Goal: Answer question/provide support: Share knowledge or assist other users

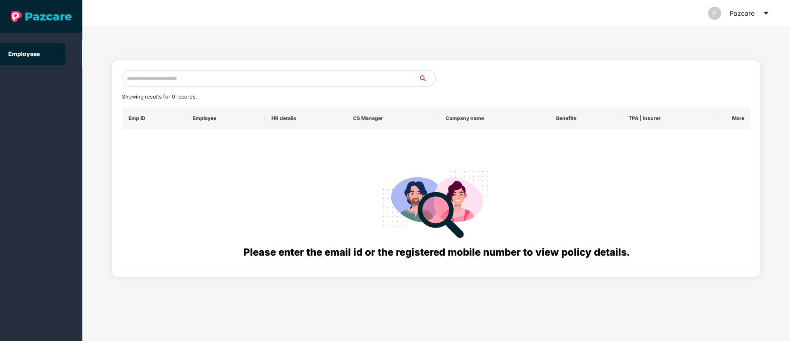
click at [170, 70] on input "text" at bounding box center [270, 78] width 297 height 16
type input "**********"
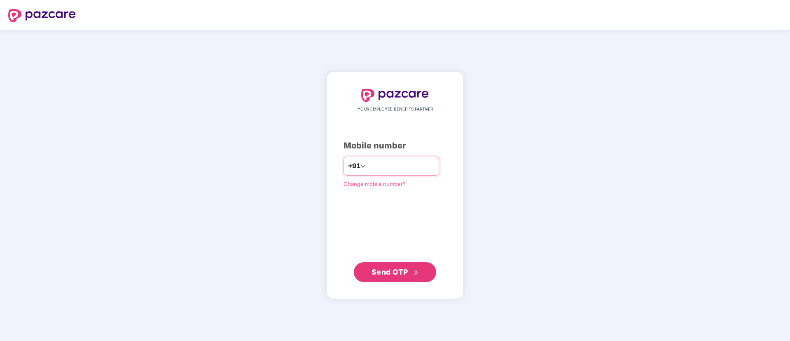
click at [369, 162] on input "number" at bounding box center [401, 165] width 68 height 13
type input "**********"
click at [385, 270] on span "Send OTP" at bounding box center [389, 271] width 37 height 9
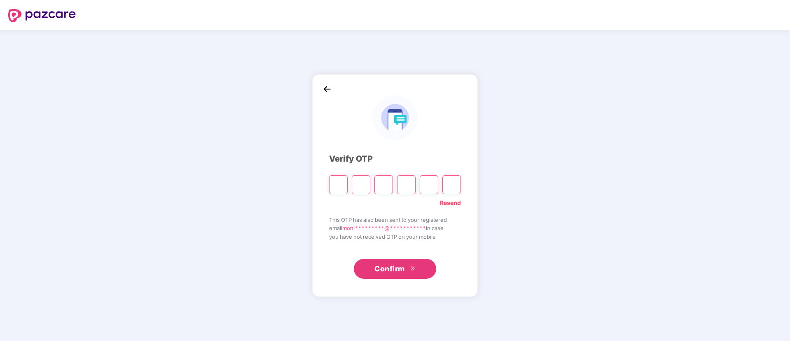
type input "*"
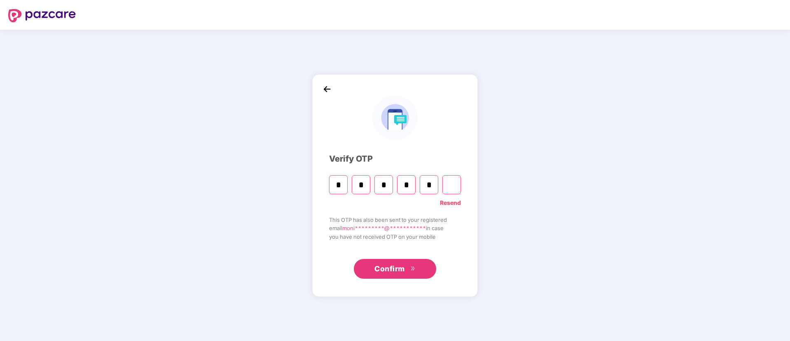
type input "*"
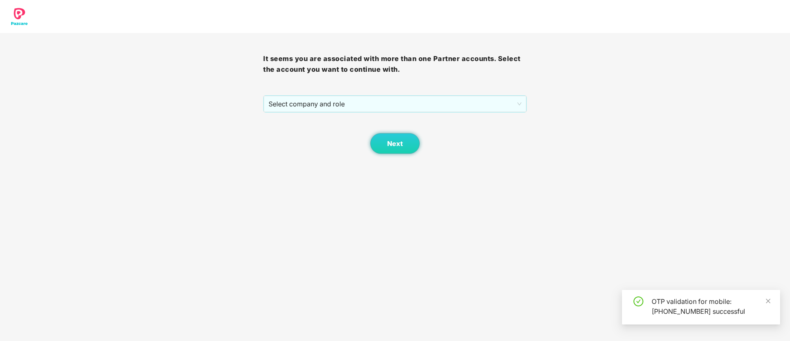
click at [373, 114] on div "Next" at bounding box center [394, 132] width 263 height 41
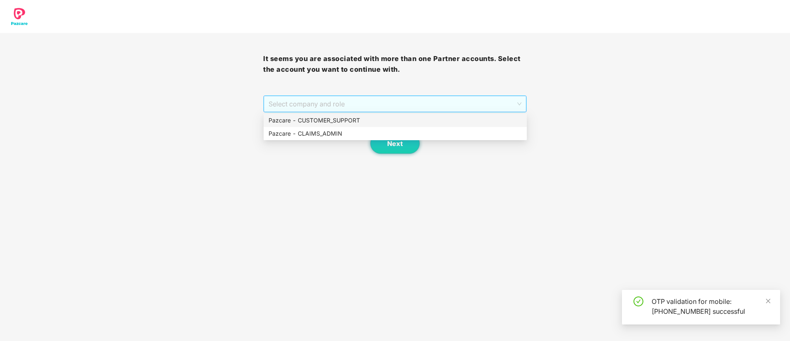
click at [371, 109] on span "Select company and role" at bounding box center [395, 104] width 252 height 16
click at [359, 118] on div "Pazcare - CUSTOMER_SUPPORT" at bounding box center [395, 120] width 253 height 9
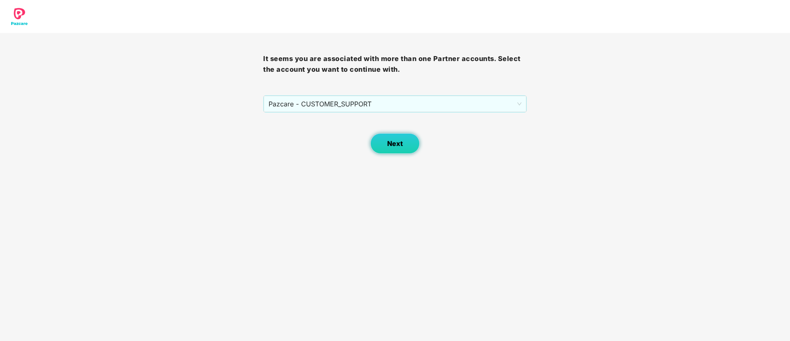
click at [398, 142] on span "Next" at bounding box center [395, 144] width 16 height 8
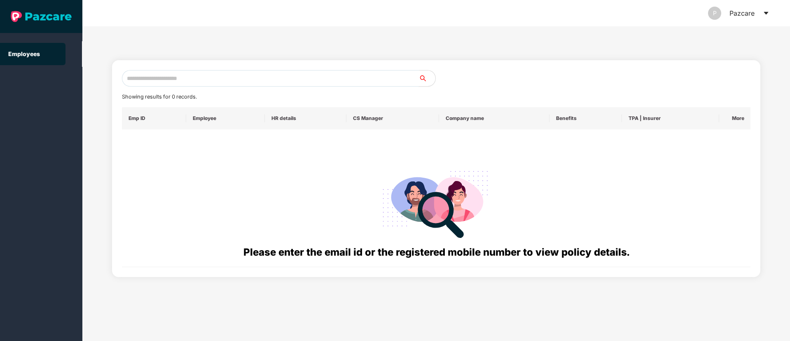
click at [136, 82] on input "text" at bounding box center [270, 78] width 297 height 16
paste input "**********"
click at [137, 78] on input "**********" at bounding box center [270, 78] width 297 height 16
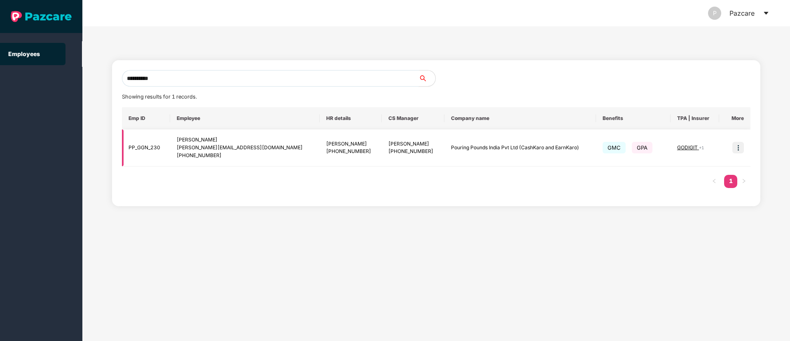
type input "**********"
click at [740, 148] on img at bounding box center [738, 148] width 12 height 12
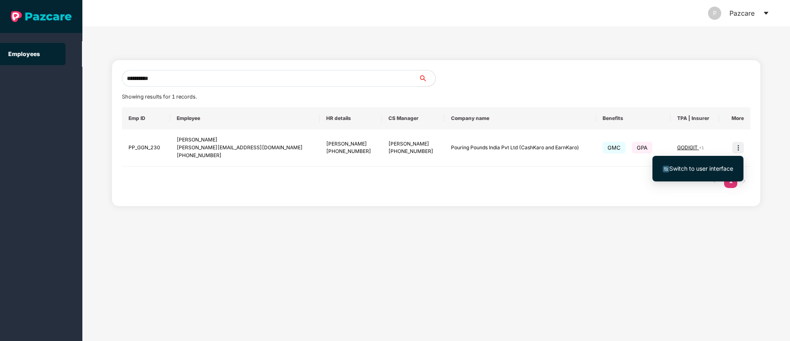
click at [703, 165] on span "Switch to user interface" at bounding box center [701, 168] width 64 height 7
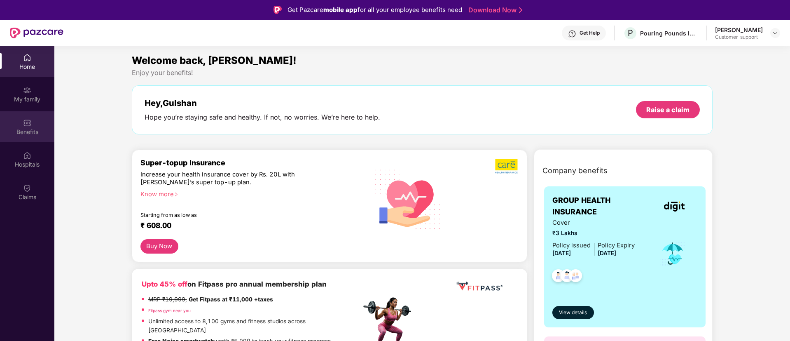
click at [26, 133] on div "Benefits" at bounding box center [27, 132] width 54 height 8
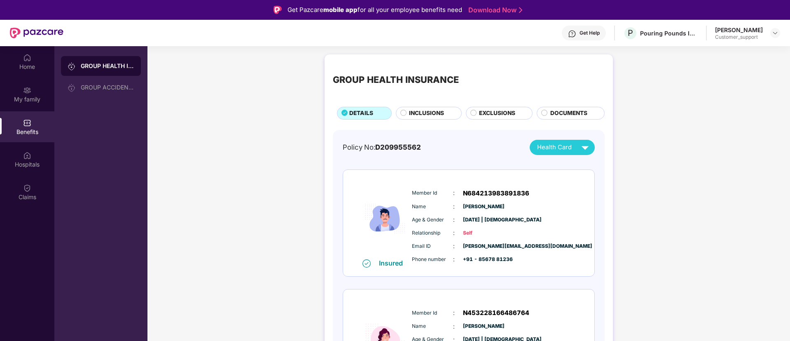
click at [416, 109] on span "INCLUSIONS" at bounding box center [426, 113] width 35 height 9
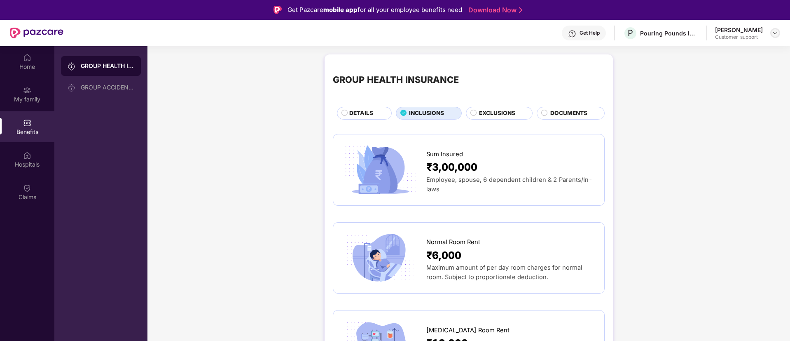
click at [774, 35] on img at bounding box center [775, 33] width 7 height 7
click at [725, 50] on div "Switch to support view" at bounding box center [736, 52] width 107 height 16
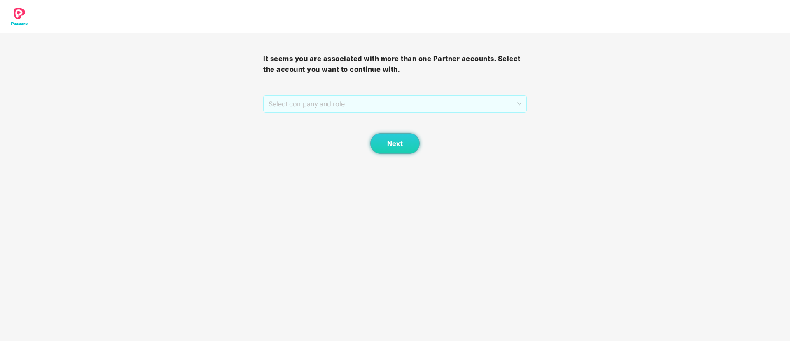
click at [342, 100] on span "Select company and role" at bounding box center [395, 104] width 252 height 16
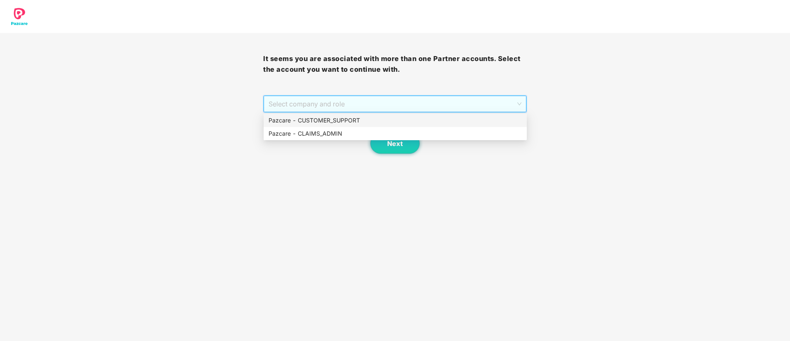
click at [335, 119] on div "Pazcare - CUSTOMER_SUPPORT" at bounding box center [395, 120] width 253 height 9
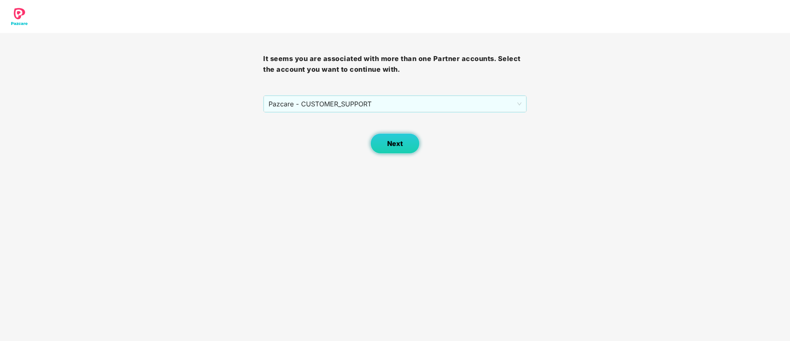
click at [392, 140] on span "Next" at bounding box center [395, 144] width 16 height 8
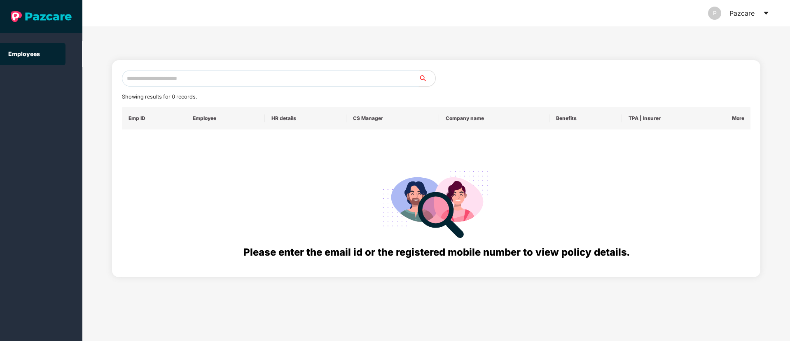
click at [147, 78] on input "text" at bounding box center [270, 78] width 297 height 16
paste input "**********"
click at [135, 78] on input "**********" at bounding box center [270, 78] width 297 height 16
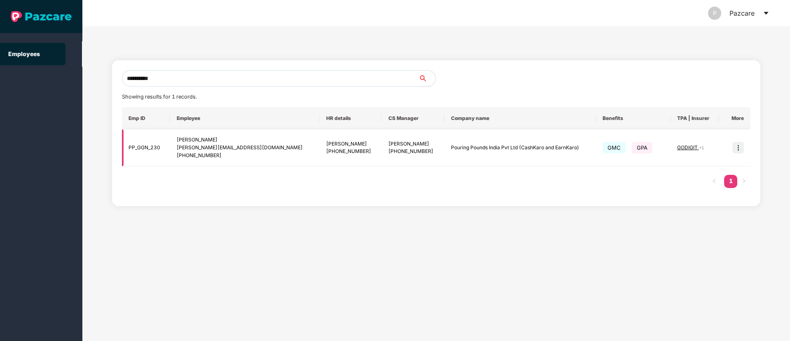
type input "**********"
click at [740, 146] on img at bounding box center [738, 148] width 12 height 12
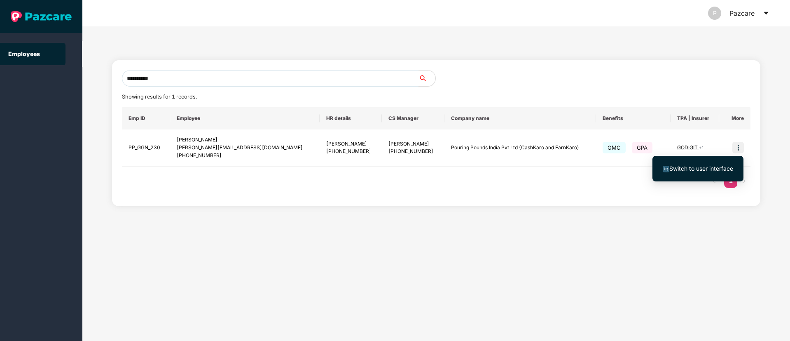
click at [700, 168] on span "Switch to user interface" at bounding box center [701, 168] width 64 height 7
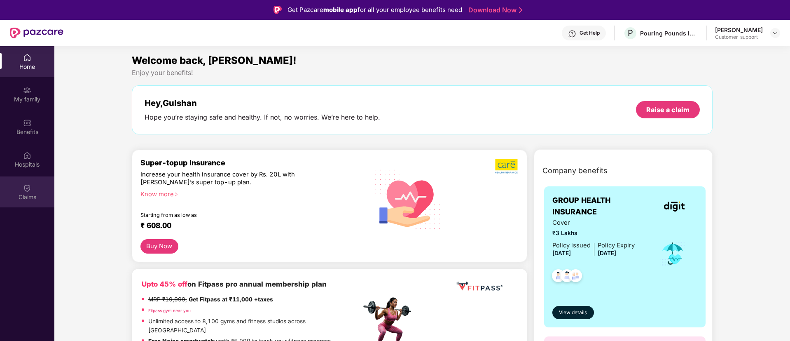
click at [33, 193] on div "Claims" at bounding box center [27, 197] width 54 height 8
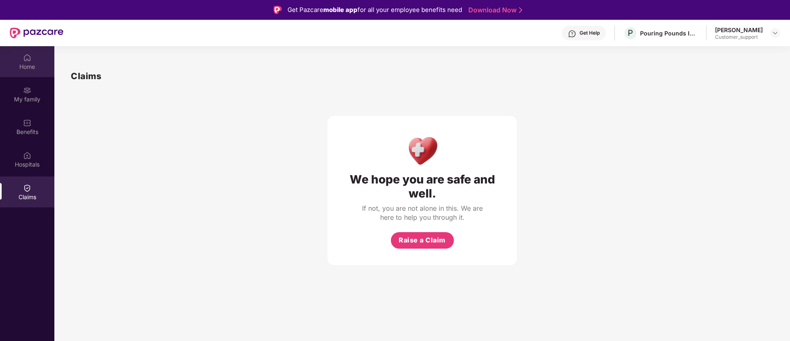
click at [26, 56] on img at bounding box center [27, 58] width 8 height 8
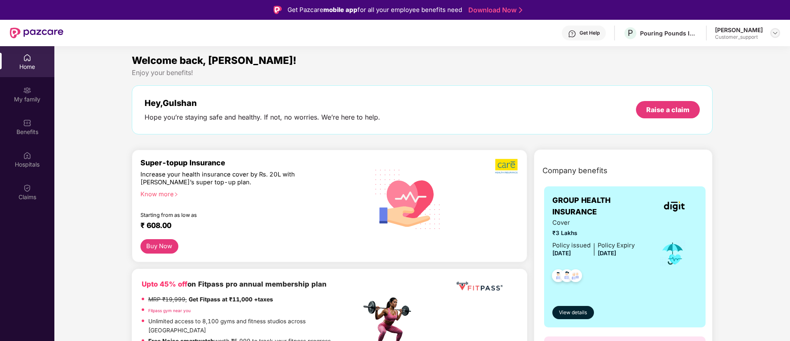
click at [772, 34] on img at bounding box center [775, 33] width 7 height 7
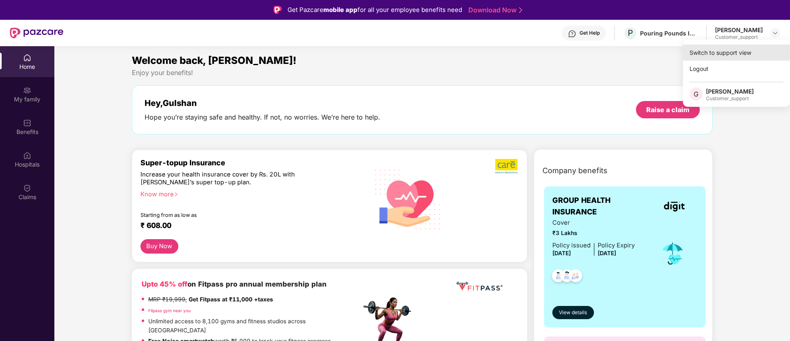
click at [712, 48] on div "Switch to support view" at bounding box center [736, 52] width 107 height 16
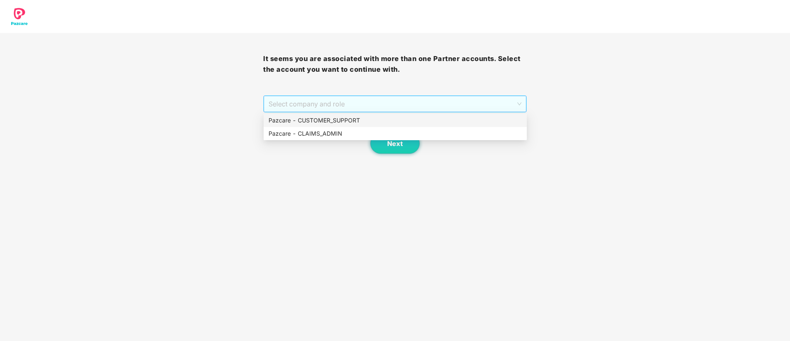
click at [322, 101] on span "Select company and role" at bounding box center [395, 104] width 252 height 16
click at [321, 118] on div "Pazcare - CUSTOMER_SUPPORT" at bounding box center [395, 120] width 253 height 9
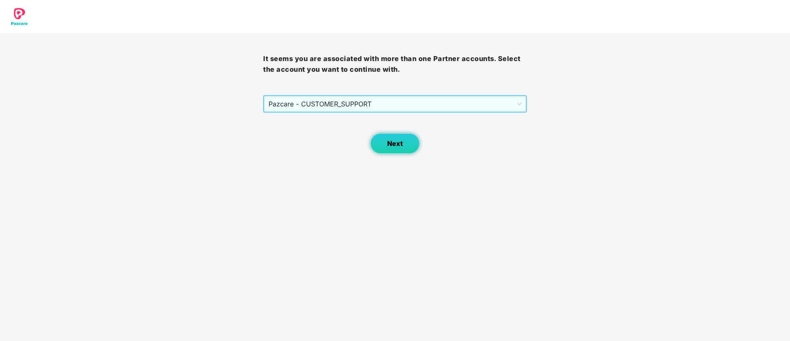
click at [401, 140] on span "Next" at bounding box center [395, 144] width 16 height 8
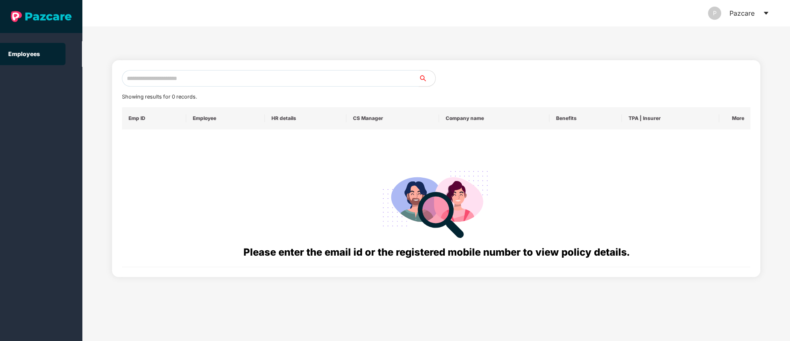
click at [152, 80] on input "text" at bounding box center [270, 78] width 297 height 16
paste input "**********"
click at [136, 79] on input "**********" at bounding box center [270, 78] width 297 height 16
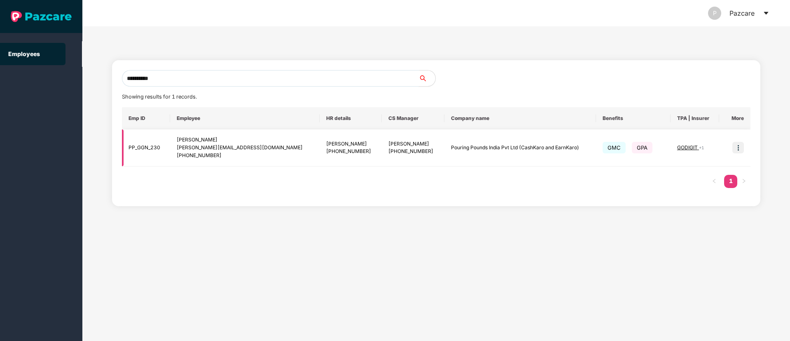
type input "**********"
click at [735, 148] on img at bounding box center [738, 148] width 12 height 12
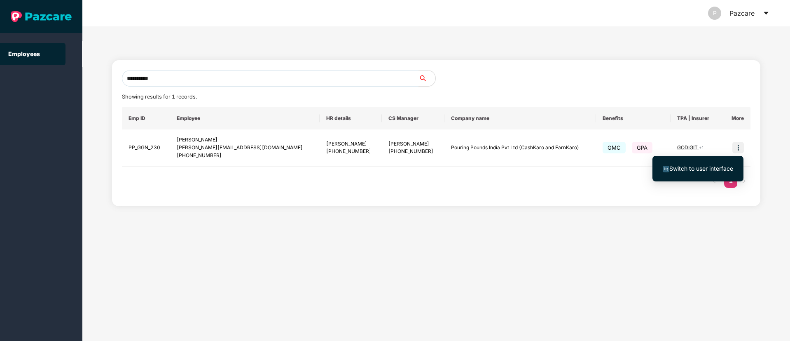
click at [696, 172] on span "Switch to user interface" at bounding box center [698, 168] width 70 height 9
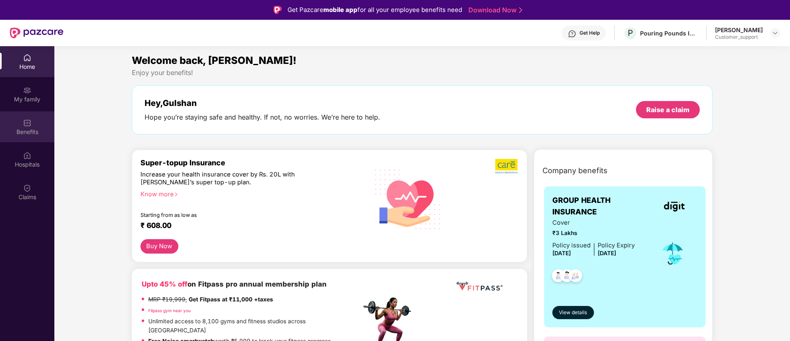
click at [22, 133] on div "Benefits" at bounding box center [27, 132] width 54 height 8
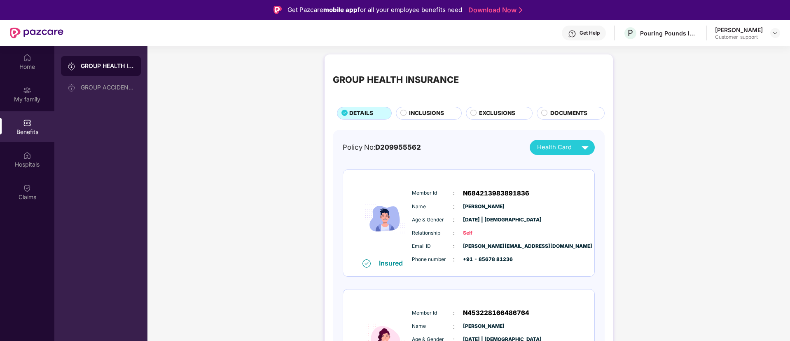
click at [424, 110] on span "INCLUSIONS" at bounding box center [426, 113] width 35 height 9
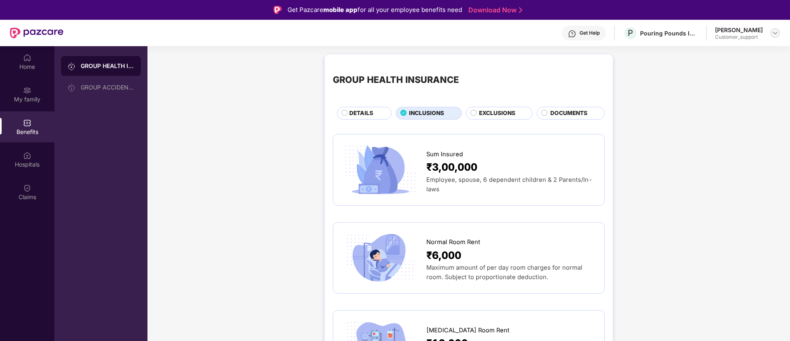
click at [773, 32] on img at bounding box center [775, 33] width 7 height 7
click at [701, 54] on div "Switch to support view" at bounding box center [736, 52] width 107 height 16
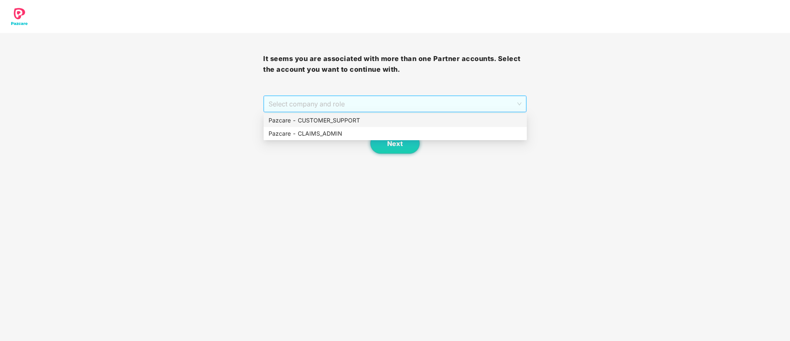
click at [339, 103] on span "Select company and role" at bounding box center [395, 104] width 252 height 16
click at [352, 122] on div "Pazcare - CUSTOMER_SUPPORT" at bounding box center [395, 120] width 253 height 9
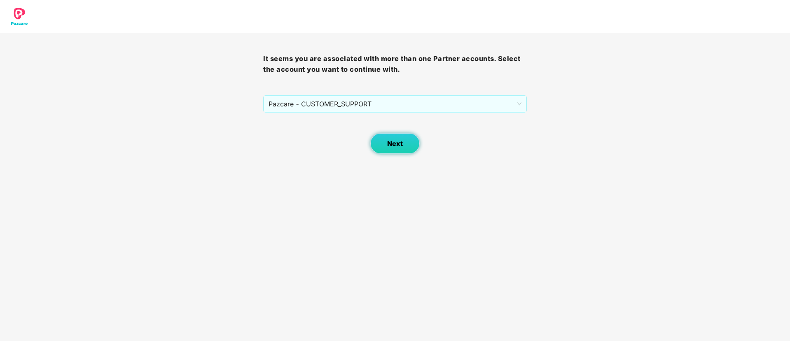
click at [395, 152] on button "Next" at bounding box center [394, 143] width 49 height 21
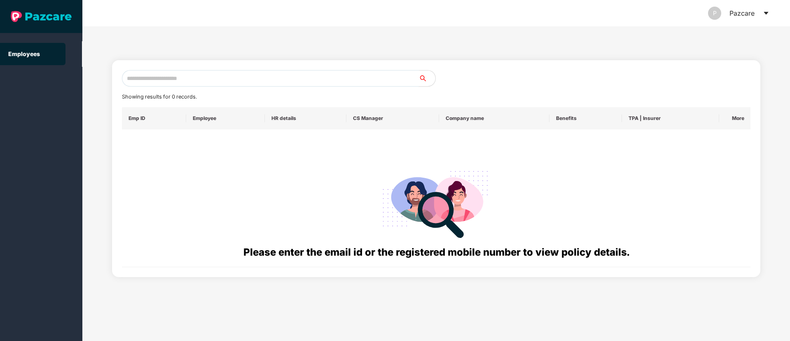
click at [164, 73] on input "text" at bounding box center [270, 78] width 297 height 16
paste input "**********"
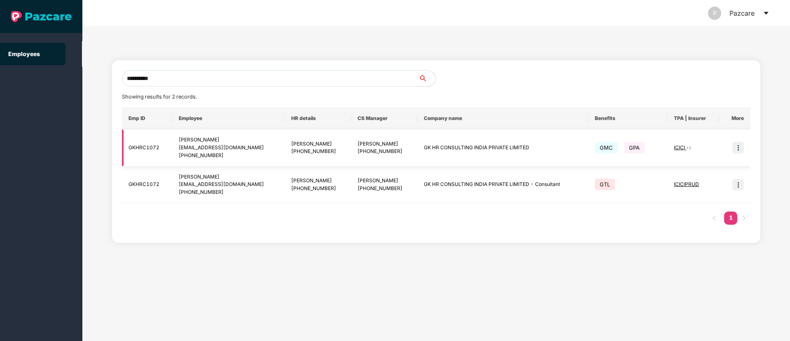
type input "**********"
click at [740, 152] on img at bounding box center [738, 148] width 12 height 12
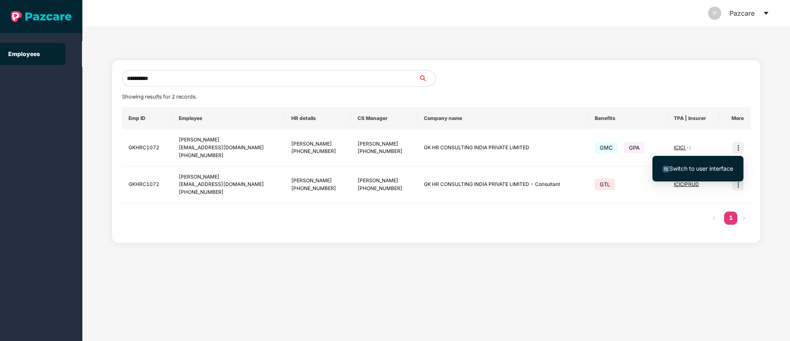
click at [698, 168] on span "Switch to user interface" at bounding box center [701, 168] width 64 height 7
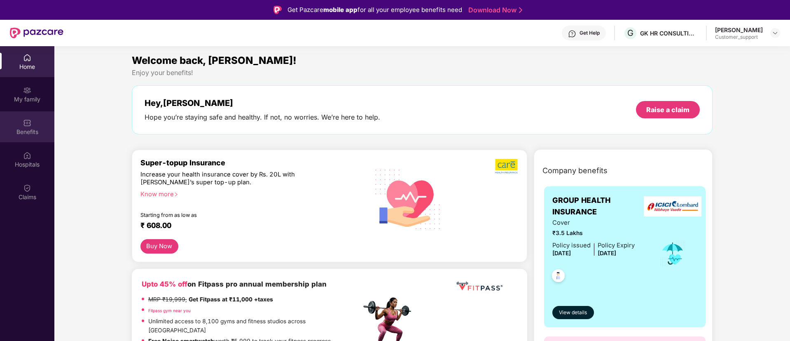
click at [27, 130] on div "Benefits" at bounding box center [27, 132] width 54 height 8
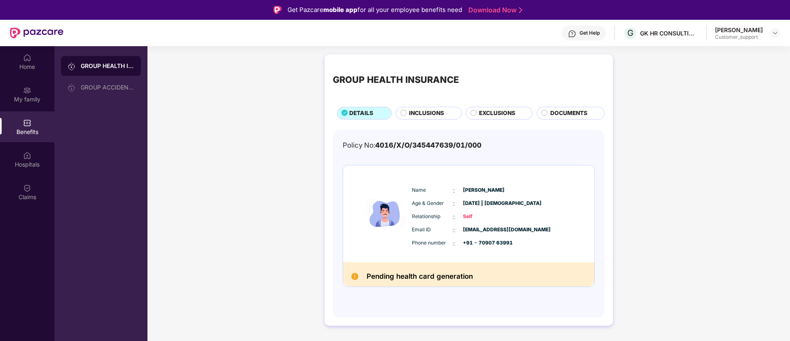
click at [484, 111] on span "EXCLUSIONS" at bounding box center [497, 113] width 36 height 9
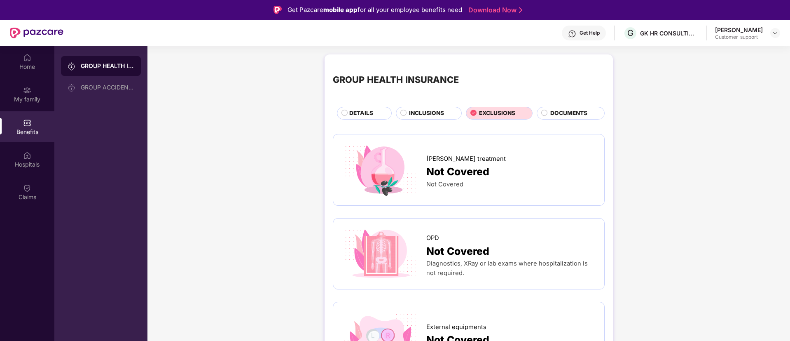
scroll to position [2, 0]
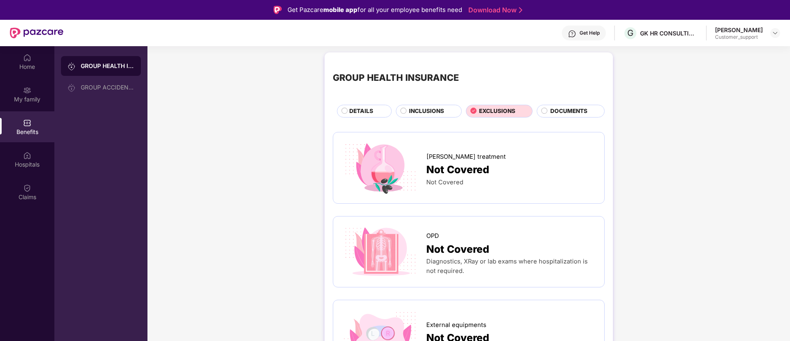
click at [423, 112] on span "INCLUSIONS" at bounding box center [426, 111] width 35 height 9
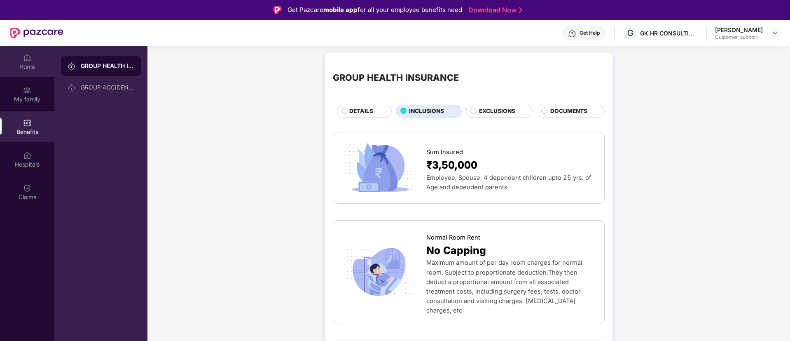
click at [35, 59] on div "Home" at bounding box center [27, 61] width 54 height 31
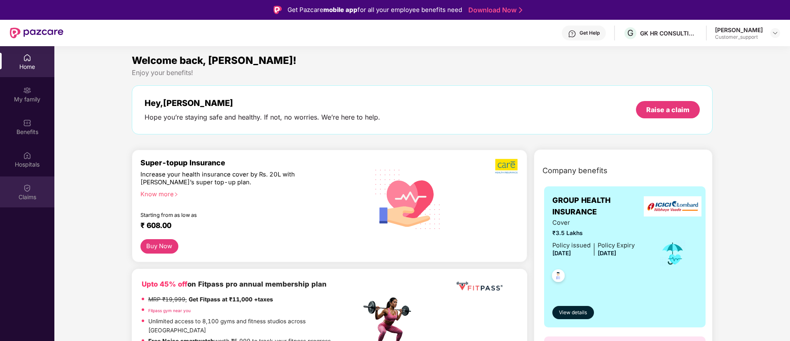
click at [21, 195] on div "Claims" at bounding box center [27, 197] width 54 height 8
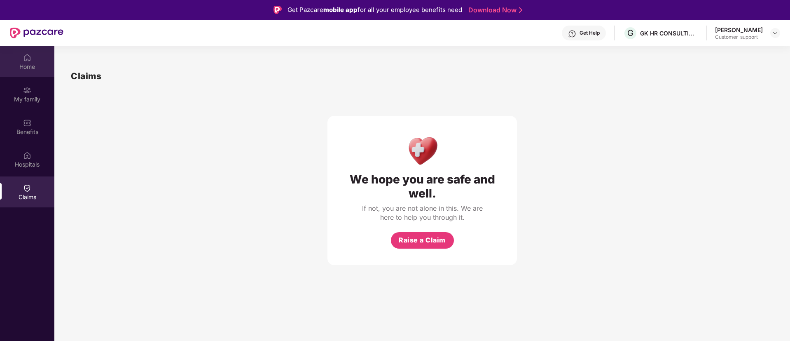
click at [24, 65] on div "Home" at bounding box center [27, 67] width 54 height 8
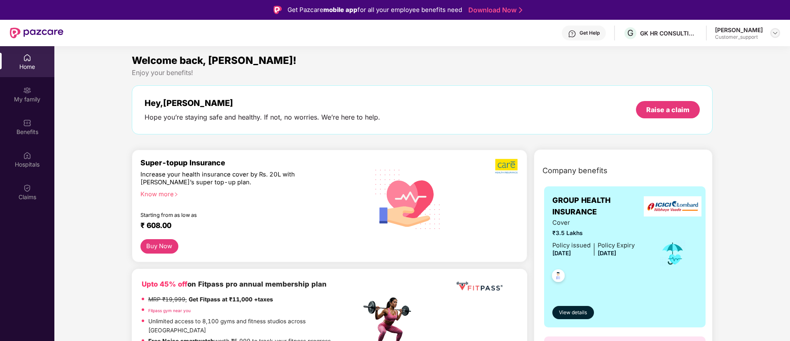
click at [777, 34] on img at bounding box center [775, 33] width 7 height 7
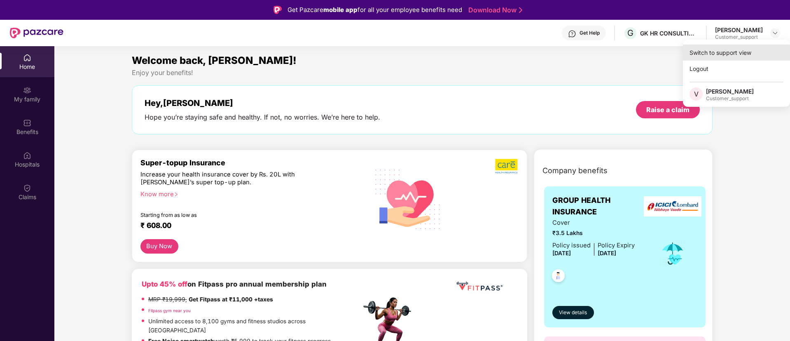
click at [716, 48] on div "Switch to support view" at bounding box center [736, 52] width 107 height 16
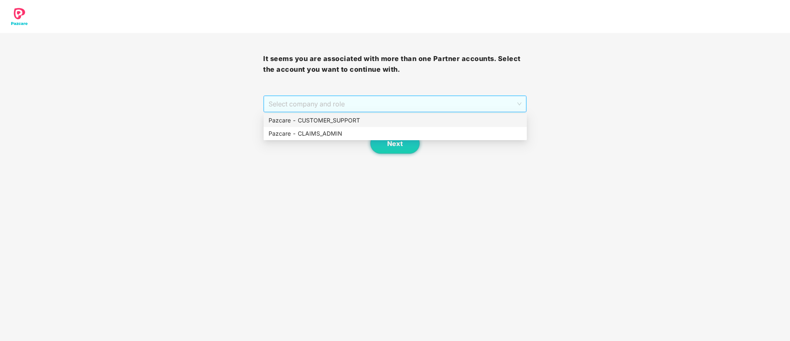
click at [367, 102] on span "Select company and role" at bounding box center [395, 104] width 252 height 16
click at [323, 119] on div "Pazcare - CUSTOMER_SUPPORT" at bounding box center [395, 120] width 253 height 9
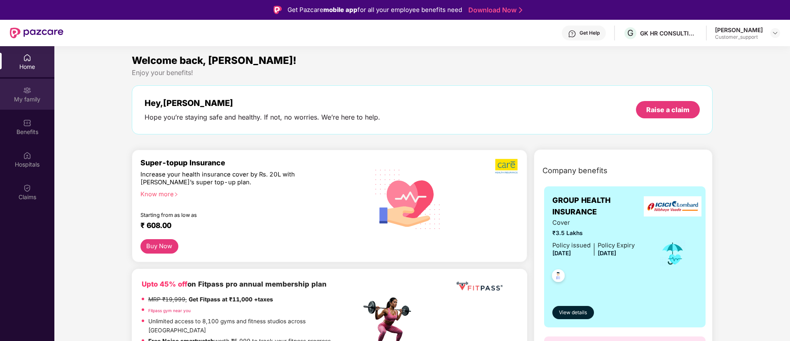
click at [28, 99] on div "My family" at bounding box center [27, 99] width 54 height 8
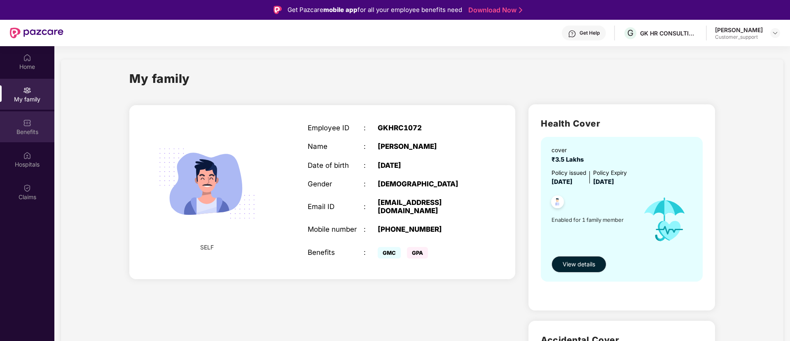
click at [28, 128] on div "Benefits" at bounding box center [27, 132] width 54 height 8
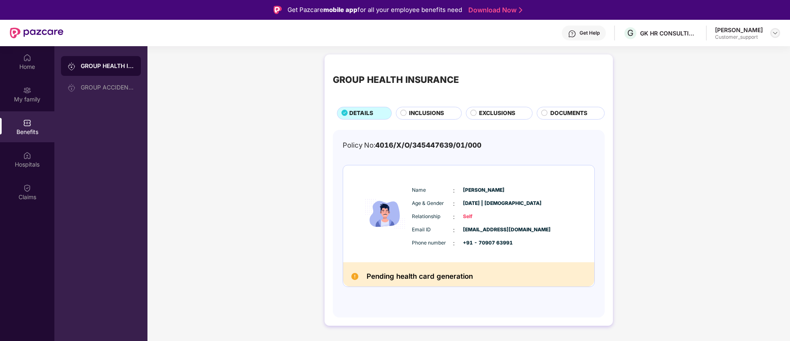
click at [774, 32] on img at bounding box center [775, 33] width 7 height 7
click at [700, 54] on div "Switch to support view" at bounding box center [736, 52] width 107 height 16
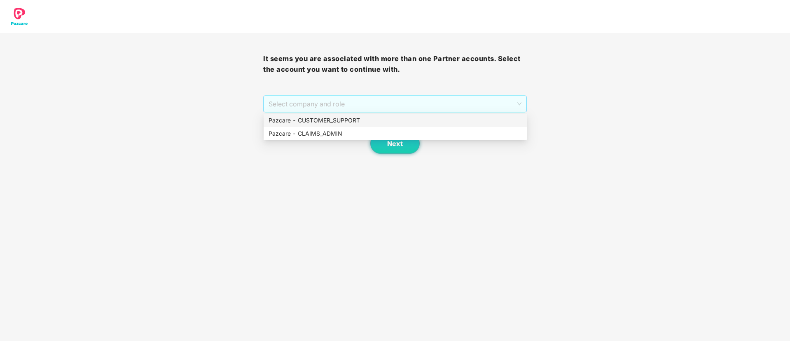
click at [304, 105] on span "Select company and role" at bounding box center [395, 104] width 252 height 16
click at [323, 118] on div "Pazcare - CUSTOMER_SUPPORT" at bounding box center [395, 120] width 253 height 9
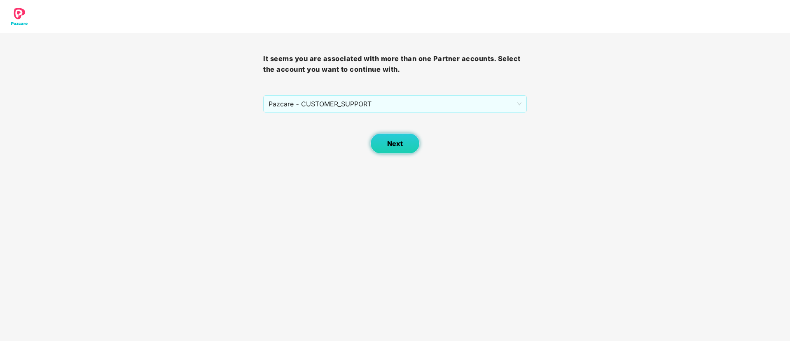
click at [395, 138] on button "Next" at bounding box center [394, 143] width 49 height 21
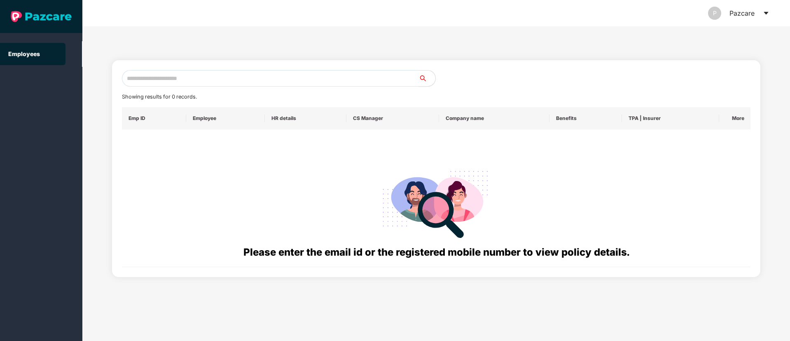
click at [143, 79] on input "text" at bounding box center [270, 78] width 297 height 16
paste input "**********"
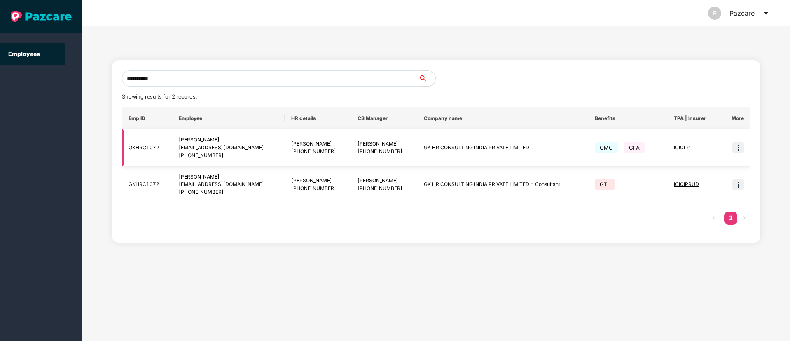
type input "**********"
click at [740, 147] on img at bounding box center [738, 148] width 12 height 12
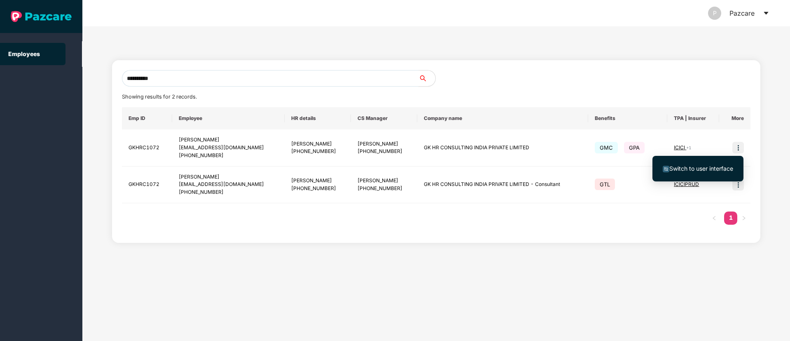
click at [711, 166] on span "Switch to user interface" at bounding box center [701, 168] width 64 height 7
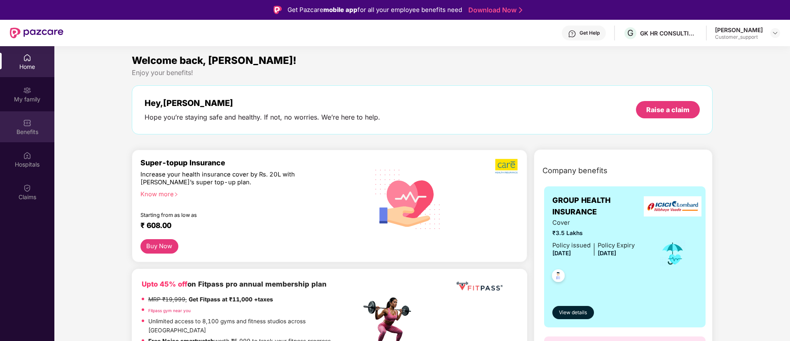
click at [32, 120] on div "Benefits" at bounding box center [27, 126] width 54 height 31
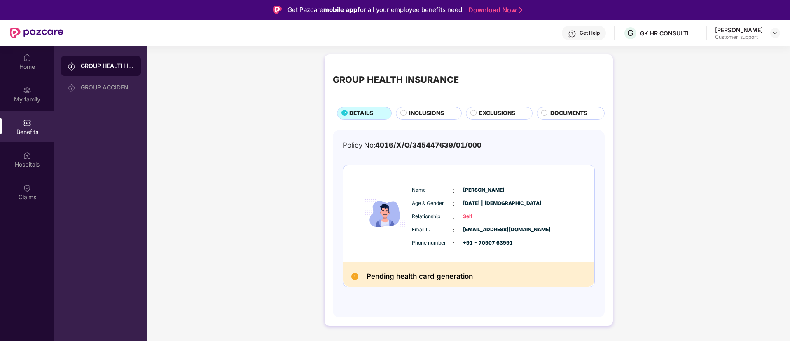
click at [424, 114] on span "INCLUSIONS" at bounding box center [426, 113] width 35 height 9
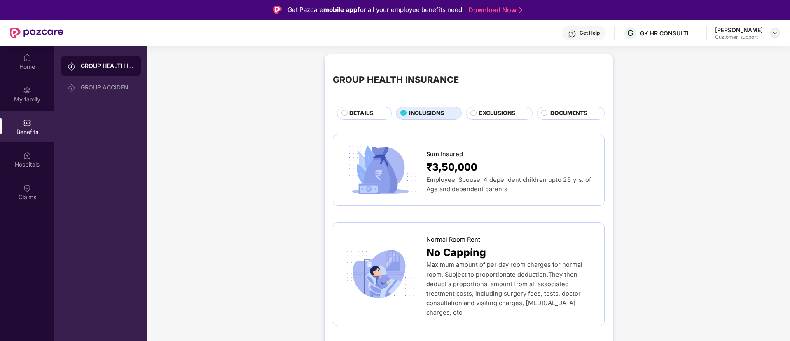
click at [777, 33] on img at bounding box center [775, 33] width 7 height 7
click at [712, 54] on div "Switch to support view" at bounding box center [736, 52] width 107 height 16
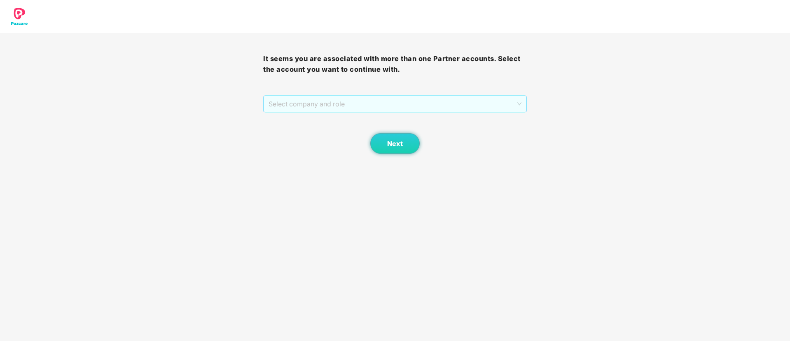
click at [380, 104] on span "Select company and role" at bounding box center [395, 104] width 252 height 16
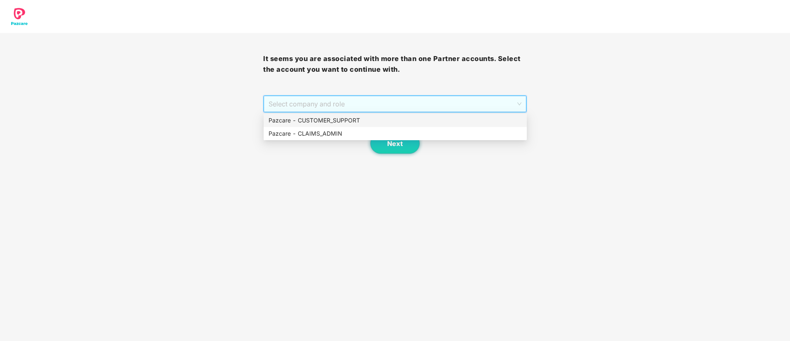
click at [337, 124] on div "Pazcare - CUSTOMER_SUPPORT" at bounding box center [395, 120] width 253 height 9
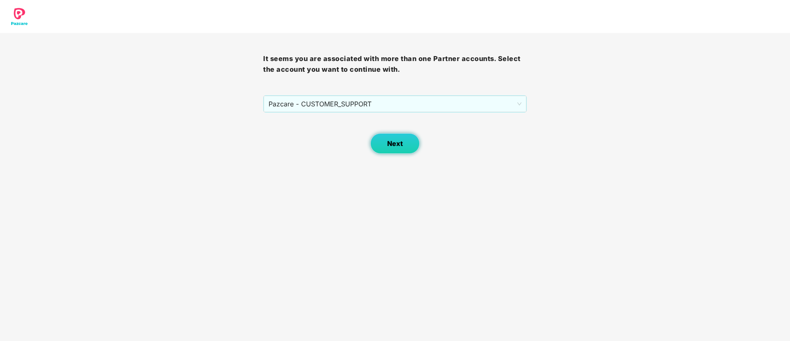
click at [391, 145] on span "Next" at bounding box center [395, 144] width 16 height 8
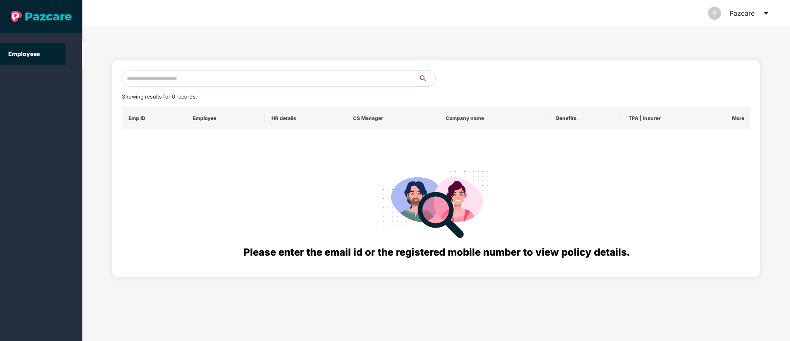
click at [159, 72] on input "text" at bounding box center [270, 78] width 297 height 16
paste input "**********"
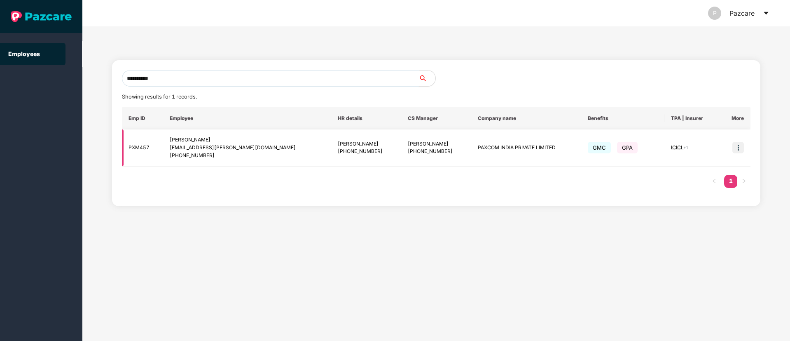
type input "**********"
click at [740, 150] on img at bounding box center [738, 148] width 12 height 12
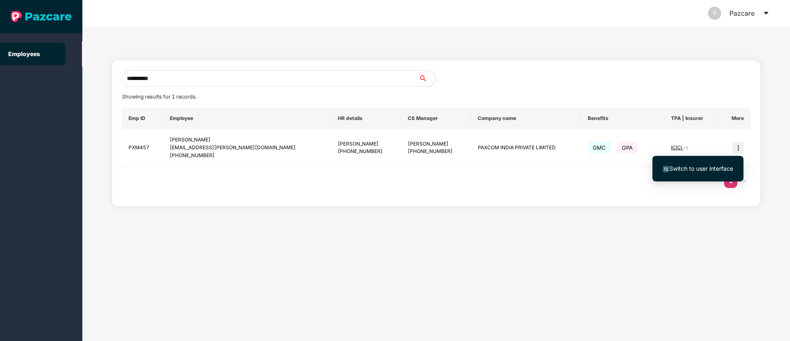
click at [698, 171] on span "Switch to user interface" at bounding box center [701, 168] width 64 height 7
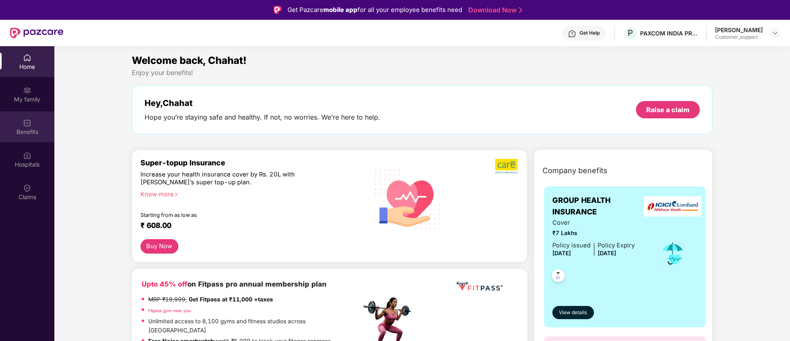
click at [28, 124] on img at bounding box center [27, 123] width 8 height 8
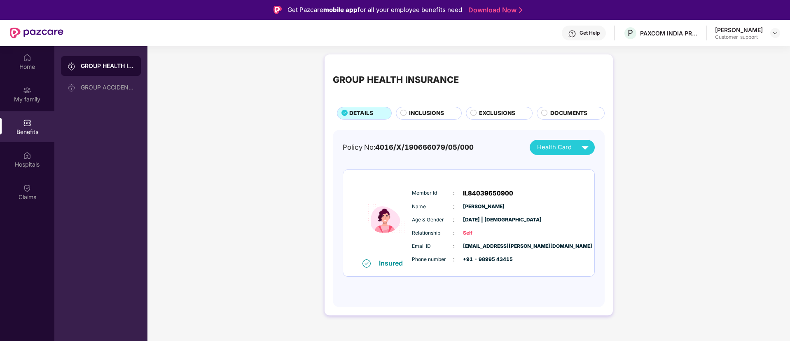
click at [431, 116] on span "INCLUSIONS" at bounding box center [426, 113] width 35 height 9
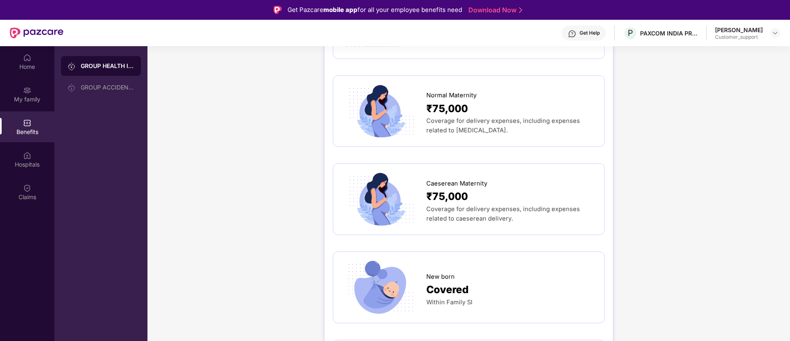
scroll to position [787, 0]
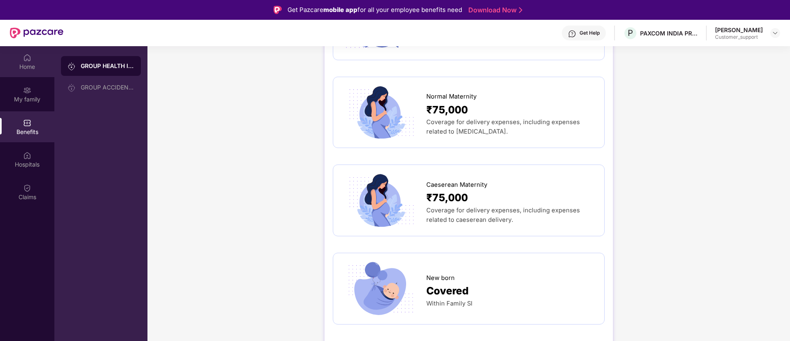
click at [32, 61] on div "Home" at bounding box center [27, 61] width 54 height 31
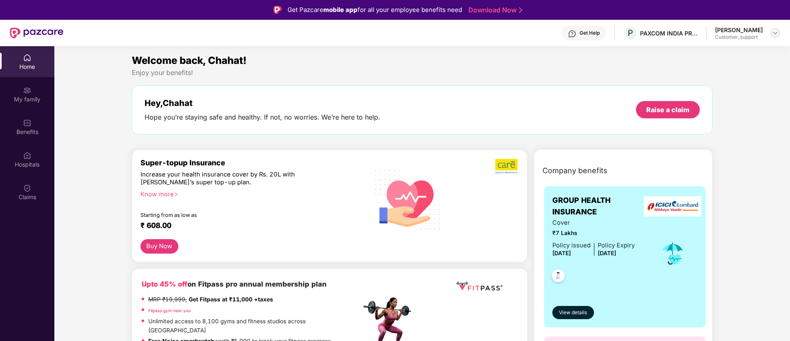
click at [773, 32] on img at bounding box center [775, 33] width 7 height 7
click at [700, 46] on div "Switch to support view" at bounding box center [736, 52] width 107 height 16
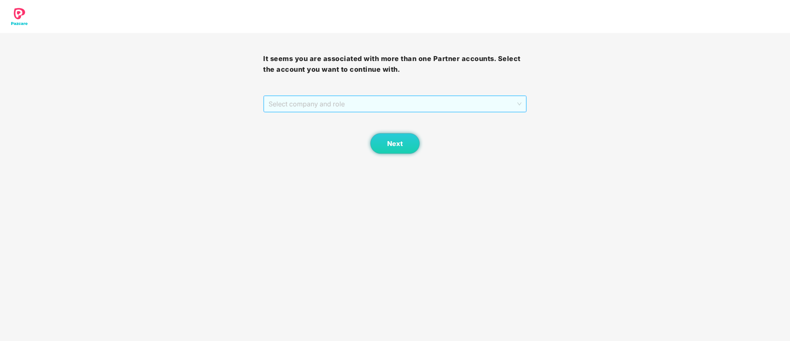
click at [351, 101] on span "Select company and role" at bounding box center [395, 104] width 252 height 16
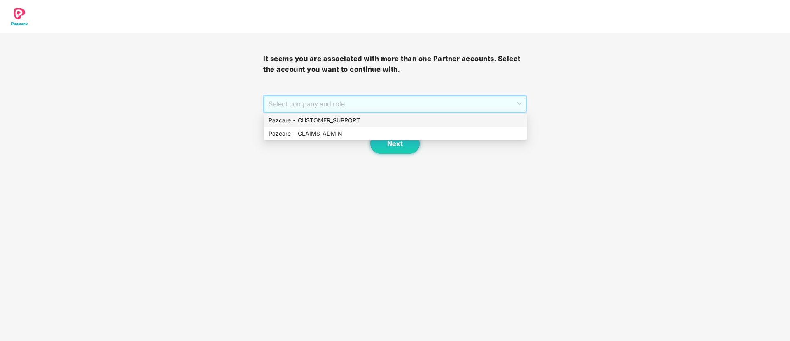
click at [338, 121] on div "Pazcare - CUSTOMER_SUPPORT" at bounding box center [395, 120] width 253 height 9
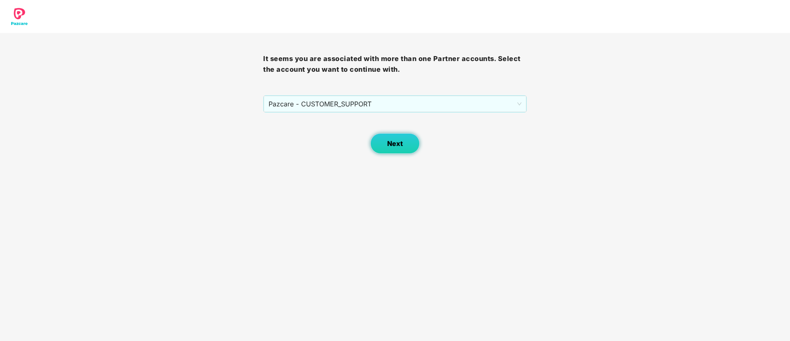
click at [393, 136] on button "Next" at bounding box center [394, 143] width 49 height 21
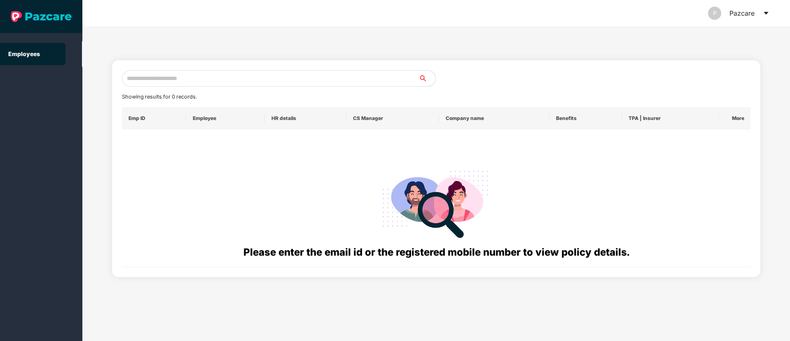
click at [178, 80] on input "text" at bounding box center [270, 78] width 297 height 16
paste input "**********"
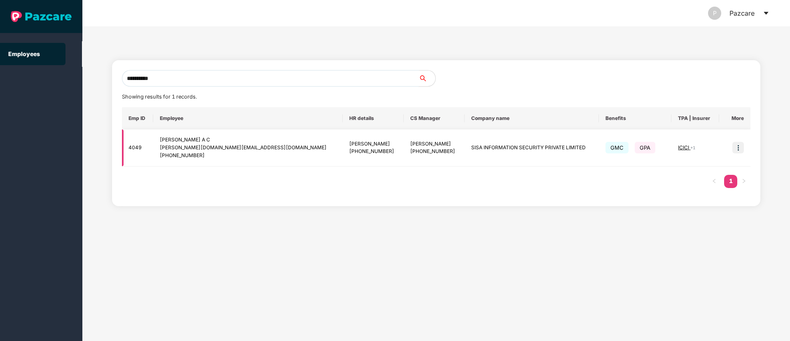
type input "**********"
click at [690, 145] on span "+ 1" at bounding box center [692, 147] width 5 height 5
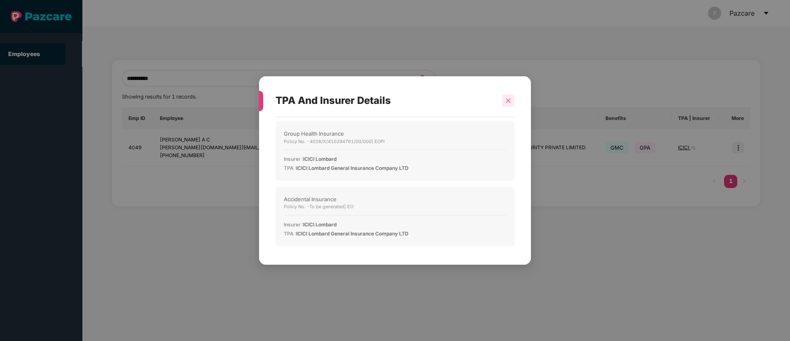
click at [505, 101] on icon "close" at bounding box center [508, 101] width 6 height 6
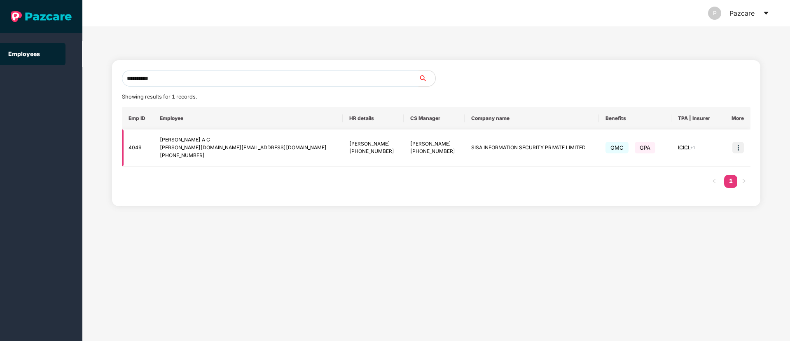
click at [737, 150] on img at bounding box center [738, 148] width 12 height 12
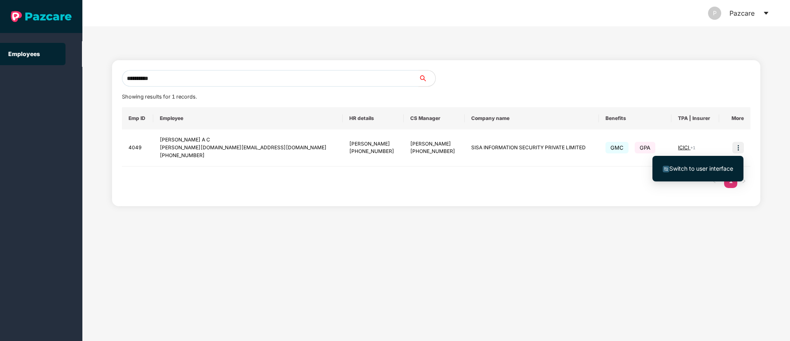
click at [682, 168] on span "Switch to user interface" at bounding box center [701, 168] width 64 height 7
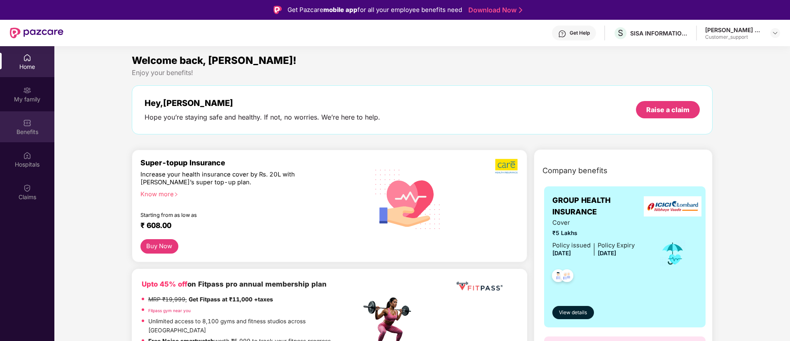
click at [24, 129] on div "Benefits" at bounding box center [27, 132] width 54 height 8
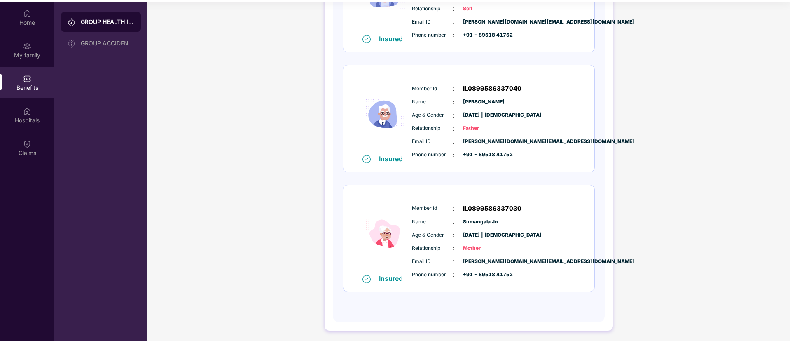
scroll to position [43, 0]
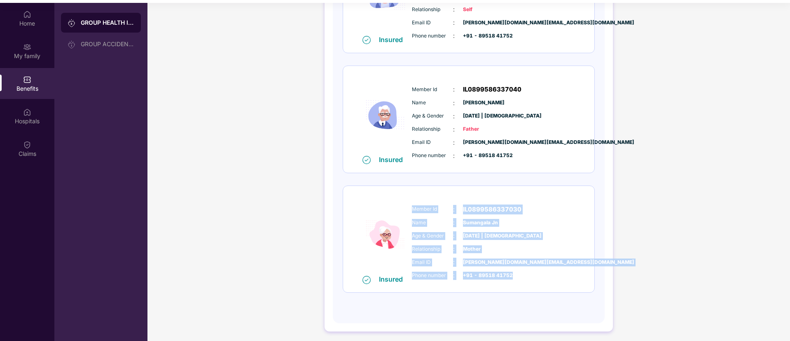
drag, startPoint x: 409, startPoint y: 210, endPoint x: 514, endPoint y: 273, distance: 122.1
click at [514, 273] on div "Member Id : IL0899586337030 Name : [PERSON_NAME] Age & Gender : [DATE] | [DEMOG…" at bounding box center [494, 242] width 168 height 84
copy div "Member Id : IL0899586337030 Name : [PERSON_NAME] Age & Gender : [DATE] | [DEMOG…"
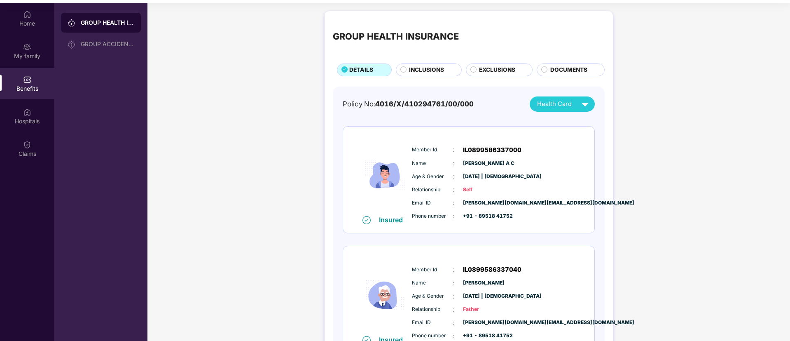
scroll to position [0, 0]
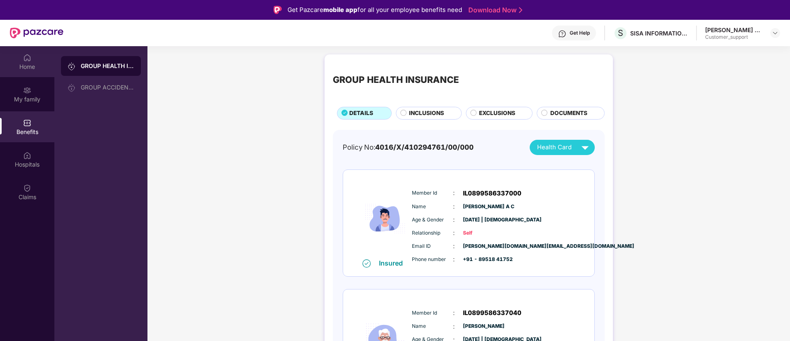
click at [31, 63] on div "Home" at bounding box center [27, 67] width 54 height 8
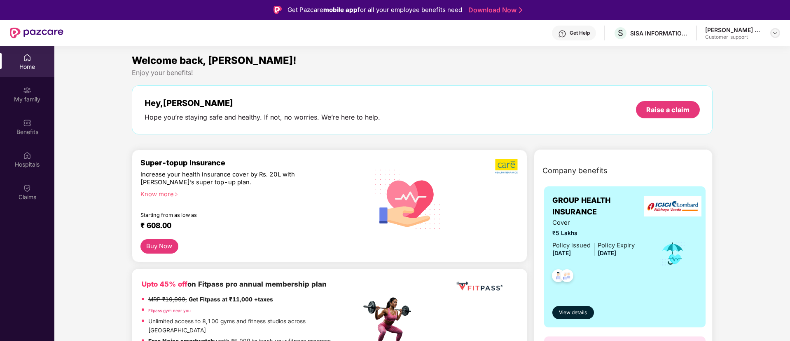
click at [773, 35] on img at bounding box center [775, 33] width 7 height 7
click at [732, 53] on div "Switch to support view" at bounding box center [736, 52] width 107 height 16
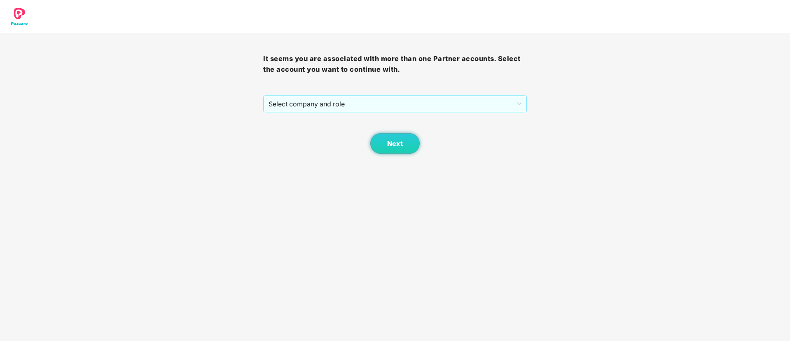
click at [409, 105] on span "Select company and role" at bounding box center [395, 104] width 252 height 16
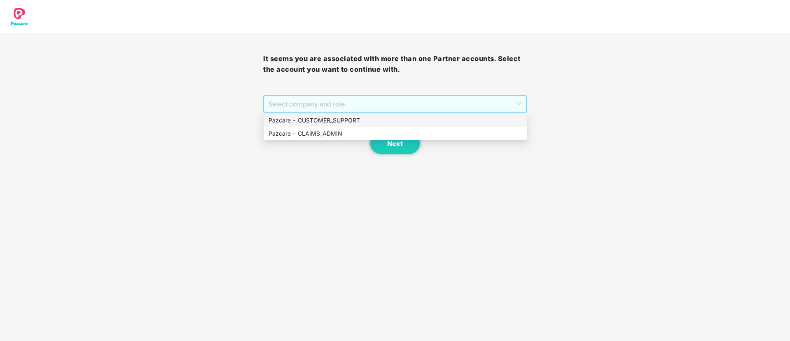
click at [341, 123] on div "Pazcare - CUSTOMER_SUPPORT" at bounding box center [395, 120] width 253 height 9
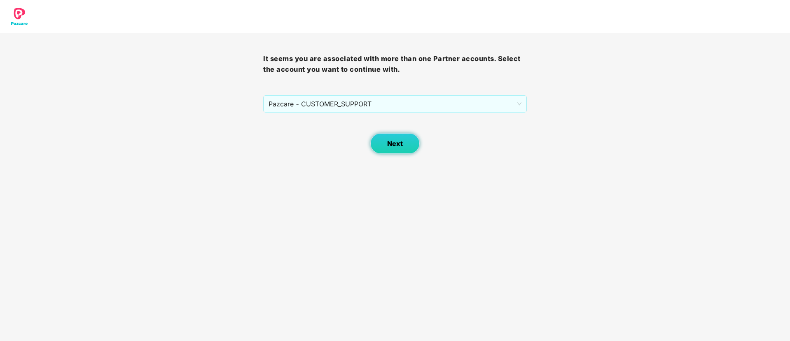
click at [388, 140] on span "Next" at bounding box center [395, 144] width 16 height 8
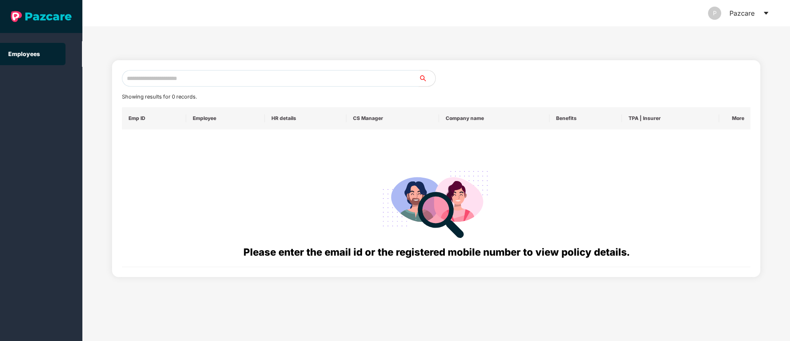
click at [146, 75] on input "text" at bounding box center [270, 78] width 297 height 16
paste input "**********"
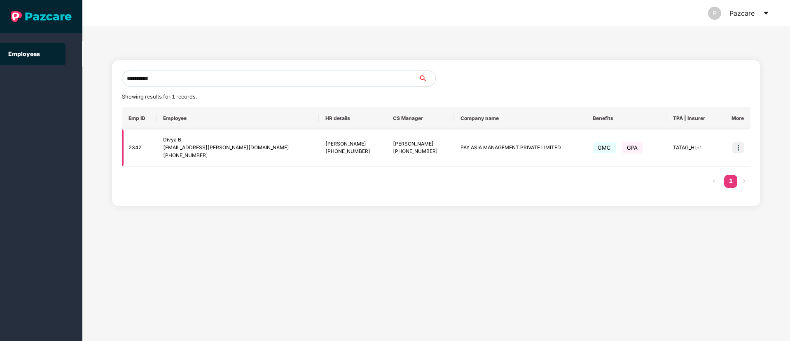
type input "**********"
click at [737, 146] on img at bounding box center [738, 148] width 12 height 12
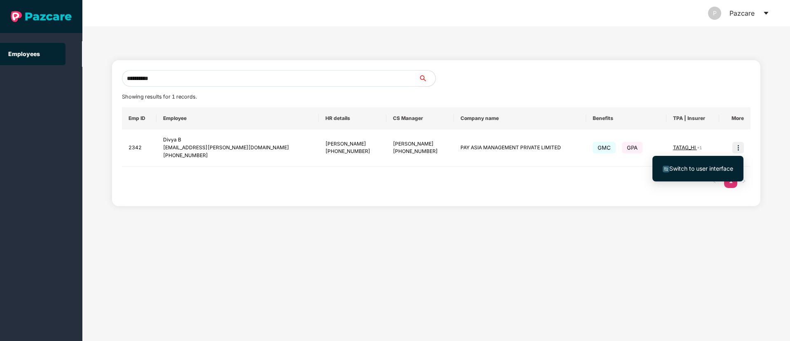
click at [692, 168] on span "Switch to user interface" at bounding box center [701, 168] width 64 height 7
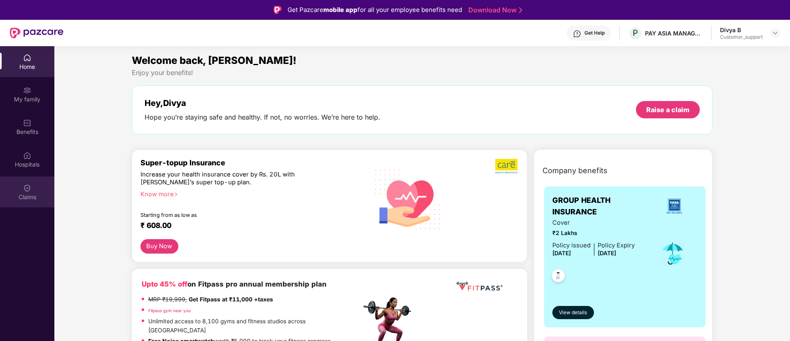
click at [26, 194] on div "Claims" at bounding box center [27, 197] width 54 height 8
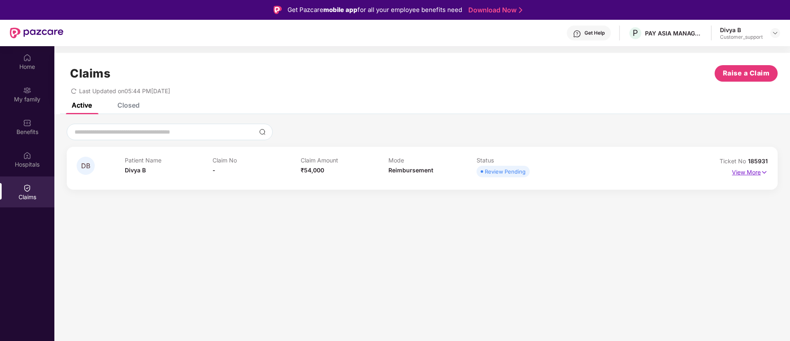
click at [767, 171] on img at bounding box center [764, 172] width 7 height 9
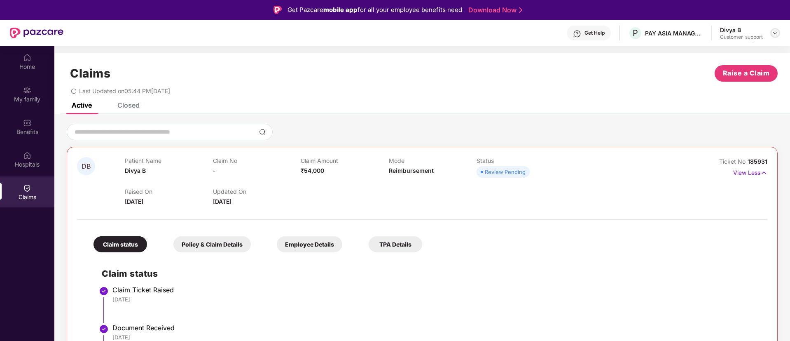
click at [774, 35] on img at bounding box center [775, 33] width 7 height 7
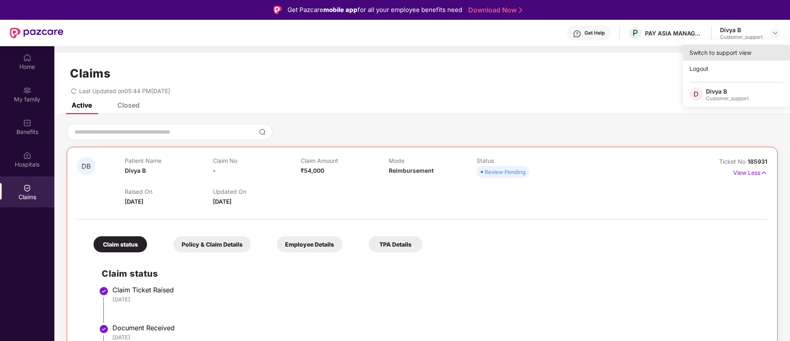
click at [732, 55] on div "Switch to support view" at bounding box center [736, 52] width 107 height 16
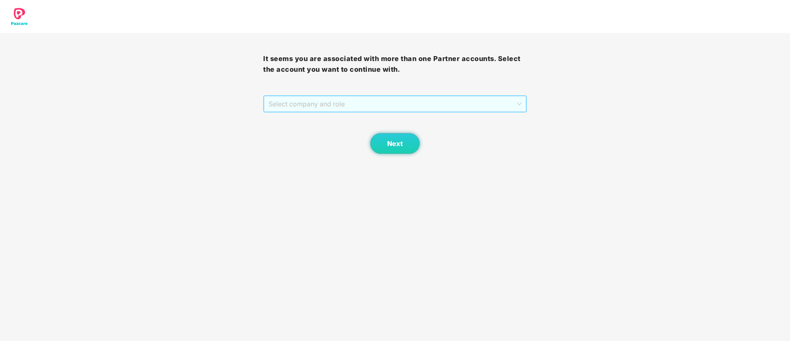
click at [423, 100] on span "Select company and role" at bounding box center [395, 104] width 252 height 16
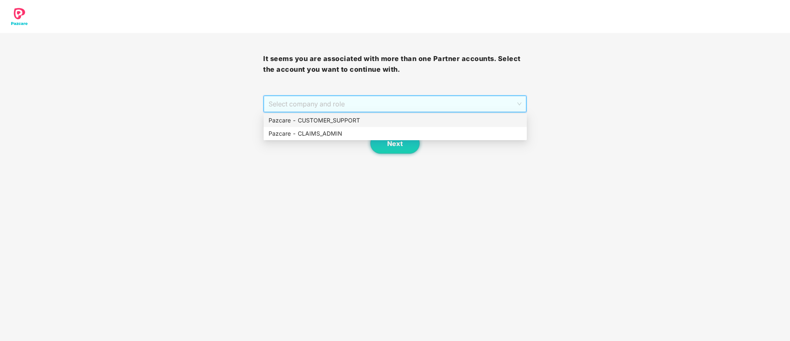
click at [362, 124] on div "Pazcare - CUSTOMER_SUPPORT" at bounding box center [395, 120] width 253 height 9
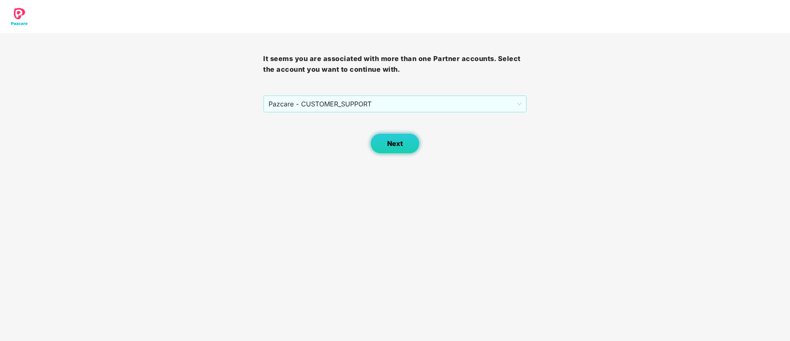
click at [390, 140] on span "Next" at bounding box center [395, 144] width 16 height 8
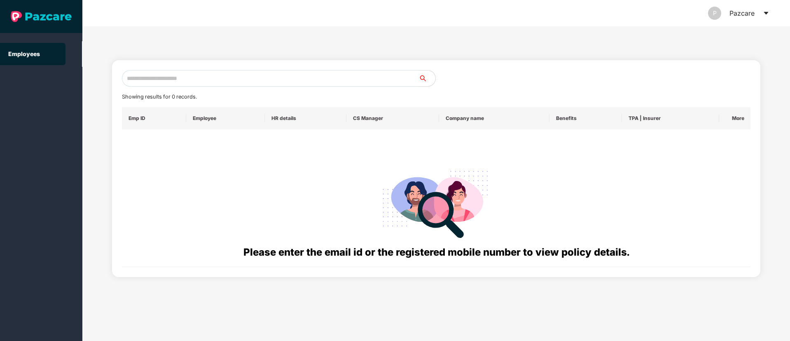
click at [138, 84] on input "text" at bounding box center [270, 78] width 297 height 16
paste input "**********"
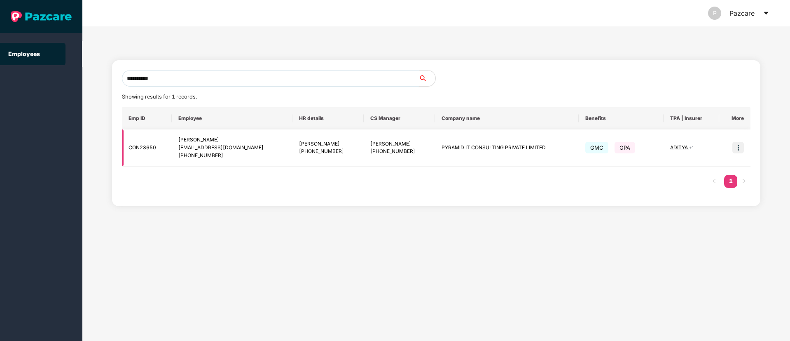
type input "**********"
click at [737, 146] on img at bounding box center [738, 148] width 12 height 12
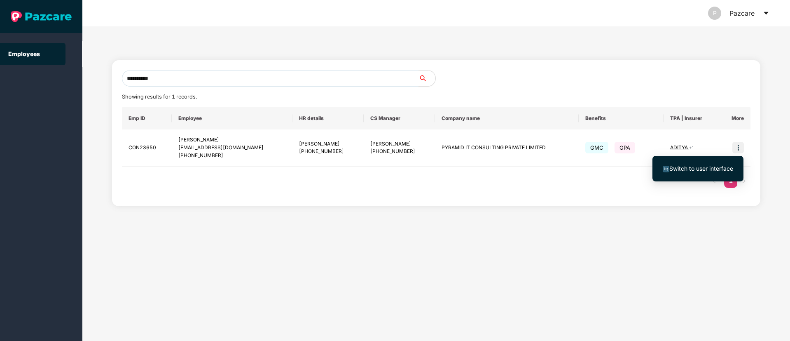
click at [701, 171] on span "Switch to user interface" at bounding box center [701, 168] width 64 height 7
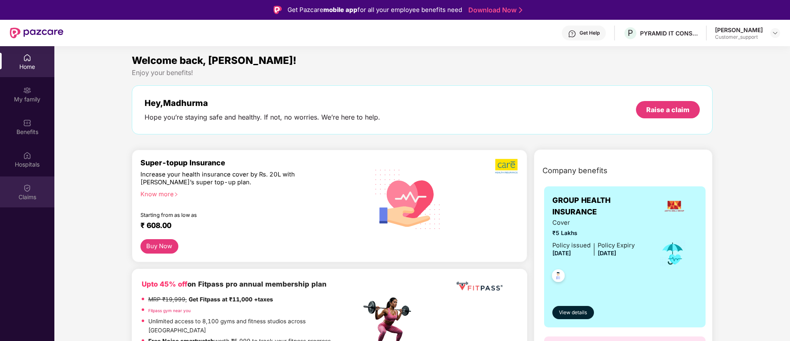
click at [23, 191] on img at bounding box center [27, 188] width 8 height 8
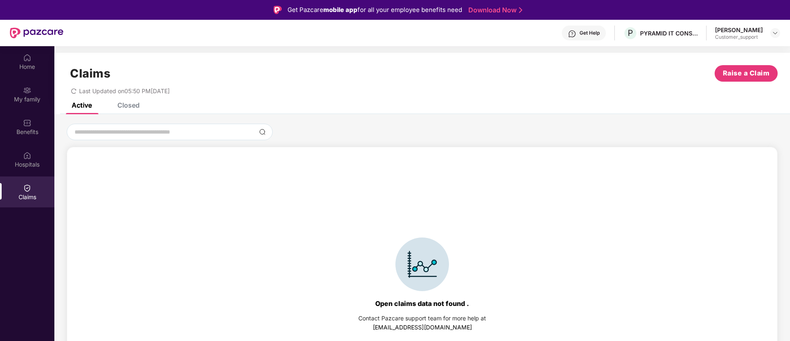
click at [132, 105] on div "Closed" at bounding box center [128, 105] width 22 height 8
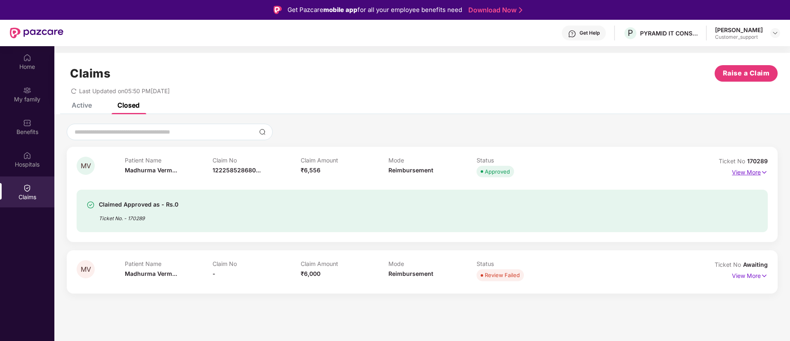
click at [768, 174] on div "MV Patient Name [PERSON_NAME]... Claim No 122258528680... Claim Amount ₹6,556 M…" at bounding box center [422, 194] width 711 height 95
drag, startPoint x: 760, startPoint y: 173, endPoint x: 765, endPoint y: 172, distance: 5.0
click at [765, 172] on p "View More" at bounding box center [750, 171] width 36 height 11
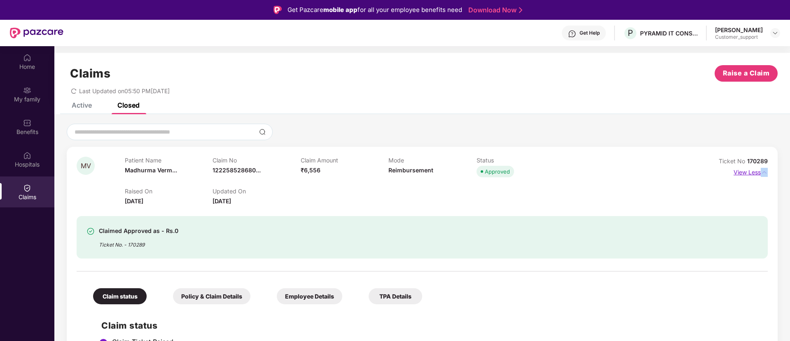
click at [765, 172] on img at bounding box center [764, 172] width 7 height 9
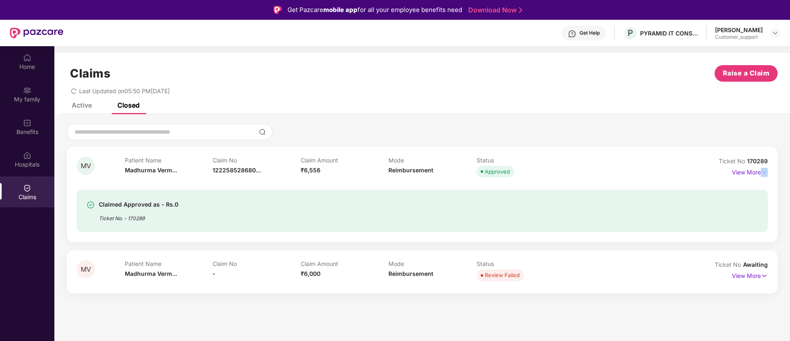
scroll to position [46, 0]
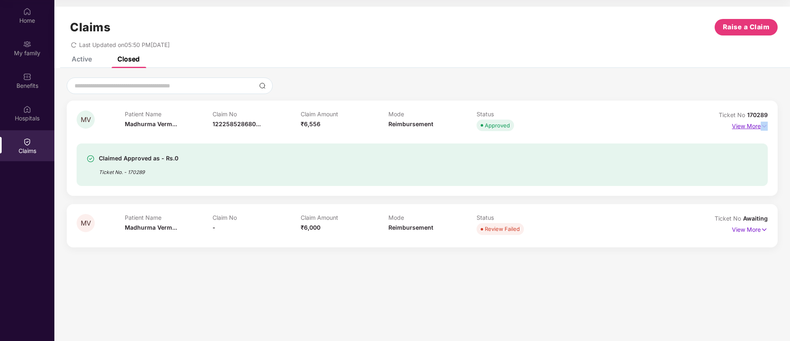
click at [764, 126] on img at bounding box center [764, 125] width 7 height 9
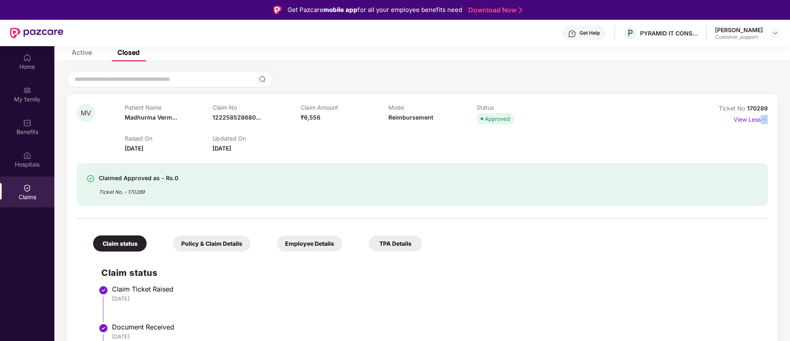
scroll to position [0, 0]
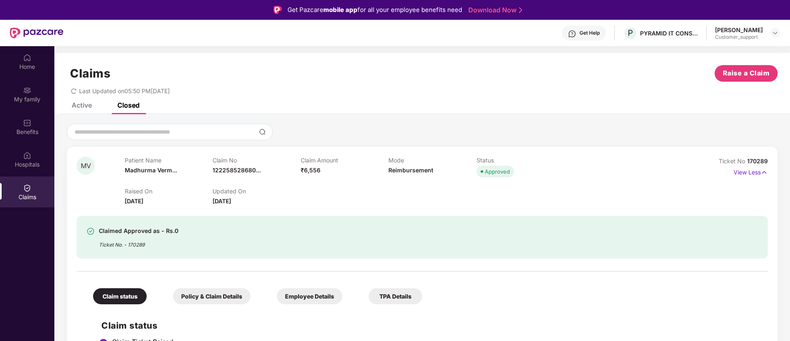
click at [143, 248] on div "Ticket No. - 170289" at bounding box center [138, 242] width 79 height 13
drag, startPoint x: 146, startPoint y: 244, endPoint x: 129, endPoint y: 245, distance: 17.3
click at [129, 245] on div "Ticket No. - 170289" at bounding box center [138, 242] width 79 height 13
click at [157, 248] on div "Ticket No. - 170289" at bounding box center [138, 242] width 79 height 13
drag, startPoint x: 149, startPoint y: 247, endPoint x: 127, endPoint y: 247, distance: 21.4
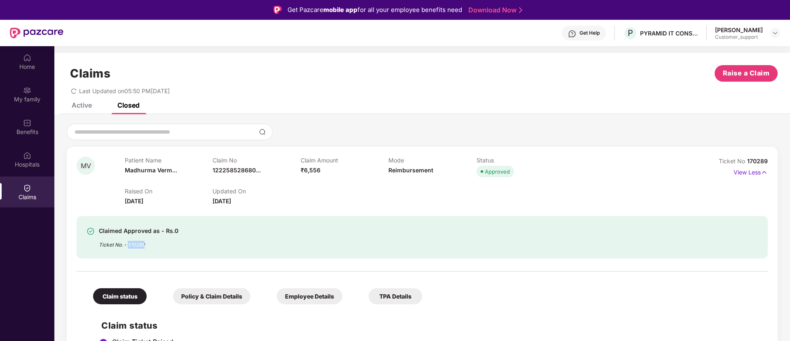
click at [127, 247] on div "Ticket No. - 170289" at bounding box center [138, 242] width 79 height 13
copy div "170289"
click at [776, 33] on img at bounding box center [775, 33] width 7 height 7
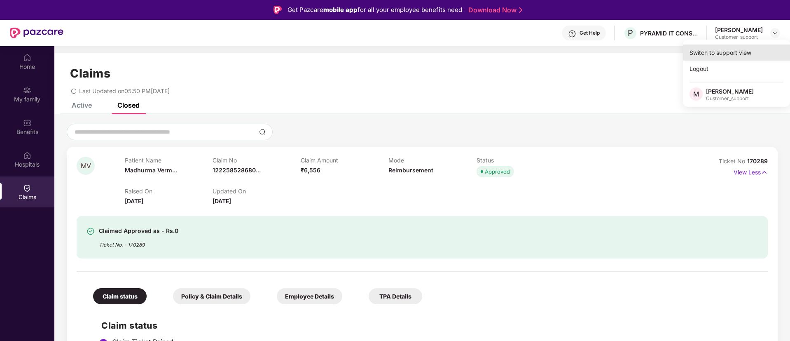
click at [712, 52] on div "Switch to support view" at bounding box center [736, 52] width 107 height 16
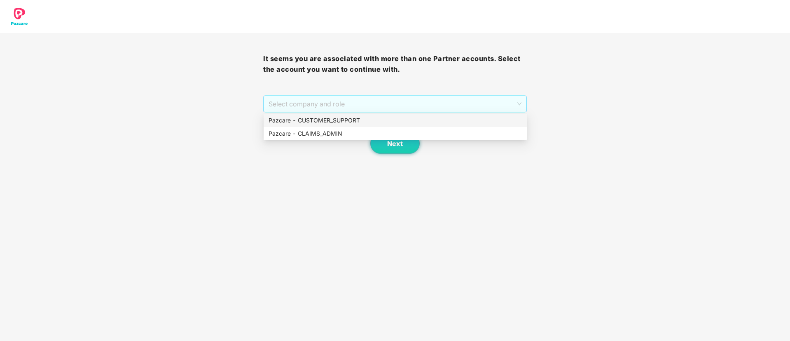
click at [313, 105] on span "Select company and role" at bounding box center [395, 104] width 252 height 16
click at [317, 115] on div "Pazcare - CUSTOMER_SUPPORT" at bounding box center [395, 120] width 263 height 13
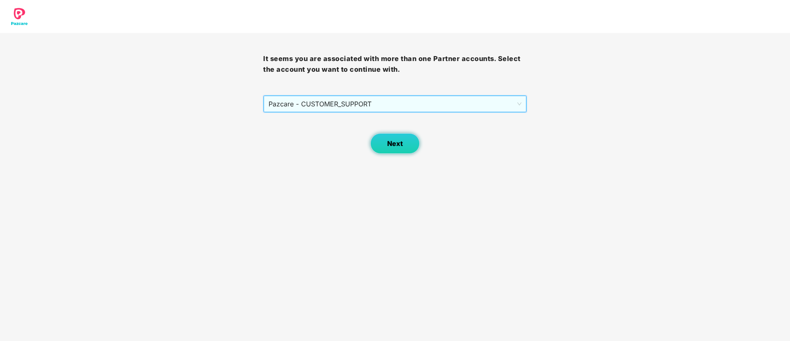
click at [397, 143] on span "Next" at bounding box center [395, 144] width 16 height 8
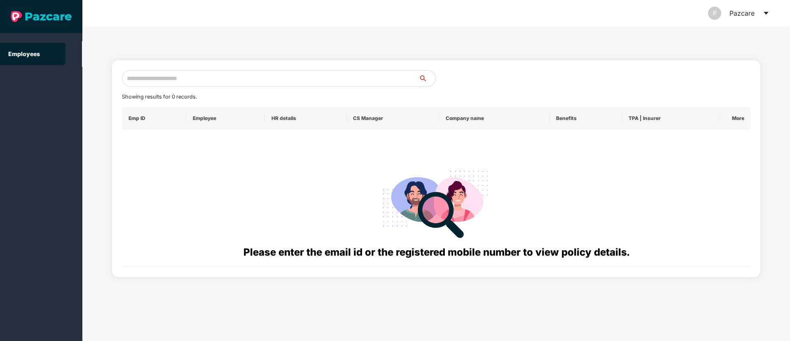
click at [140, 81] on input "text" at bounding box center [270, 78] width 297 height 16
paste input "**********"
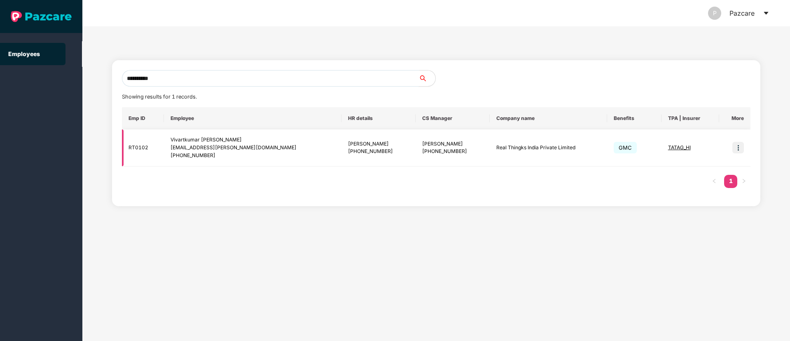
type input "**********"
click at [743, 148] on img at bounding box center [738, 148] width 12 height 12
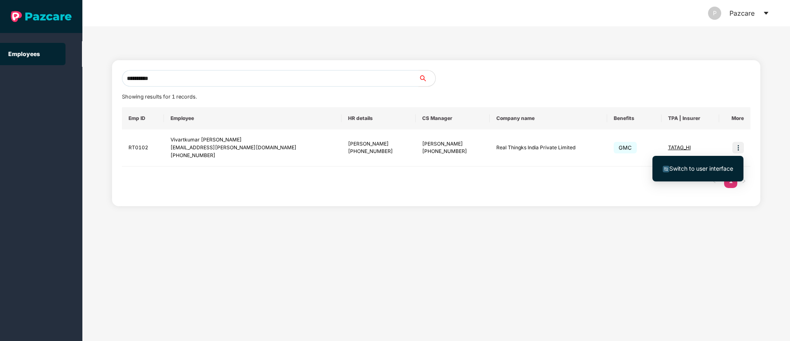
click at [694, 168] on span "Switch to user interface" at bounding box center [701, 168] width 64 height 7
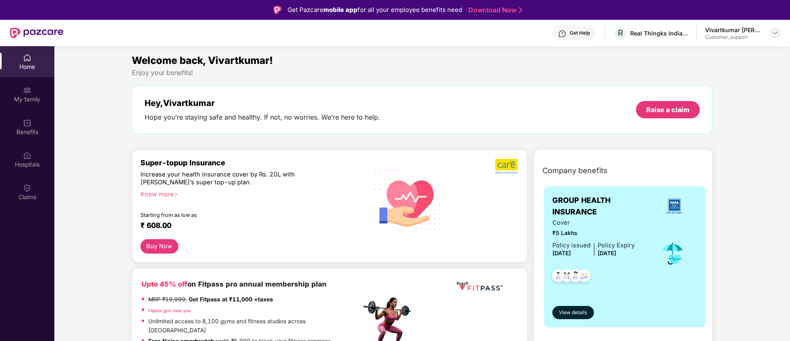
click at [777, 34] on img at bounding box center [775, 33] width 7 height 7
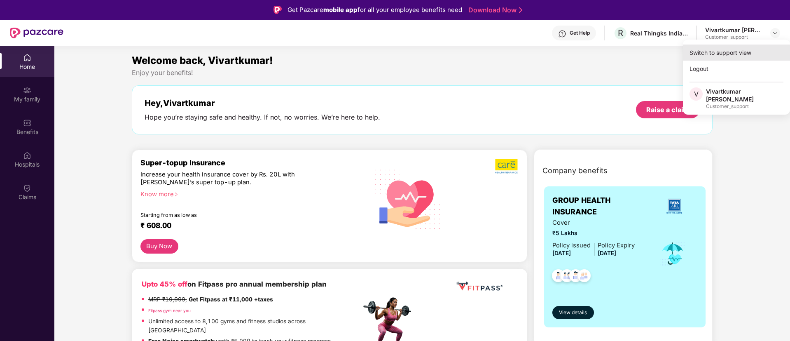
click at [726, 51] on div "Switch to support view" at bounding box center [736, 52] width 107 height 16
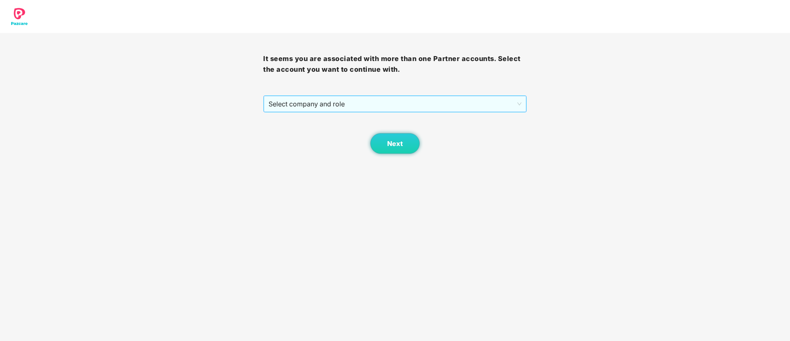
click at [398, 105] on span "Select company and role" at bounding box center [395, 104] width 252 height 16
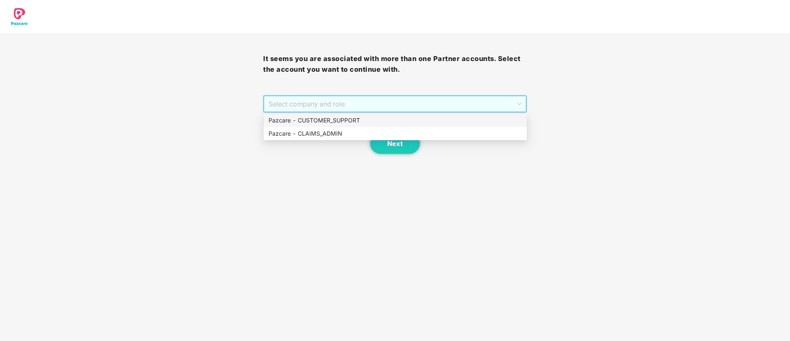
click at [331, 120] on div "Pazcare - CUSTOMER_SUPPORT" at bounding box center [395, 120] width 253 height 9
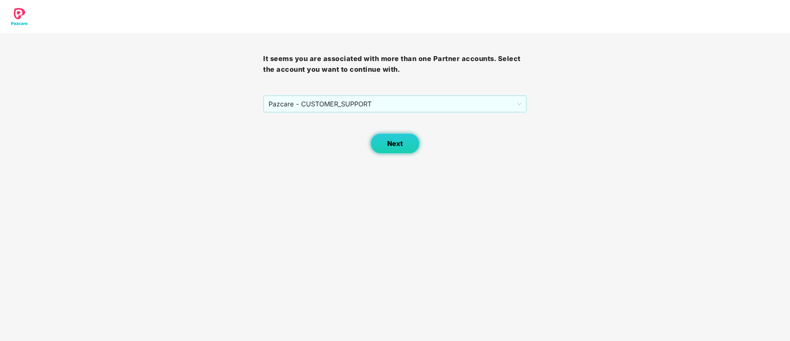
click at [390, 142] on span "Next" at bounding box center [395, 144] width 16 height 8
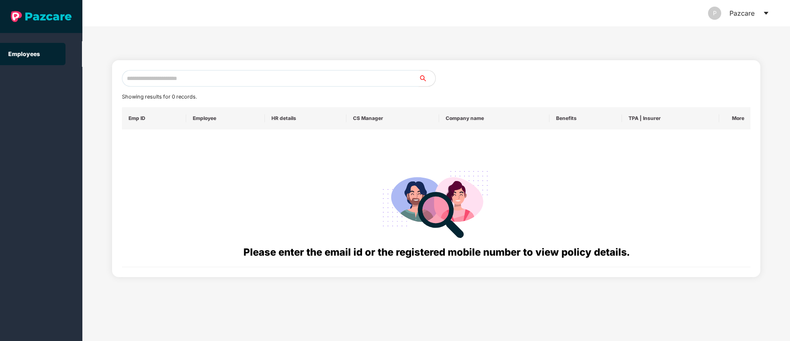
click at [141, 76] on input "text" at bounding box center [270, 78] width 297 height 16
paste input "**********"
click at [133, 79] on input "**********" at bounding box center [270, 78] width 297 height 16
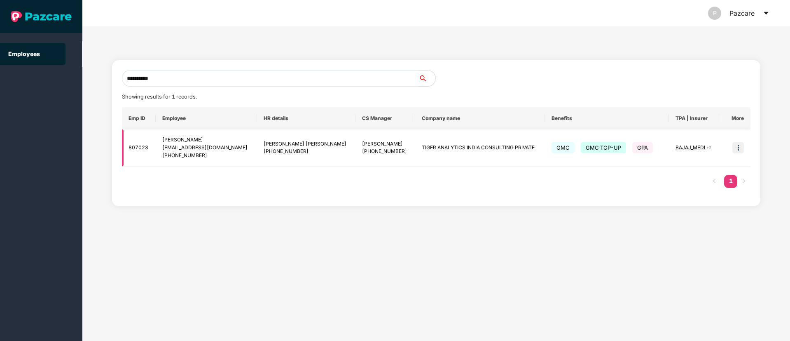
type input "**********"
click at [739, 148] on img at bounding box center [738, 148] width 12 height 12
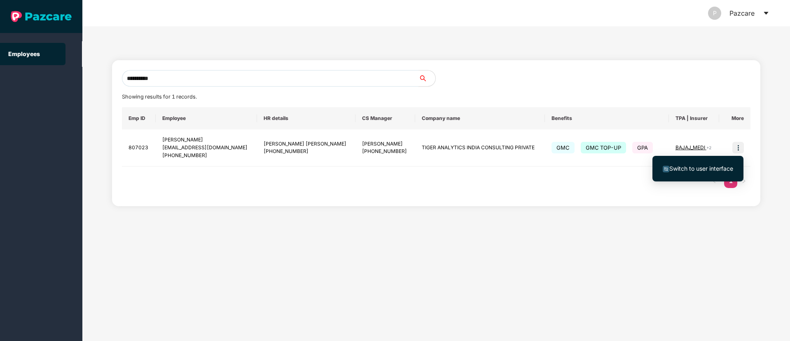
click at [706, 170] on span "Switch to user interface" at bounding box center [701, 168] width 64 height 7
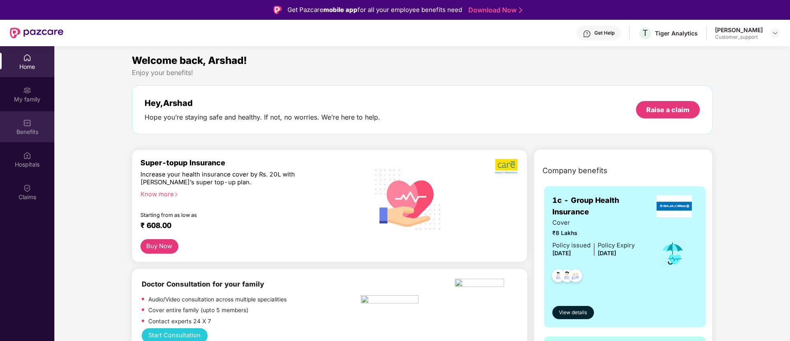
click at [25, 124] on img at bounding box center [27, 123] width 8 height 8
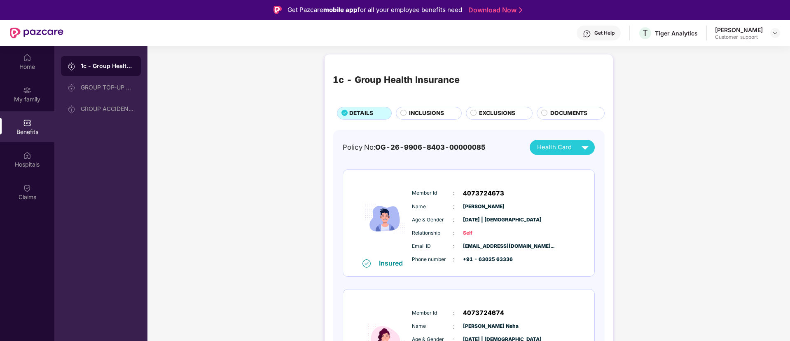
click at [421, 111] on span "INCLUSIONS" at bounding box center [426, 113] width 35 height 9
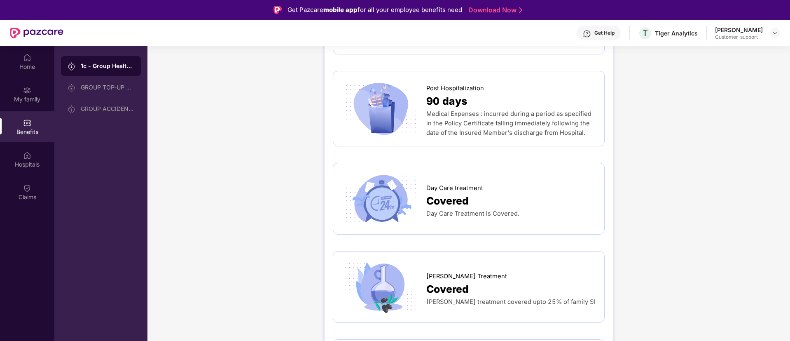
scroll to position [539, 0]
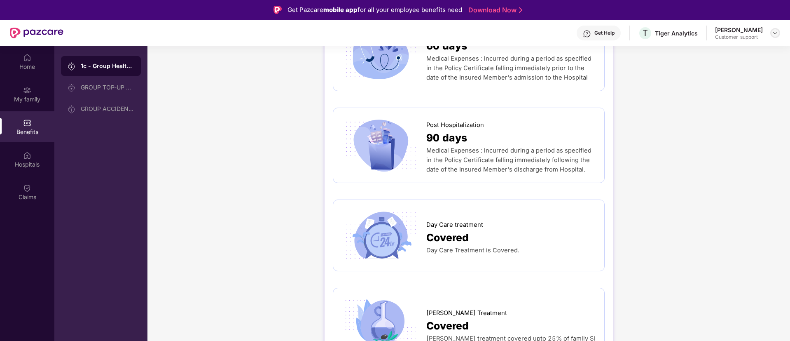
click at [776, 31] on img at bounding box center [775, 33] width 7 height 7
click at [722, 48] on div "Switch to support view" at bounding box center [736, 52] width 107 height 16
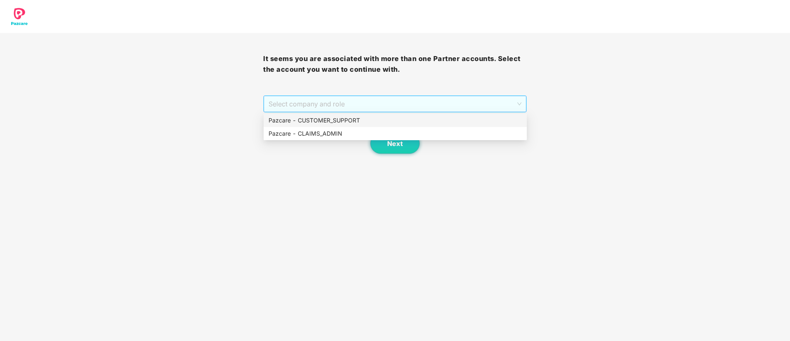
click at [403, 101] on span "Select company and role" at bounding box center [395, 104] width 252 height 16
click at [323, 118] on div "Pazcare - CUSTOMER_SUPPORT" at bounding box center [395, 120] width 253 height 9
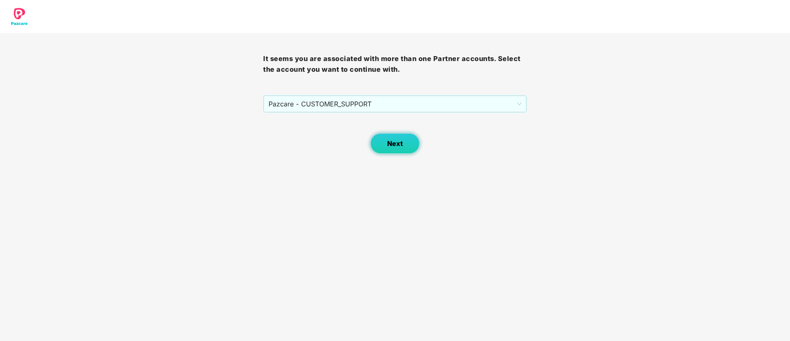
click at [390, 145] on span "Next" at bounding box center [395, 144] width 16 height 8
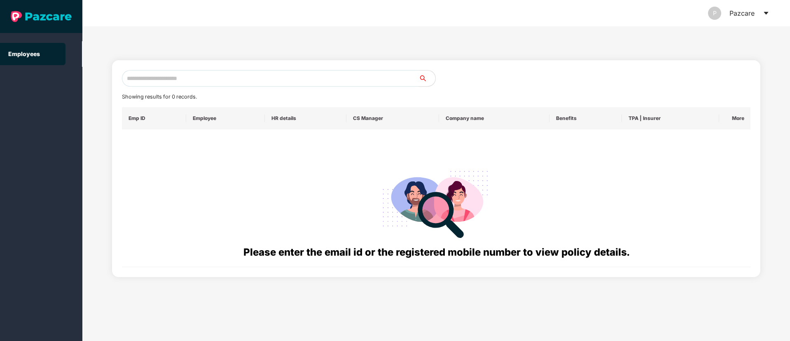
click at [166, 74] on input "text" at bounding box center [270, 78] width 297 height 16
paste input "**********"
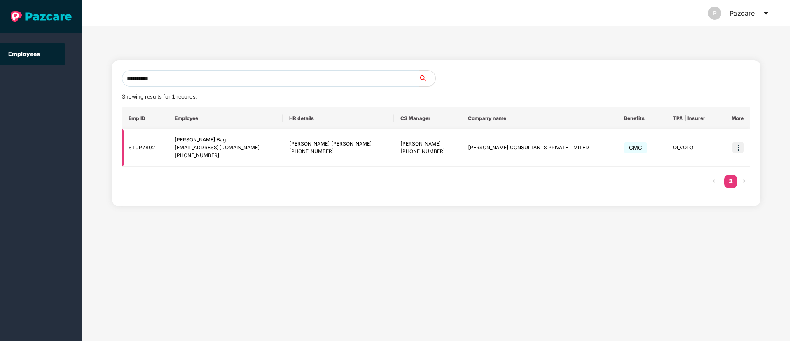
type input "**********"
click at [740, 150] on img at bounding box center [738, 148] width 12 height 12
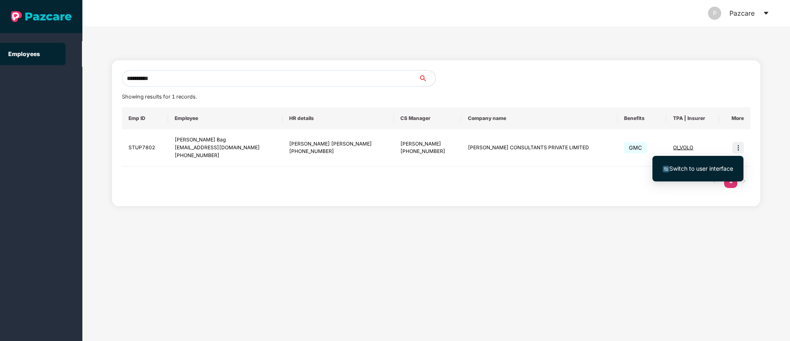
click at [689, 166] on span "Switch to user interface" at bounding box center [701, 168] width 64 height 7
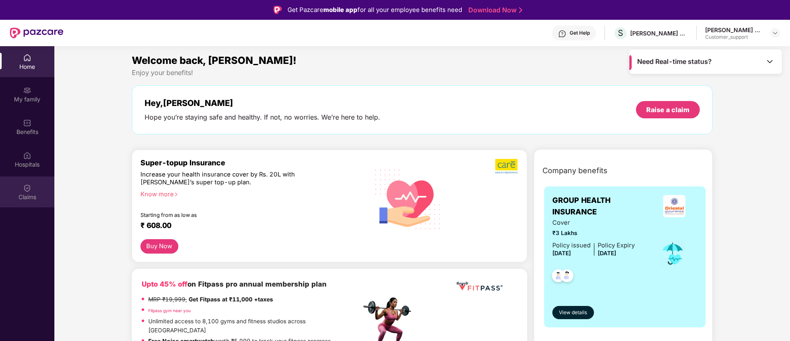
click at [29, 193] on div "Claims" at bounding box center [27, 197] width 54 height 8
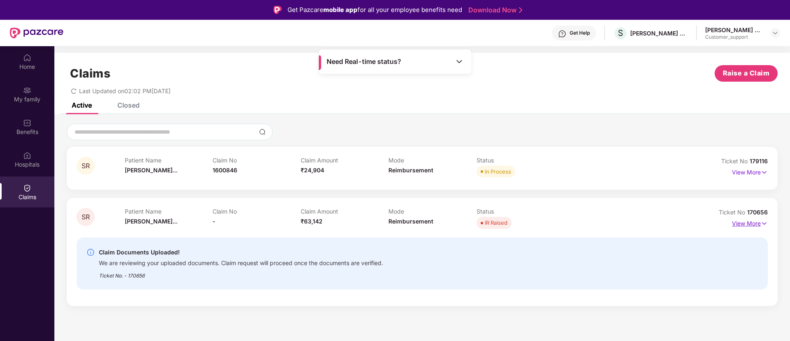
click at [763, 223] on img at bounding box center [764, 223] width 7 height 9
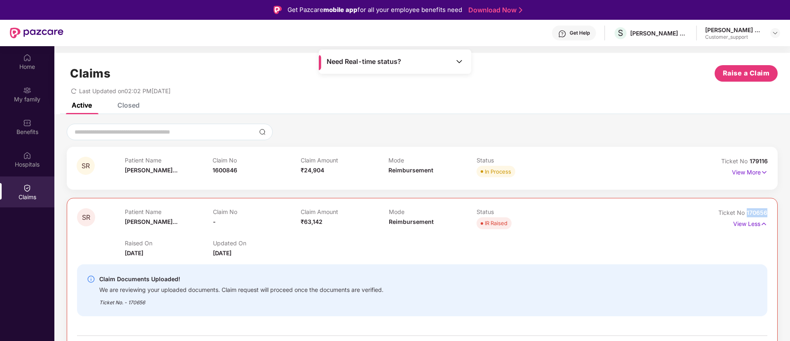
drag, startPoint x: 768, startPoint y: 213, endPoint x: 745, endPoint y: 210, distance: 22.4
copy span "170656"
drag, startPoint x: 769, startPoint y: 159, endPoint x: 748, endPoint y: 159, distance: 20.6
click at [748, 159] on div "SR Patient Name [PERSON_NAME]... Claim No 1600846 Claim Amount ₹24,904 Mode Rei…" at bounding box center [422, 168] width 711 height 43
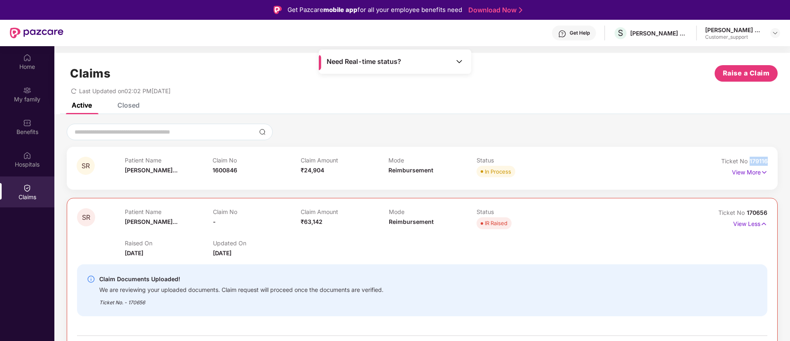
copy span "179116"
click at [778, 33] on img at bounding box center [775, 33] width 7 height 7
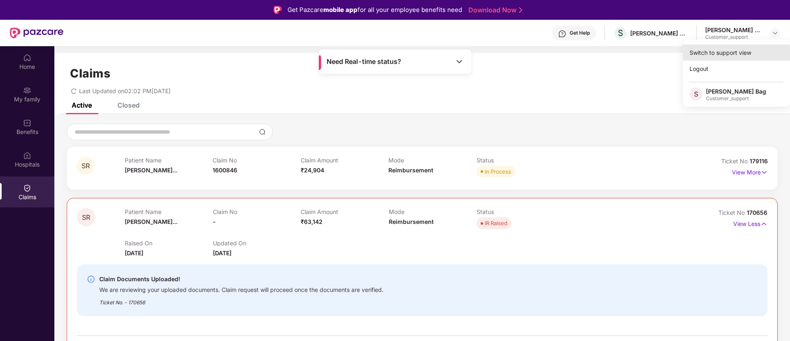
click at [714, 49] on div "Switch to support view" at bounding box center [736, 52] width 107 height 16
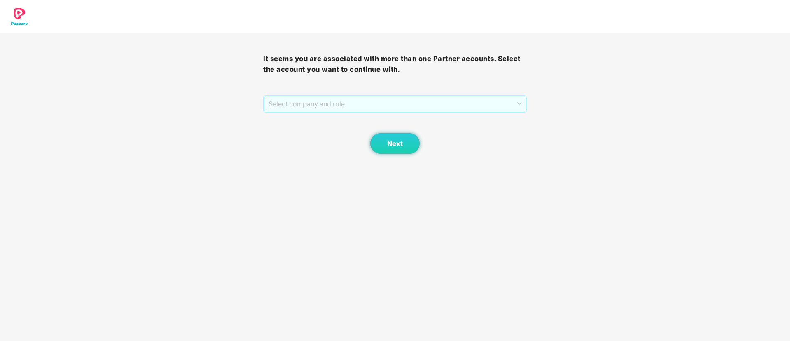
click at [363, 102] on span "Select company and role" at bounding box center [395, 104] width 252 height 16
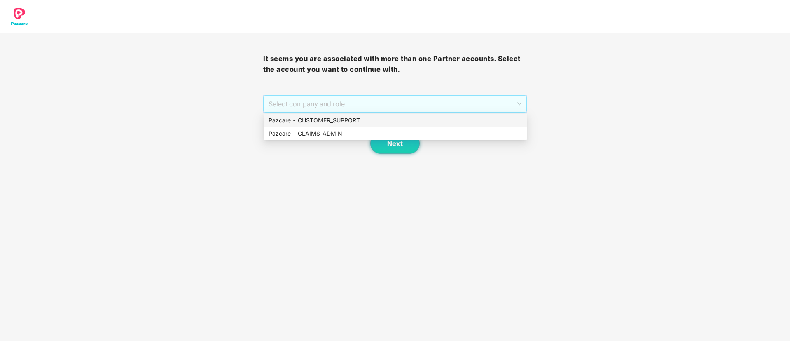
click at [299, 122] on div "Pazcare - CUSTOMER_SUPPORT" at bounding box center [395, 120] width 253 height 9
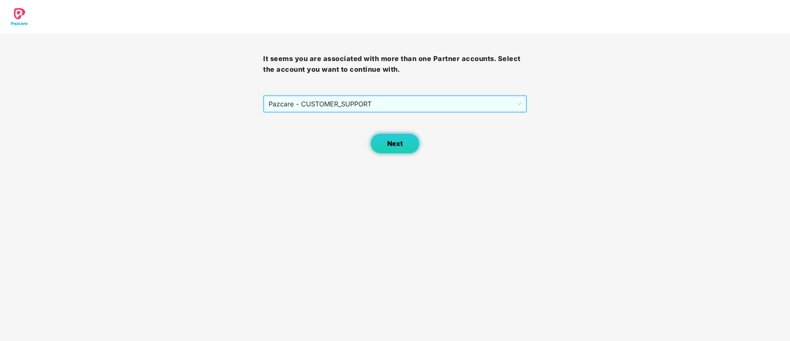
click at [391, 143] on span "Next" at bounding box center [395, 144] width 16 height 8
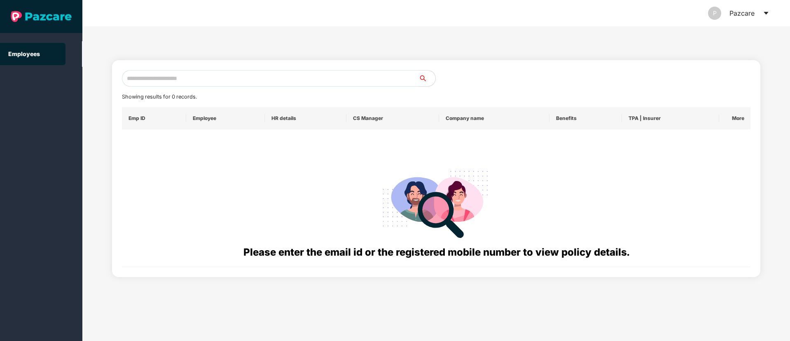
click at [150, 82] on input "text" at bounding box center [270, 78] width 297 height 16
paste input "**********"
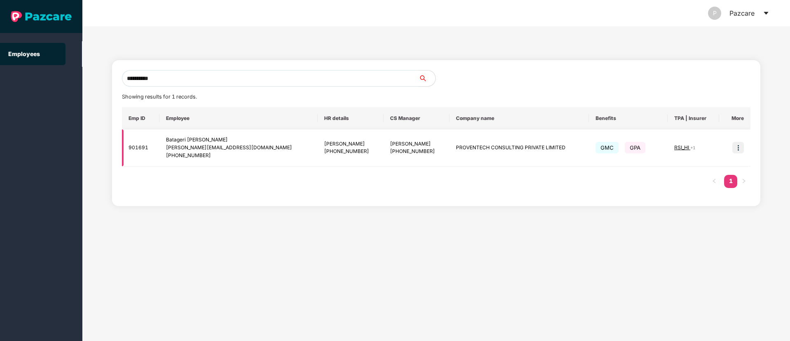
type input "**********"
click at [738, 148] on img at bounding box center [738, 148] width 12 height 12
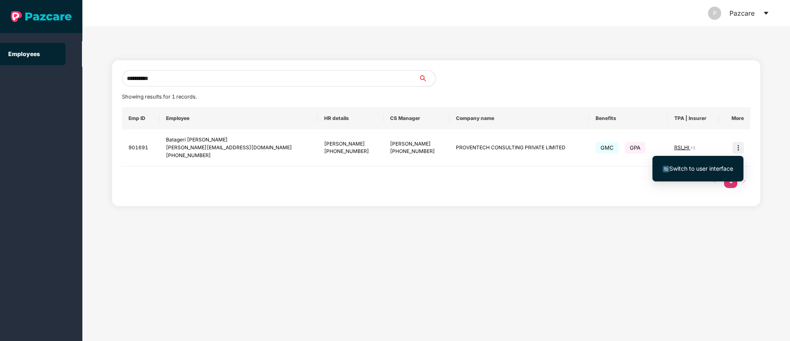
click at [714, 174] on li "Switch to user interface" at bounding box center [697, 168] width 91 height 17
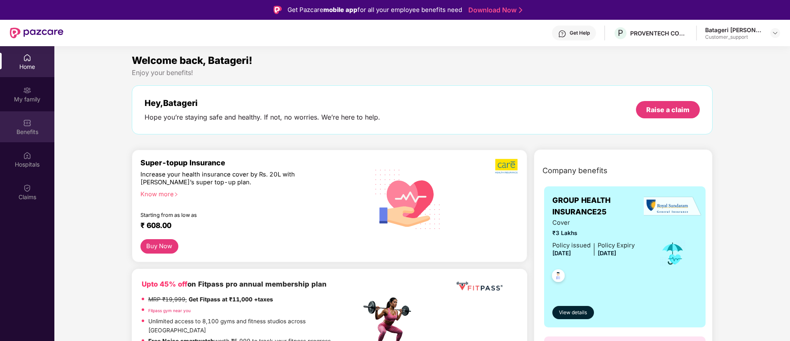
click at [27, 128] on div "Benefits" at bounding box center [27, 132] width 54 height 8
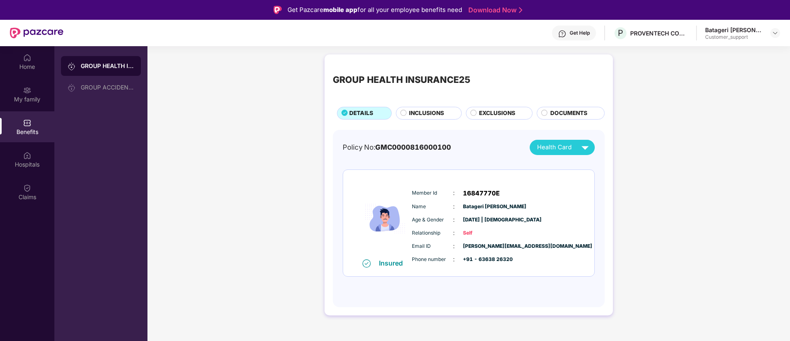
click at [488, 112] on span "EXCLUSIONS" at bounding box center [497, 113] width 36 height 9
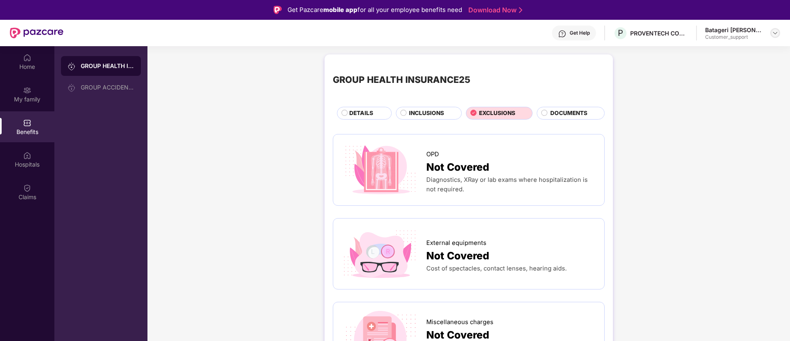
click at [775, 34] on img at bounding box center [775, 33] width 7 height 7
click at [715, 49] on div "Switch to support view" at bounding box center [736, 52] width 107 height 16
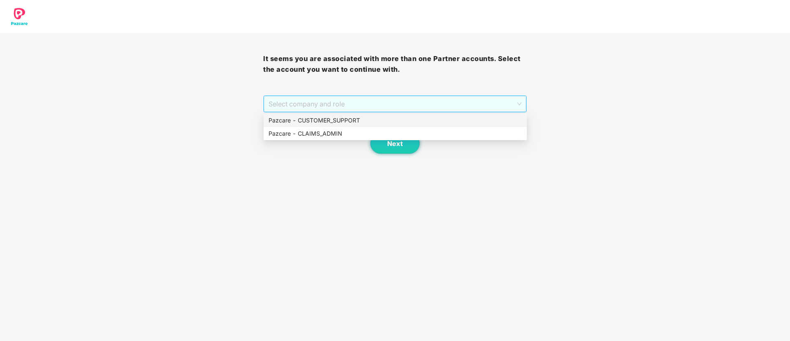
click at [291, 107] on span "Select company and role" at bounding box center [395, 104] width 252 height 16
click at [297, 120] on div "Pazcare - CUSTOMER_SUPPORT" at bounding box center [395, 120] width 253 height 9
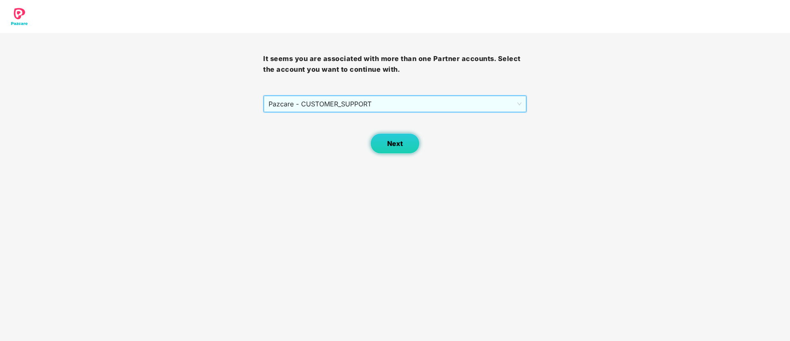
click at [383, 142] on button "Next" at bounding box center [394, 143] width 49 height 21
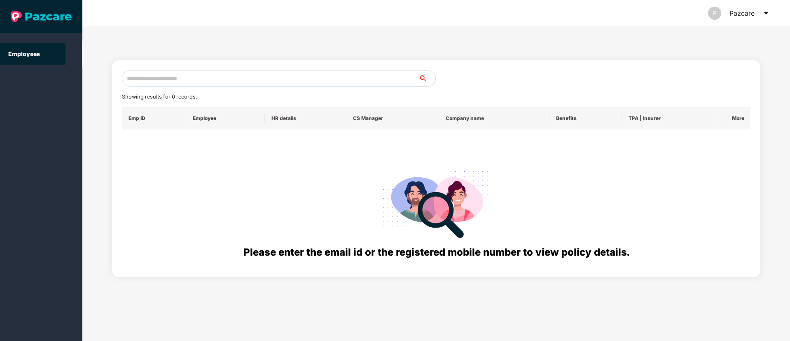
click at [145, 76] on input "text" at bounding box center [270, 78] width 297 height 16
paste input "**********"
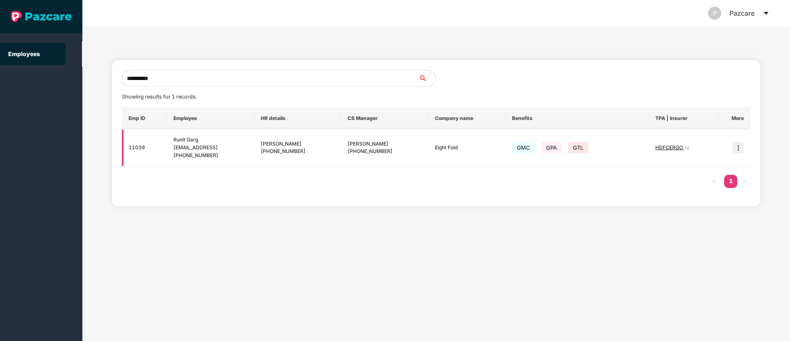
type input "**********"
click at [743, 147] on img at bounding box center [738, 148] width 12 height 12
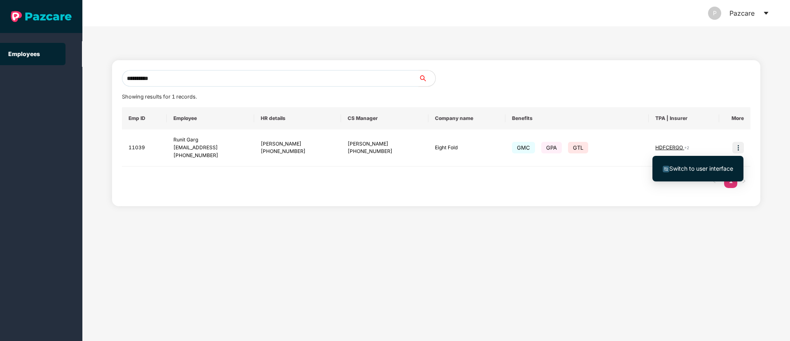
click at [692, 171] on span "Switch to user interface" at bounding box center [701, 168] width 64 height 7
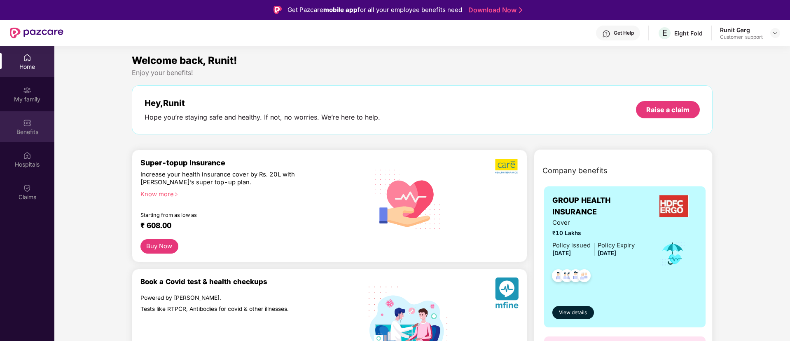
click at [28, 126] on img at bounding box center [27, 123] width 8 height 8
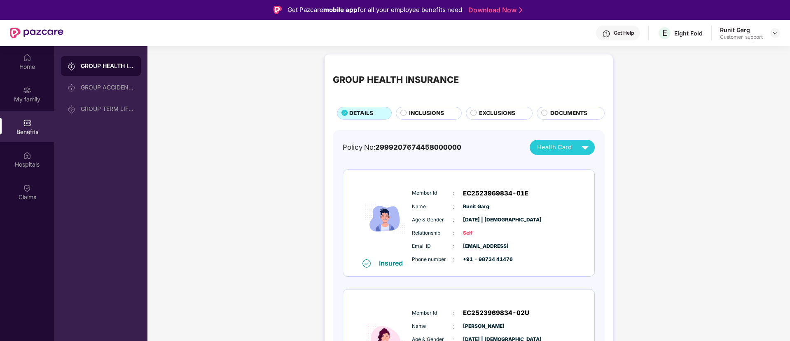
click at [422, 110] on span "INCLUSIONS" at bounding box center [426, 113] width 35 height 9
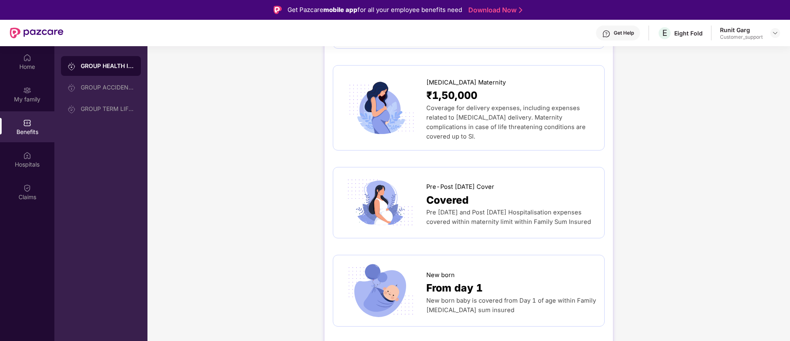
scroll to position [1124, 0]
click at [774, 32] on img at bounding box center [775, 33] width 7 height 7
click at [722, 51] on div "Switch to support view" at bounding box center [736, 52] width 107 height 16
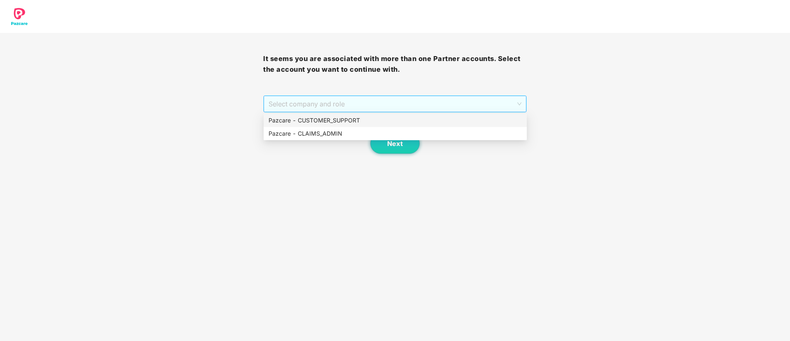
click at [351, 102] on span "Select company and role" at bounding box center [395, 104] width 252 height 16
click at [315, 122] on div "Pazcare - CUSTOMER_SUPPORT" at bounding box center [395, 120] width 253 height 9
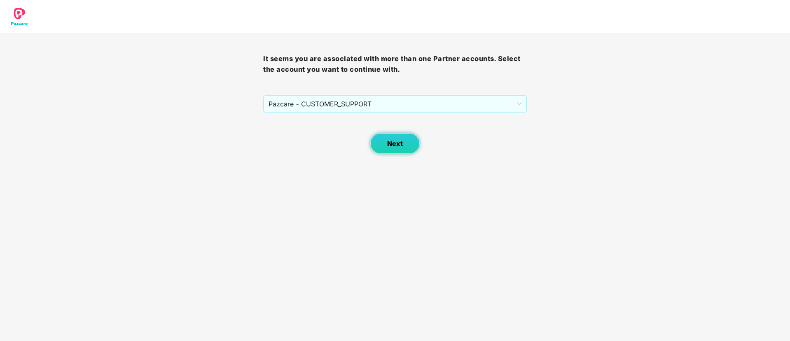
click at [388, 145] on span "Next" at bounding box center [395, 144] width 16 height 8
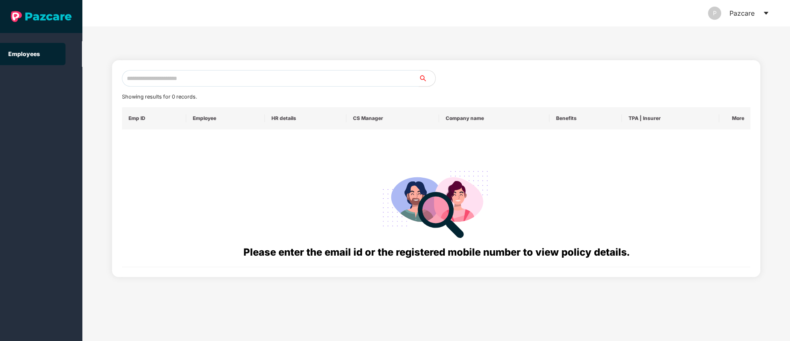
click at [149, 78] on input "text" at bounding box center [270, 78] width 297 height 16
paste input "**********"
click at [134, 77] on input "**********" at bounding box center [270, 78] width 297 height 16
click at [167, 80] on input "**********" at bounding box center [270, 78] width 297 height 16
type input "*"
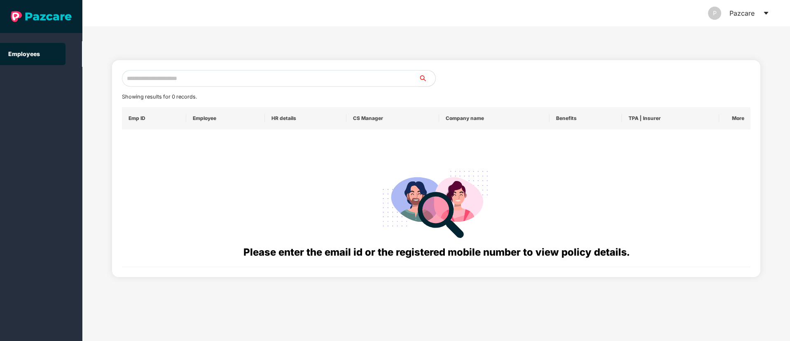
paste input "**********"
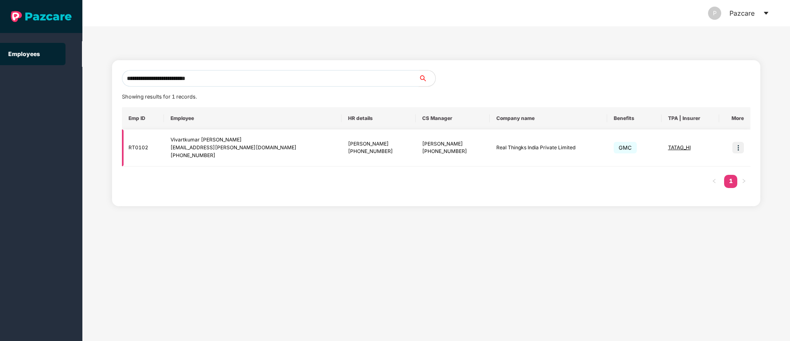
type input "**********"
click at [742, 147] on img at bounding box center [738, 148] width 12 height 12
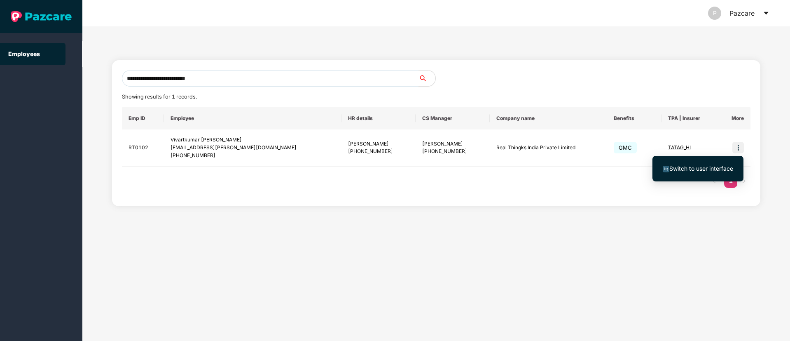
click at [703, 170] on span "Switch to user interface" at bounding box center [701, 168] width 64 height 7
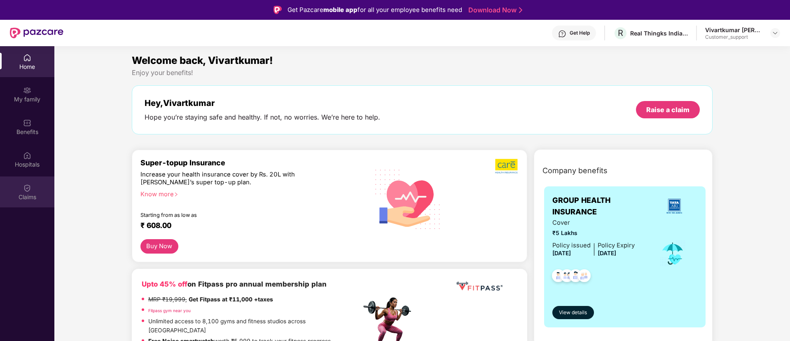
click at [20, 191] on div "Claims" at bounding box center [27, 191] width 54 height 31
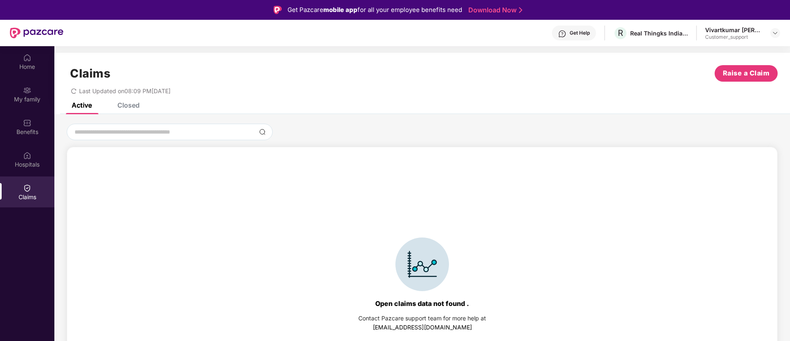
click at [134, 104] on div "Closed" at bounding box center [128, 105] width 22 height 8
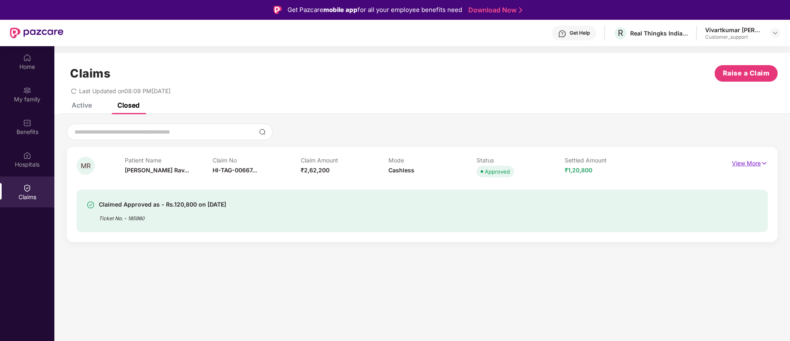
click at [764, 161] on img at bounding box center [764, 163] width 7 height 9
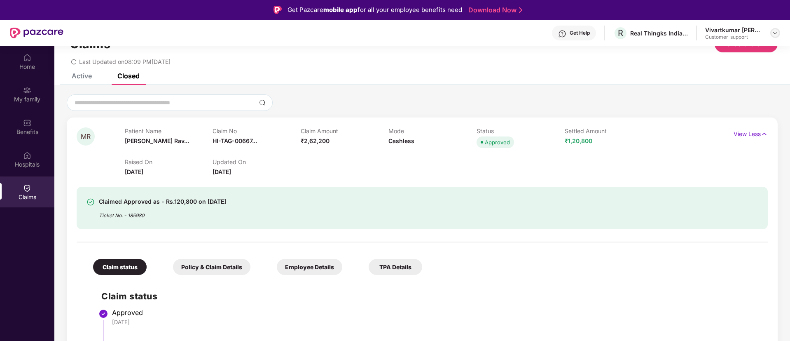
click at [775, 37] on div at bounding box center [775, 33] width 10 height 10
click at [713, 50] on div "Switch to support view" at bounding box center [736, 52] width 107 height 16
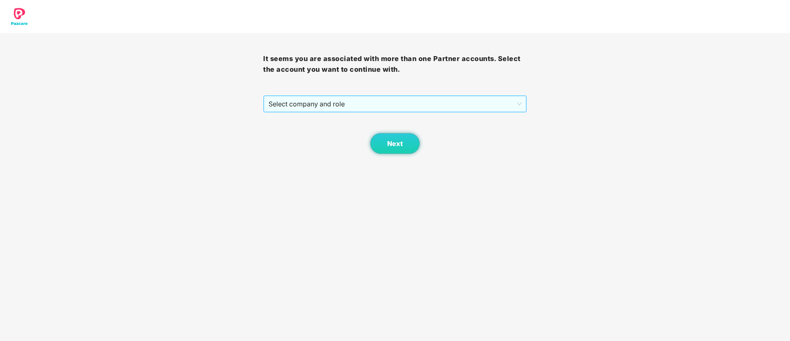
click at [431, 107] on span "Select company and role" at bounding box center [395, 104] width 252 height 16
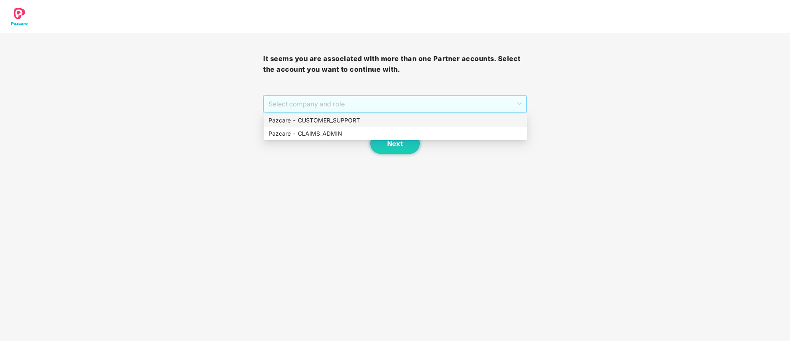
click at [348, 121] on div "Pazcare - CUSTOMER_SUPPORT" at bounding box center [395, 120] width 253 height 9
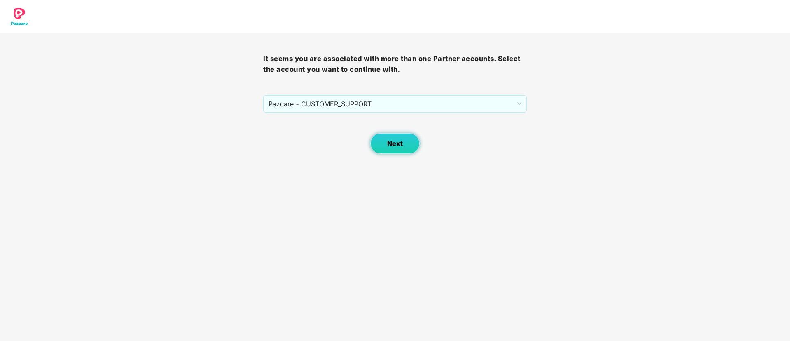
click at [386, 138] on button "Next" at bounding box center [394, 143] width 49 height 21
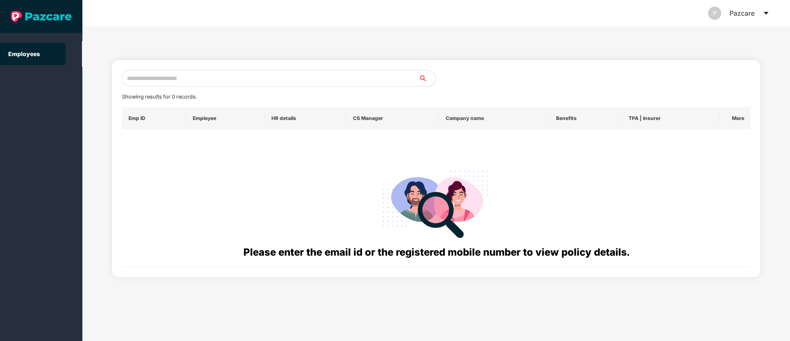
click at [140, 78] on input "text" at bounding box center [270, 78] width 297 height 16
paste input "**********"
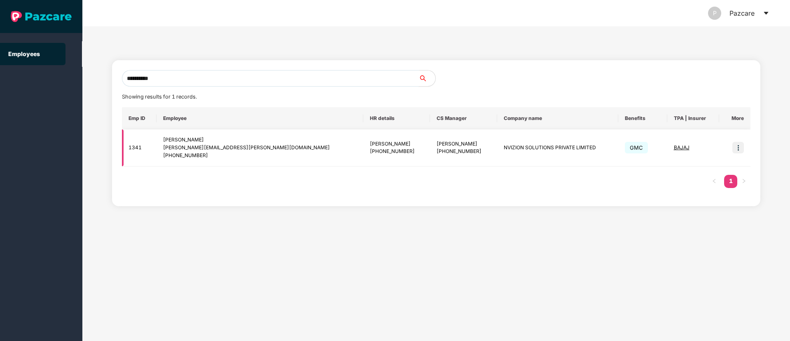
type input "**********"
click at [735, 152] on img at bounding box center [738, 148] width 12 height 12
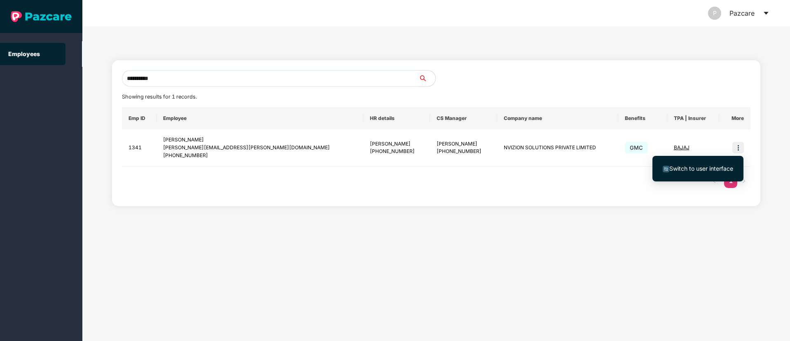
click at [713, 169] on span "Switch to user interface" at bounding box center [701, 168] width 64 height 7
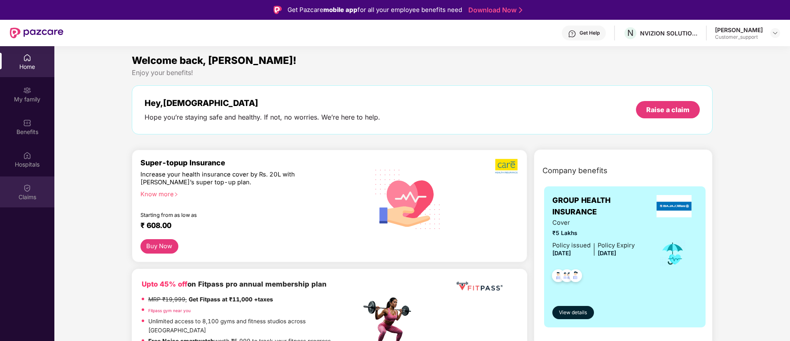
click at [21, 180] on div "Claims" at bounding box center [27, 191] width 54 height 31
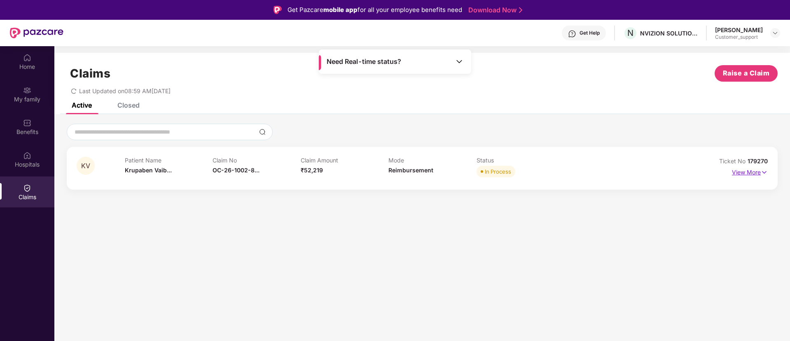
click at [766, 172] on img at bounding box center [764, 172] width 7 height 9
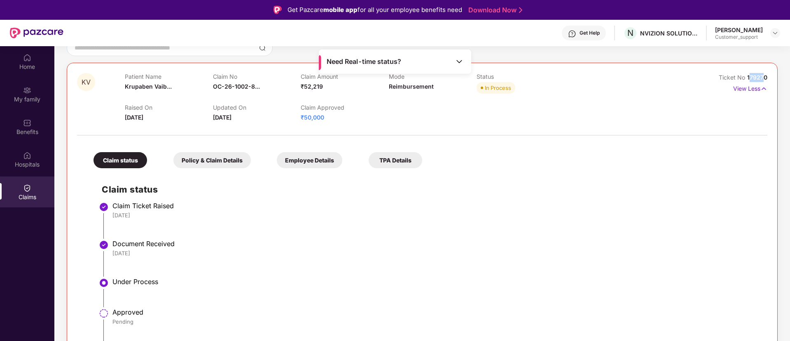
drag, startPoint x: 764, startPoint y: 76, endPoint x: 749, endPoint y: 78, distance: 15.7
click at [749, 78] on span "179270" at bounding box center [757, 77] width 20 height 7
click at [769, 78] on div "KV Patient Name [PERSON_NAME]... Claim No OC-26-1002-8... Claim Amount ₹52,219 …" at bounding box center [422, 221] width 711 height 316
drag, startPoint x: 769, startPoint y: 78, endPoint x: 748, endPoint y: 79, distance: 21.0
click at [748, 79] on div "KV Patient Name [PERSON_NAME]... Claim No OC-26-1002-8... Claim Amount ₹52,219 …" at bounding box center [422, 221] width 711 height 316
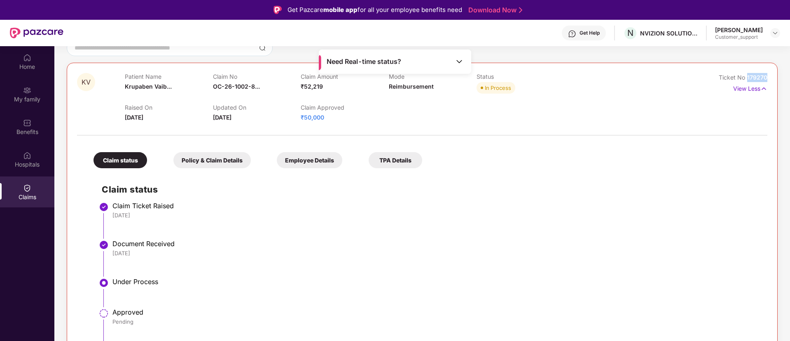
copy span "179270"
click at [775, 33] on img at bounding box center [775, 33] width 7 height 7
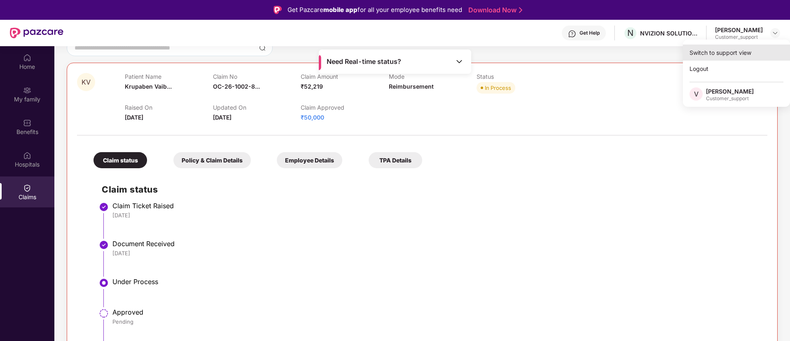
click at [735, 54] on div "Switch to support view" at bounding box center [736, 52] width 107 height 16
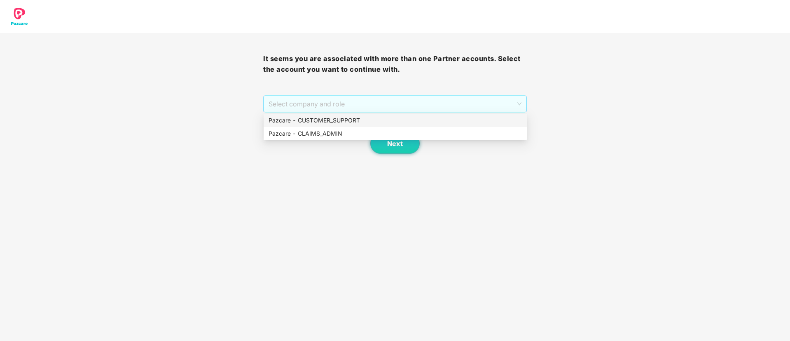
click at [448, 104] on span "Select company and role" at bounding box center [395, 104] width 252 height 16
click at [352, 118] on div "Pazcare - CUSTOMER_SUPPORT" at bounding box center [395, 120] width 253 height 9
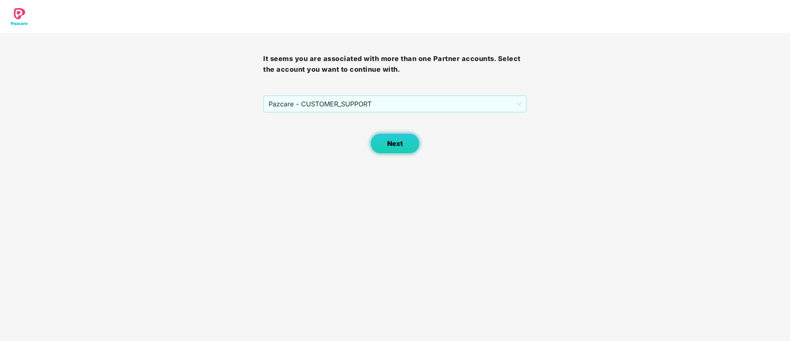
click at [391, 147] on span "Next" at bounding box center [395, 144] width 16 height 8
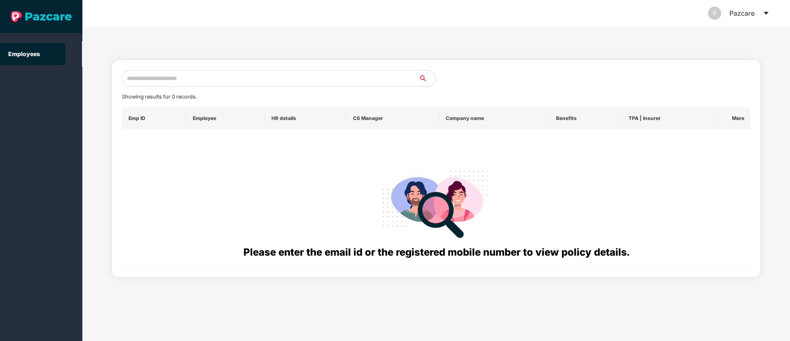
click at [185, 82] on input "text" at bounding box center [270, 78] width 297 height 16
paste input "**********"
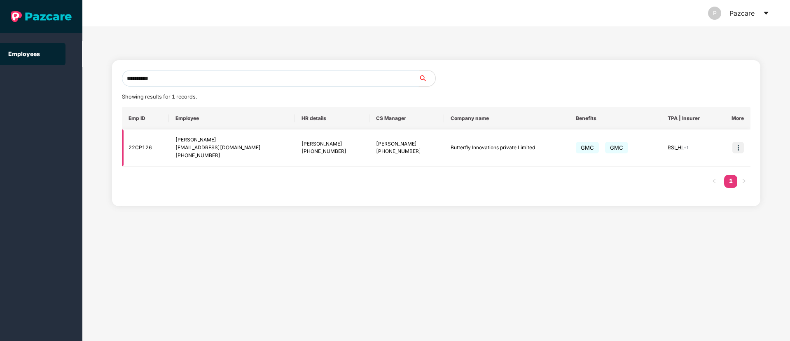
type input "**********"
click at [741, 150] on img at bounding box center [738, 148] width 12 height 12
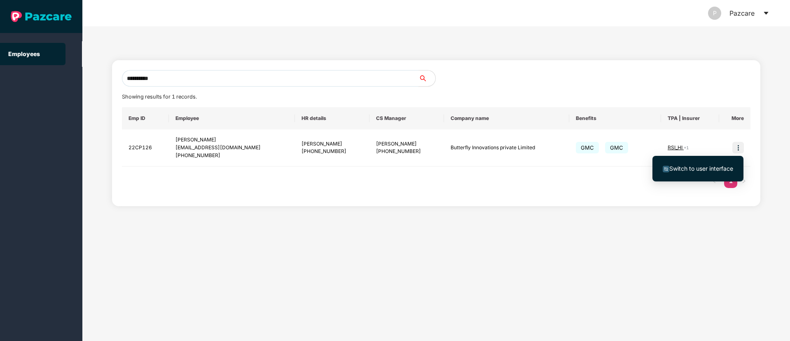
click at [705, 169] on span "Switch to user interface" at bounding box center [701, 168] width 64 height 7
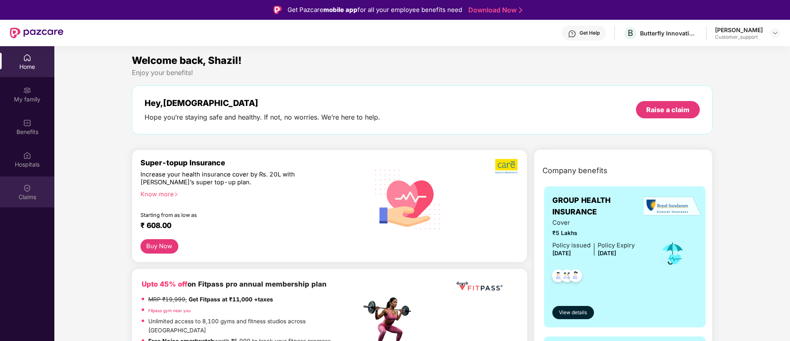
click at [30, 195] on div "Claims" at bounding box center [27, 197] width 54 height 8
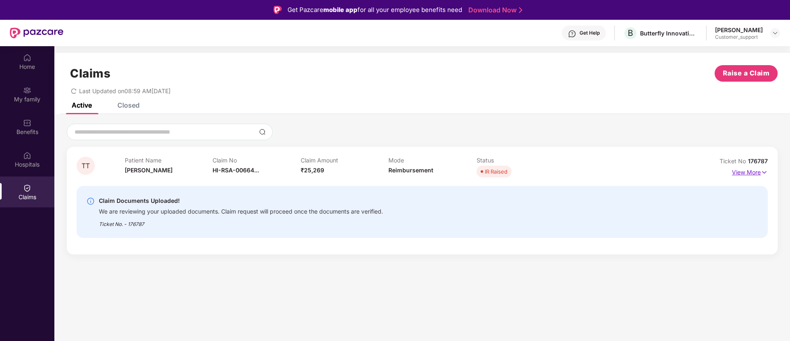
click at [762, 171] on img at bounding box center [764, 172] width 7 height 9
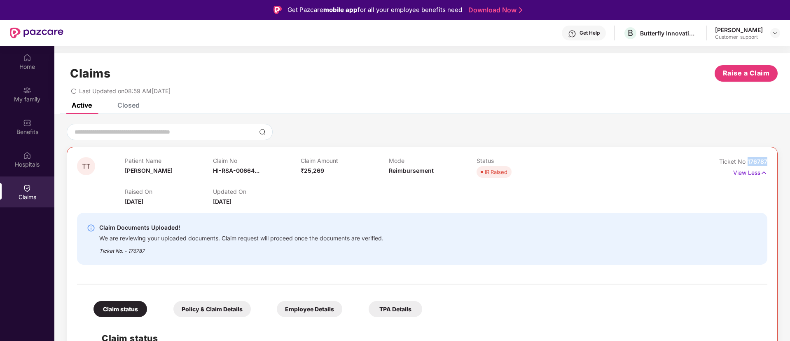
drag, startPoint x: 768, startPoint y: 159, endPoint x: 747, endPoint y: 161, distance: 21.1
click at [747, 161] on div "TT Patient Name [PERSON_NAME] Claim No HI-RSA-00664... Claim Amount ₹25,269 Mod…" at bounding box center [422, 341] width 711 height 388
copy span "176787"
click at [775, 35] on img at bounding box center [775, 33] width 7 height 7
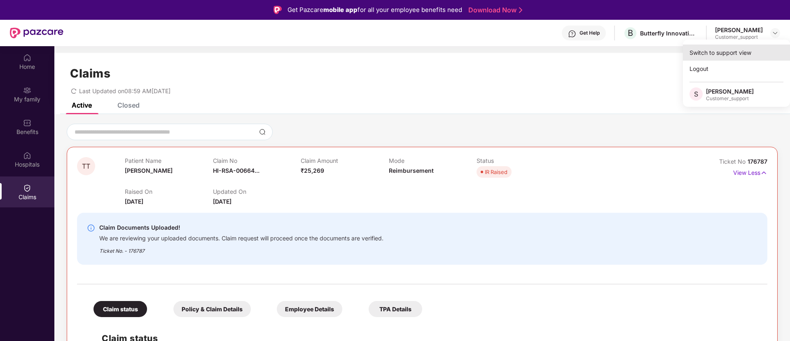
click at [715, 52] on div "Switch to support view" at bounding box center [736, 52] width 107 height 16
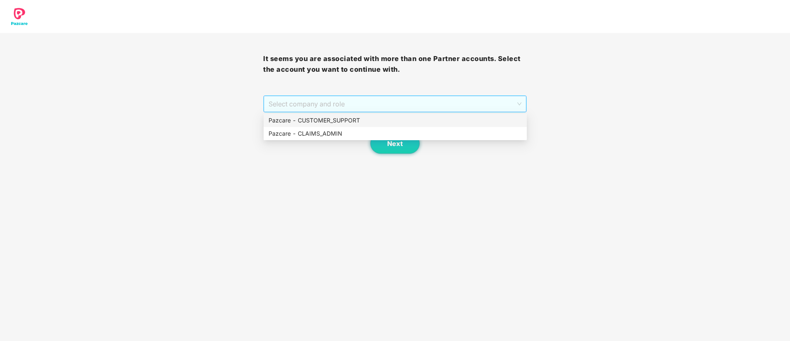
click at [359, 102] on span "Select company and role" at bounding box center [395, 104] width 252 height 16
click at [336, 116] on div "Pazcare - CUSTOMER_SUPPORT" at bounding box center [395, 120] width 253 height 9
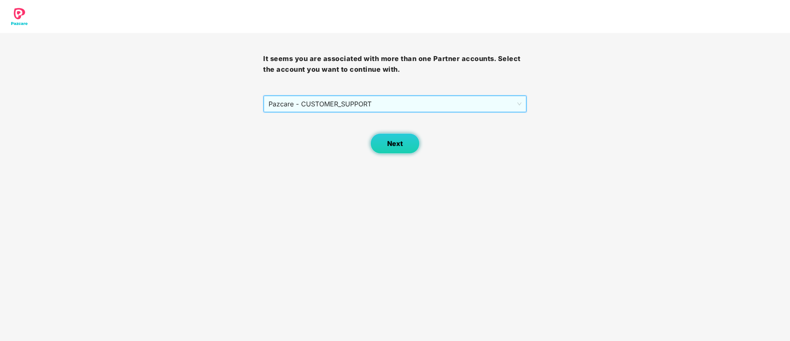
click at [389, 140] on span "Next" at bounding box center [395, 144] width 16 height 8
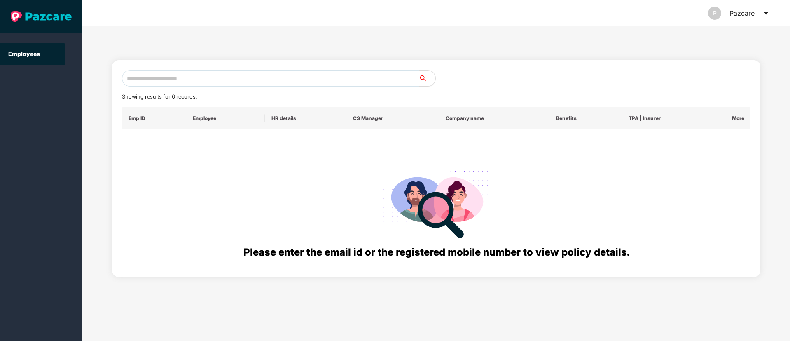
click at [134, 79] on input "text" at bounding box center [270, 78] width 297 height 16
paste input "**********"
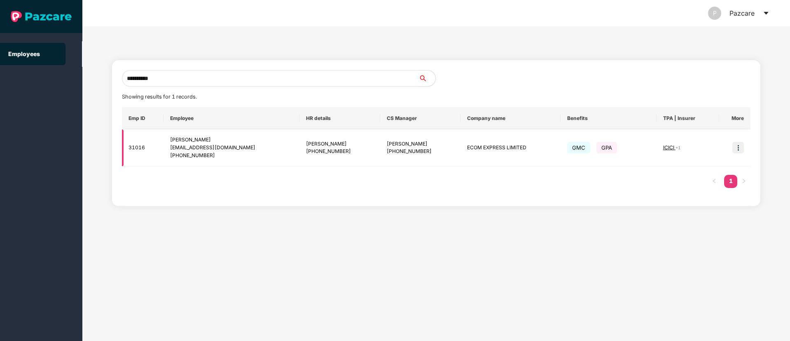
type input "**********"
click at [736, 149] on img at bounding box center [738, 148] width 12 height 12
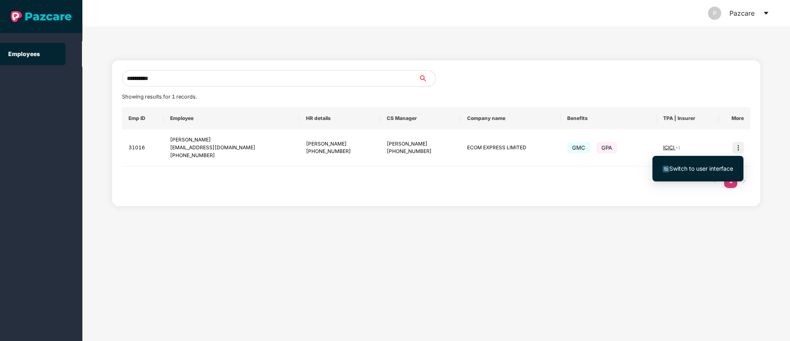
click at [698, 165] on span "Switch to user interface" at bounding box center [701, 168] width 64 height 7
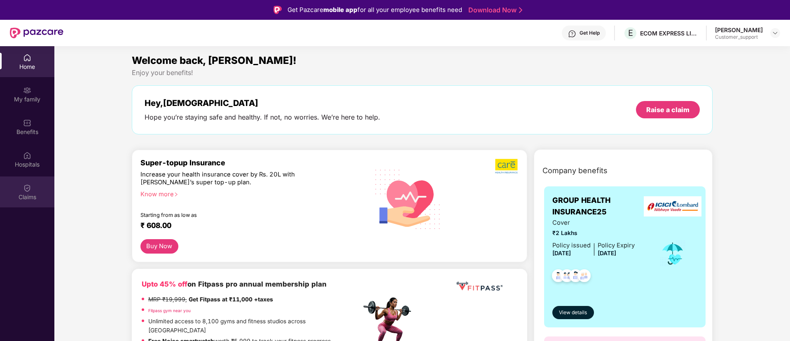
click at [24, 196] on div "Claims" at bounding box center [27, 197] width 54 height 8
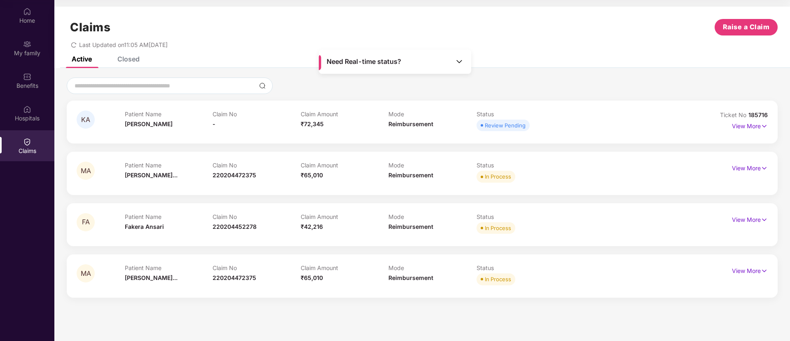
scroll to position [45, 0]
click at [763, 129] on img at bounding box center [764, 127] width 7 height 9
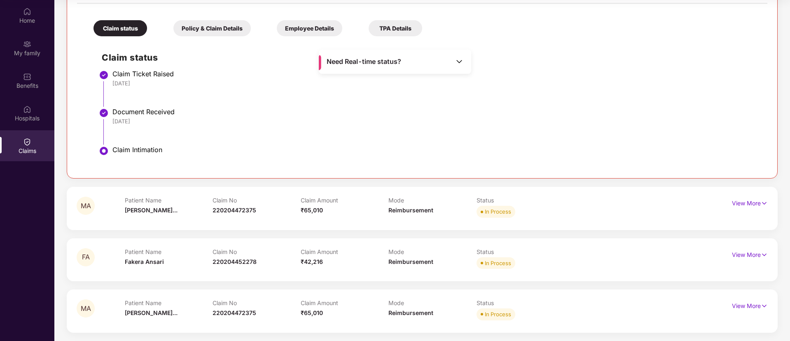
scroll to position [46, 0]
click at [764, 203] on img at bounding box center [764, 203] width 7 height 9
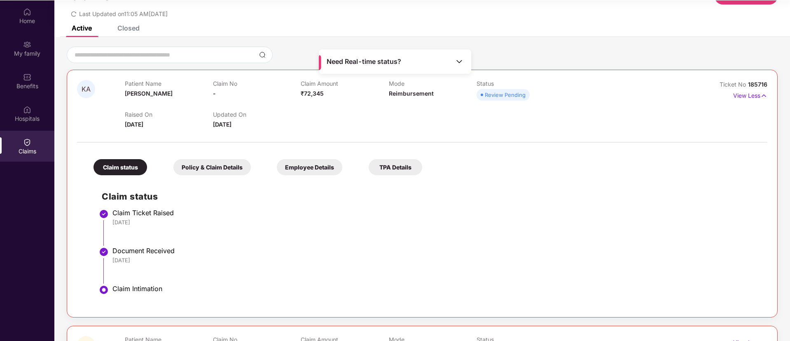
scroll to position [0, 0]
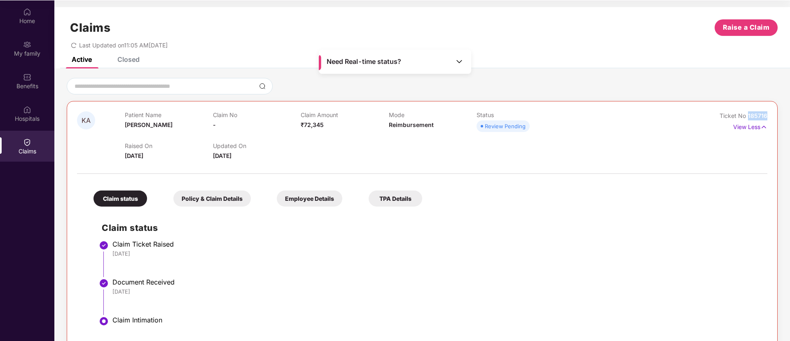
drag, startPoint x: 766, startPoint y: 114, endPoint x: 746, endPoint y: 117, distance: 20.3
click at [746, 117] on div "KA Patient Name [PERSON_NAME] Claim No - Claim Amount ₹72,345 Mode Reimbursemen…" at bounding box center [422, 225] width 711 height 248
copy span "185716"
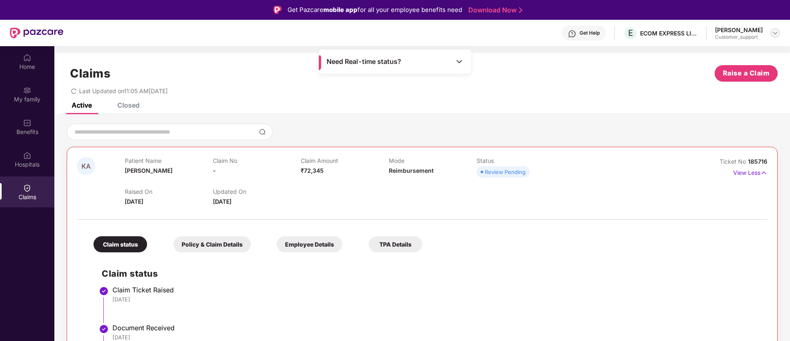
click at [771, 34] on div at bounding box center [775, 33] width 10 height 10
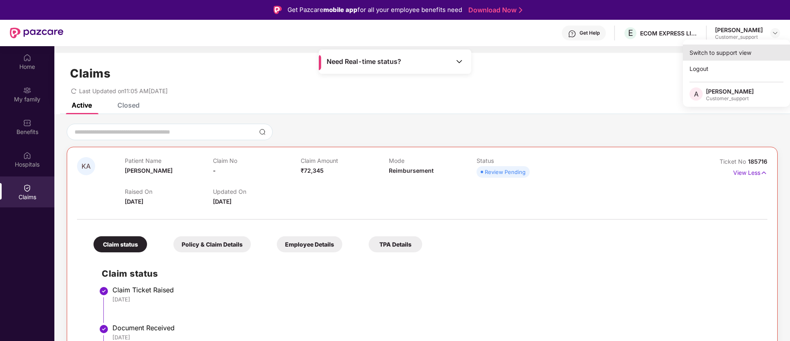
click at [722, 54] on div "Switch to support view" at bounding box center [736, 52] width 107 height 16
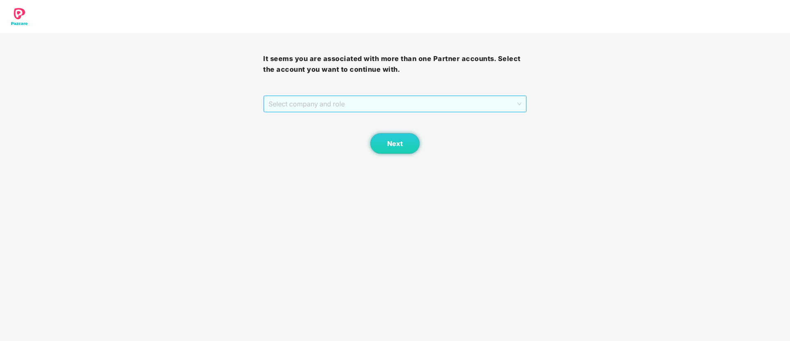
click at [369, 102] on span "Select company and role" at bounding box center [395, 104] width 252 height 16
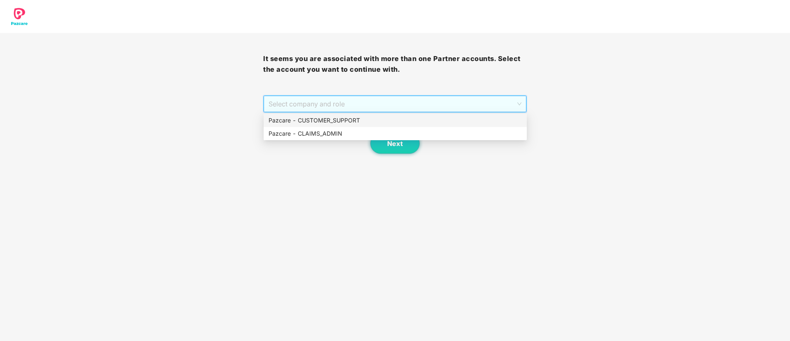
click at [332, 117] on div "Pazcare - CUSTOMER_SUPPORT" at bounding box center [395, 120] width 253 height 9
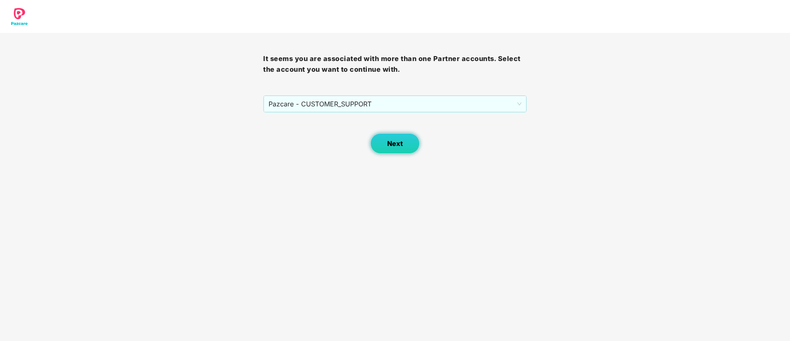
click at [389, 144] on span "Next" at bounding box center [395, 144] width 16 height 8
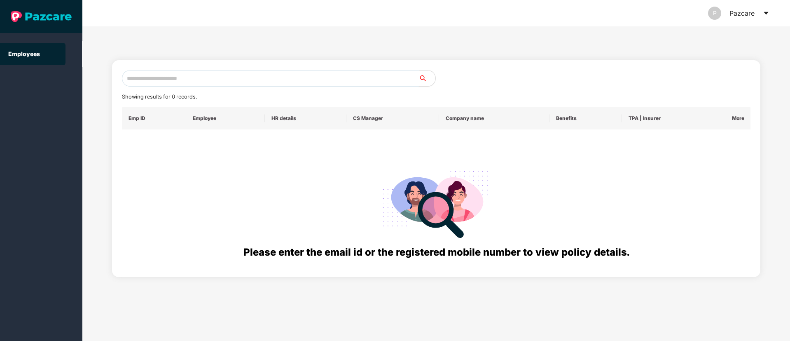
click at [139, 80] on input "text" at bounding box center [270, 78] width 297 height 16
paste input "**********"
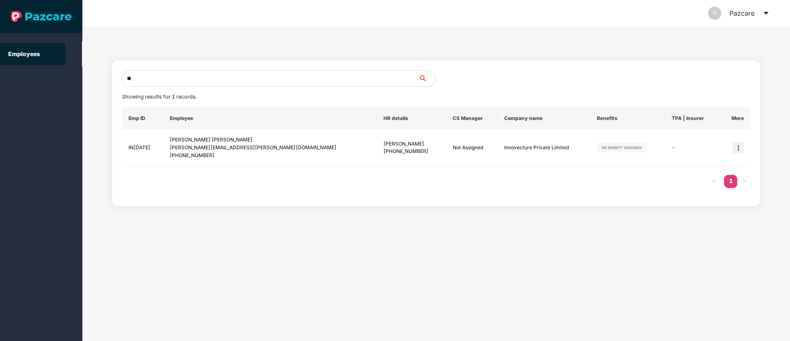
type input "*"
click at [138, 81] on input "text" at bounding box center [270, 78] width 297 height 16
paste input "**********"
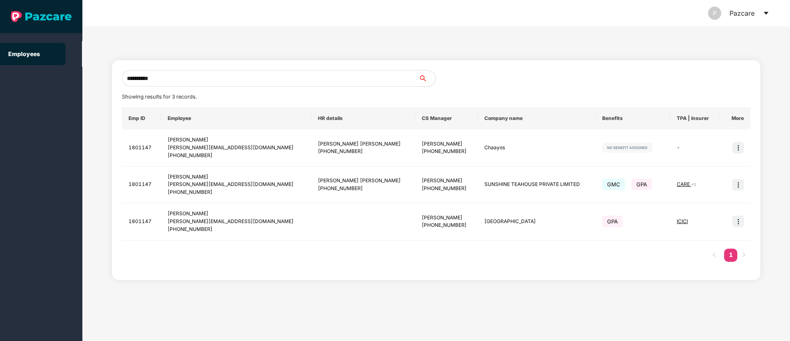
type input "**********"
click at [740, 187] on img at bounding box center [738, 185] width 12 height 12
click at [686, 207] on span "Switch to user interface" at bounding box center [701, 205] width 64 height 7
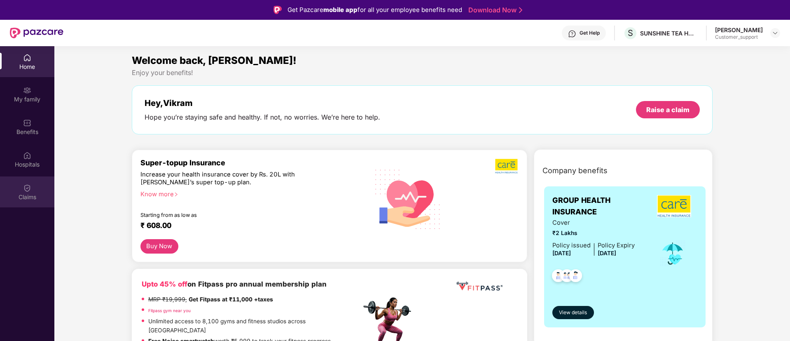
click at [32, 196] on div "Claims" at bounding box center [27, 197] width 54 height 8
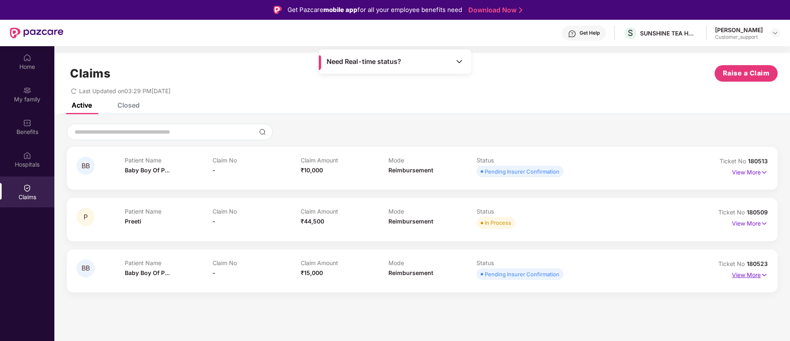
click at [766, 275] on img at bounding box center [764, 274] width 7 height 9
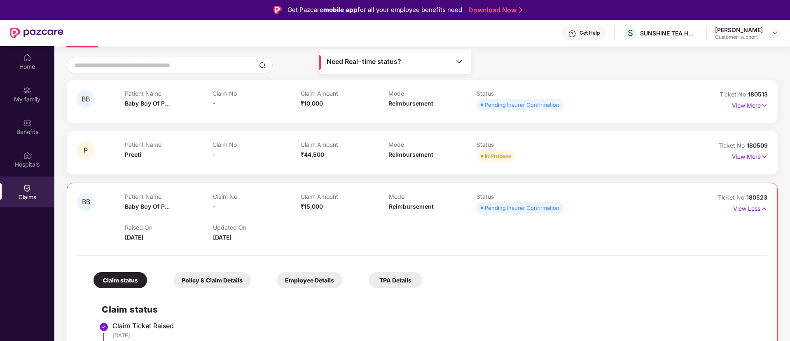
scroll to position [67, 0]
drag, startPoint x: 766, startPoint y: 197, endPoint x: 747, endPoint y: 199, distance: 19.8
click at [747, 199] on span "180523" at bounding box center [756, 197] width 21 height 7
copy span "180523"
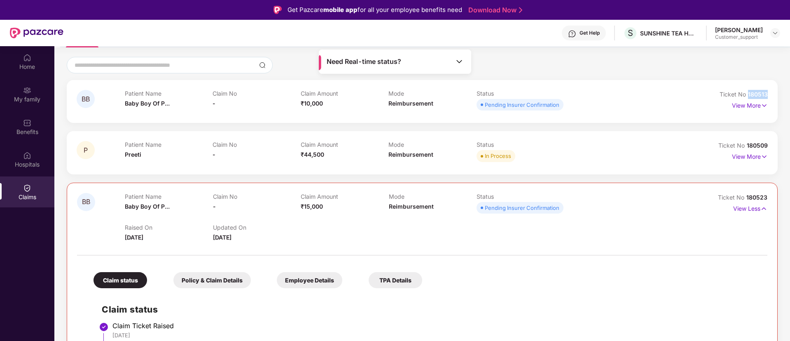
drag, startPoint x: 766, startPoint y: 95, endPoint x: 745, endPoint y: 95, distance: 20.2
click at [745, 95] on div "Ticket No 180513" at bounding box center [744, 94] width 48 height 9
copy span "180513"
click at [29, 134] on div "Benefits" at bounding box center [27, 132] width 54 height 8
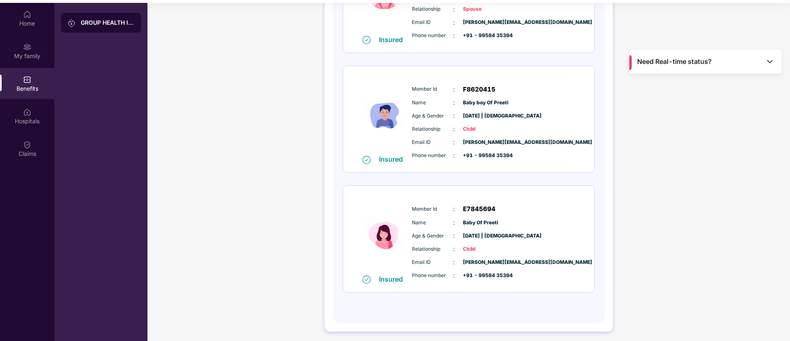
scroll to position [43, 0]
click at [37, 150] on div "Claims" at bounding box center [27, 154] width 54 height 8
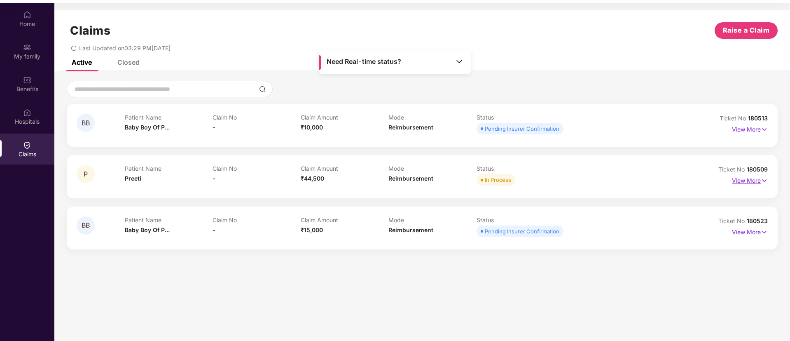
click at [765, 180] on img at bounding box center [764, 180] width 7 height 9
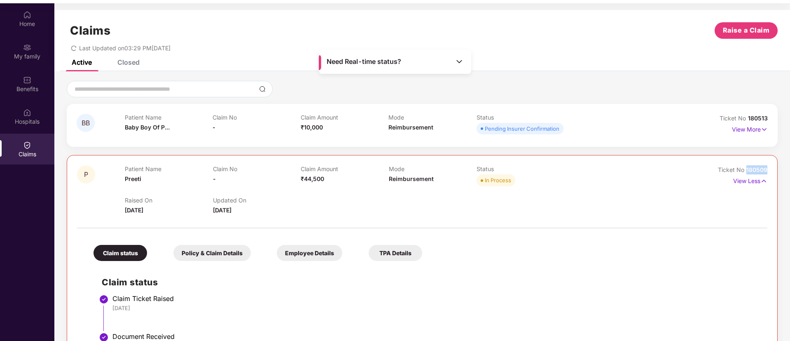
drag, startPoint x: 772, startPoint y: 171, endPoint x: 745, endPoint y: 170, distance: 26.8
click at [745, 170] on div "P Patient Name Preeti Claim No - Claim Amount ₹44,500 Mode Reimbursement Status…" at bounding box center [422, 313] width 711 height 316
copy span "180509"
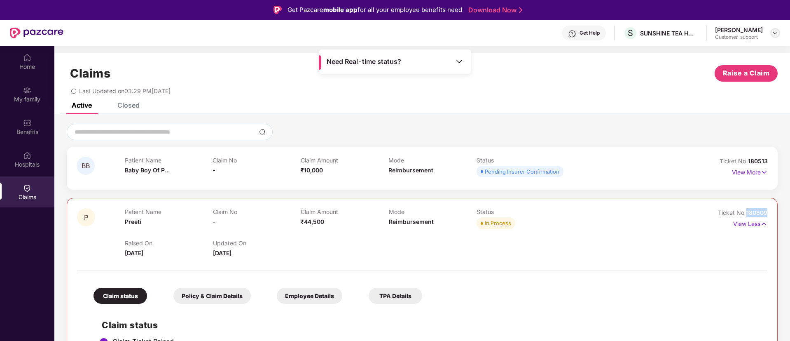
click at [775, 33] on img at bounding box center [775, 33] width 7 height 7
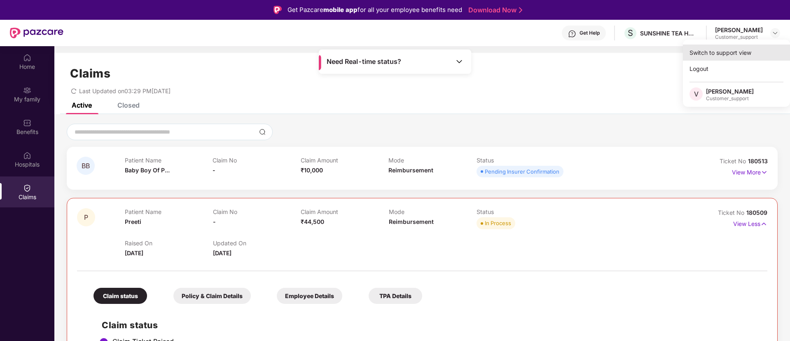
click at [724, 54] on div "Switch to support view" at bounding box center [736, 52] width 107 height 16
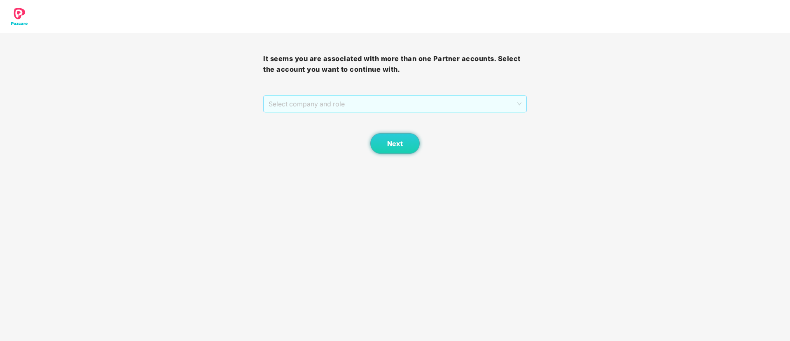
click at [406, 103] on span "Select company and role" at bounding box center [395, 104] width 252 height 16
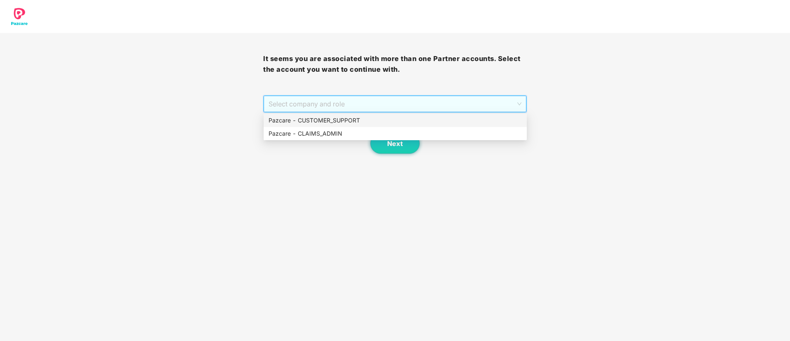
click at [353, 124] on div "Pazcare - CUSTOMER_SUPPORT" at bounding box center [395, 120] width 253 height 9
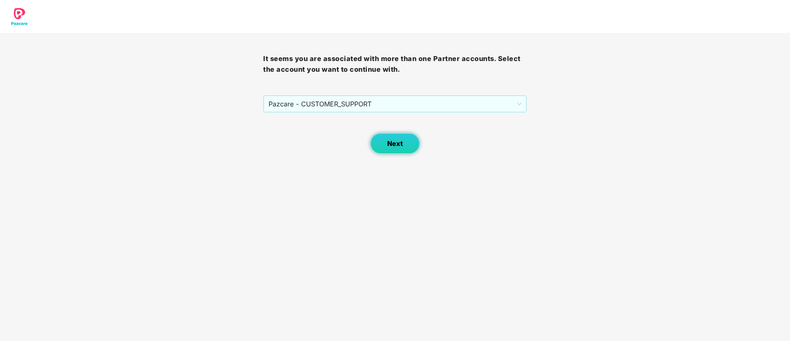
click at [390, 138] on button "Next" at bounding box center [394, 143] width 49 height 21
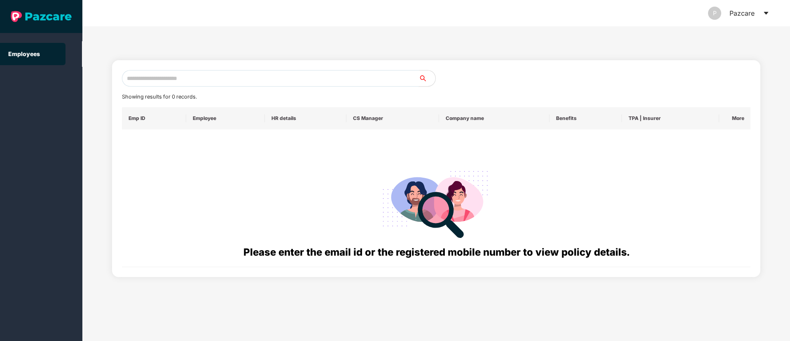
click at [171, 80] on input "text" at bounding box center [270, 78] width 297 height 16
paste input "**********"
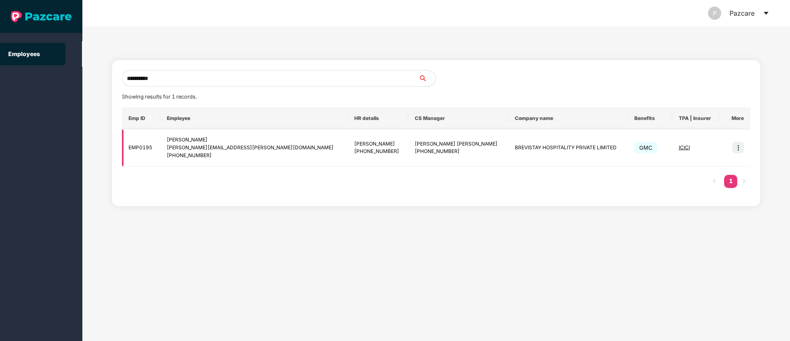
click at [739, 149] on img at bounding box center [738, 148] width 12 height 12
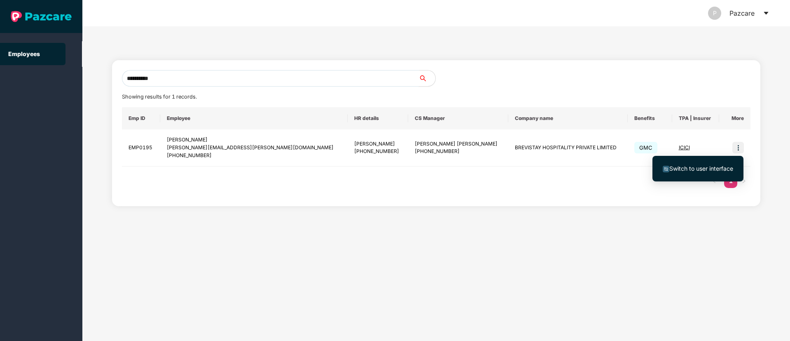
click at [177, 80] on input "**********" at bounding box center [270, 78] width 297 height 16
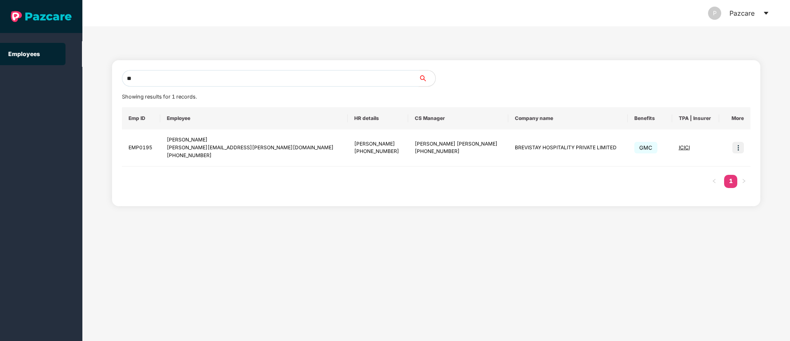
type input "*"
